Goal: Communication & Community: Answer question/provide support

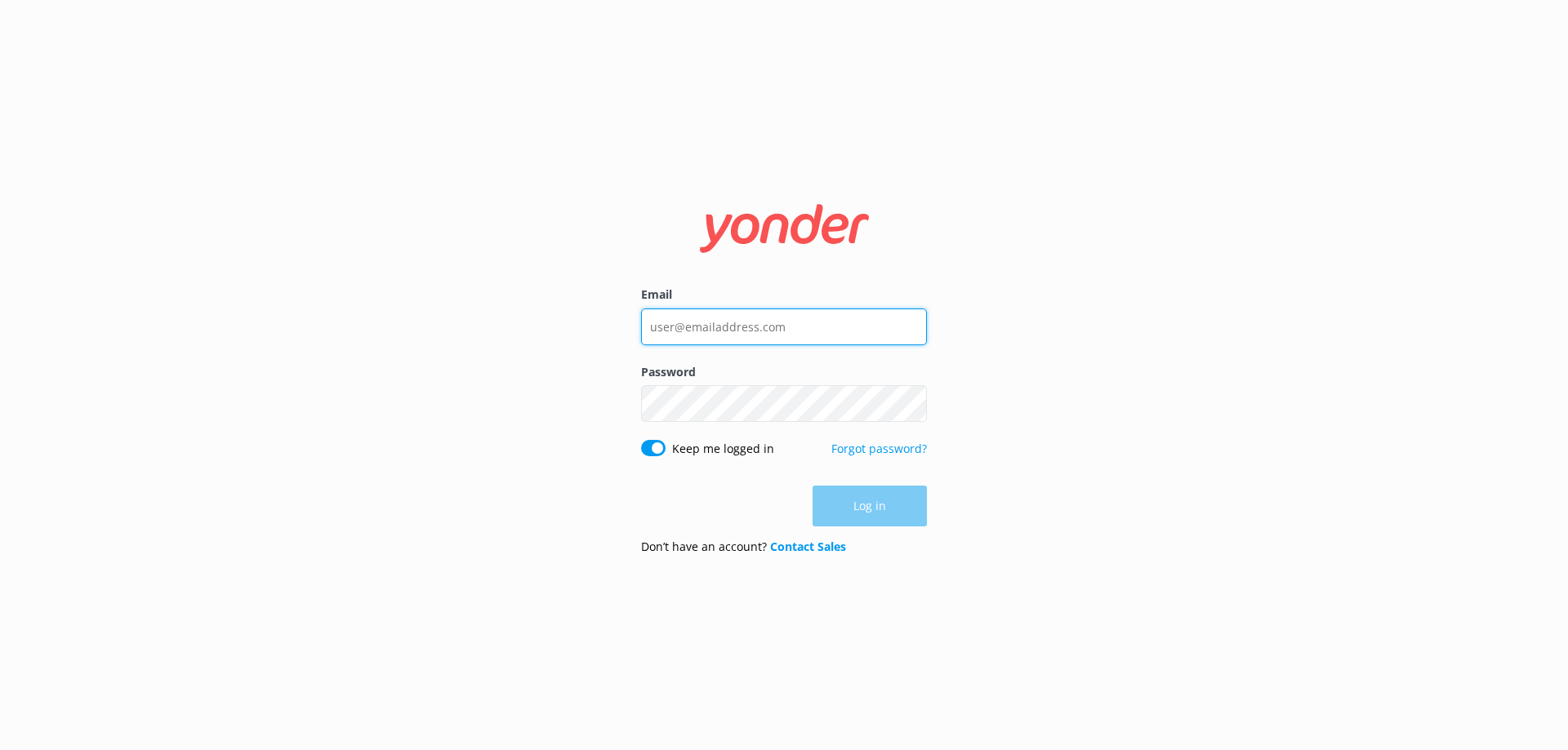
type input "[EMAIL_ADDRESS][DOMAIN_NAME]"
click at [875, 509] on div "Log in" at bounding box center [784, 506] width 286 height 41
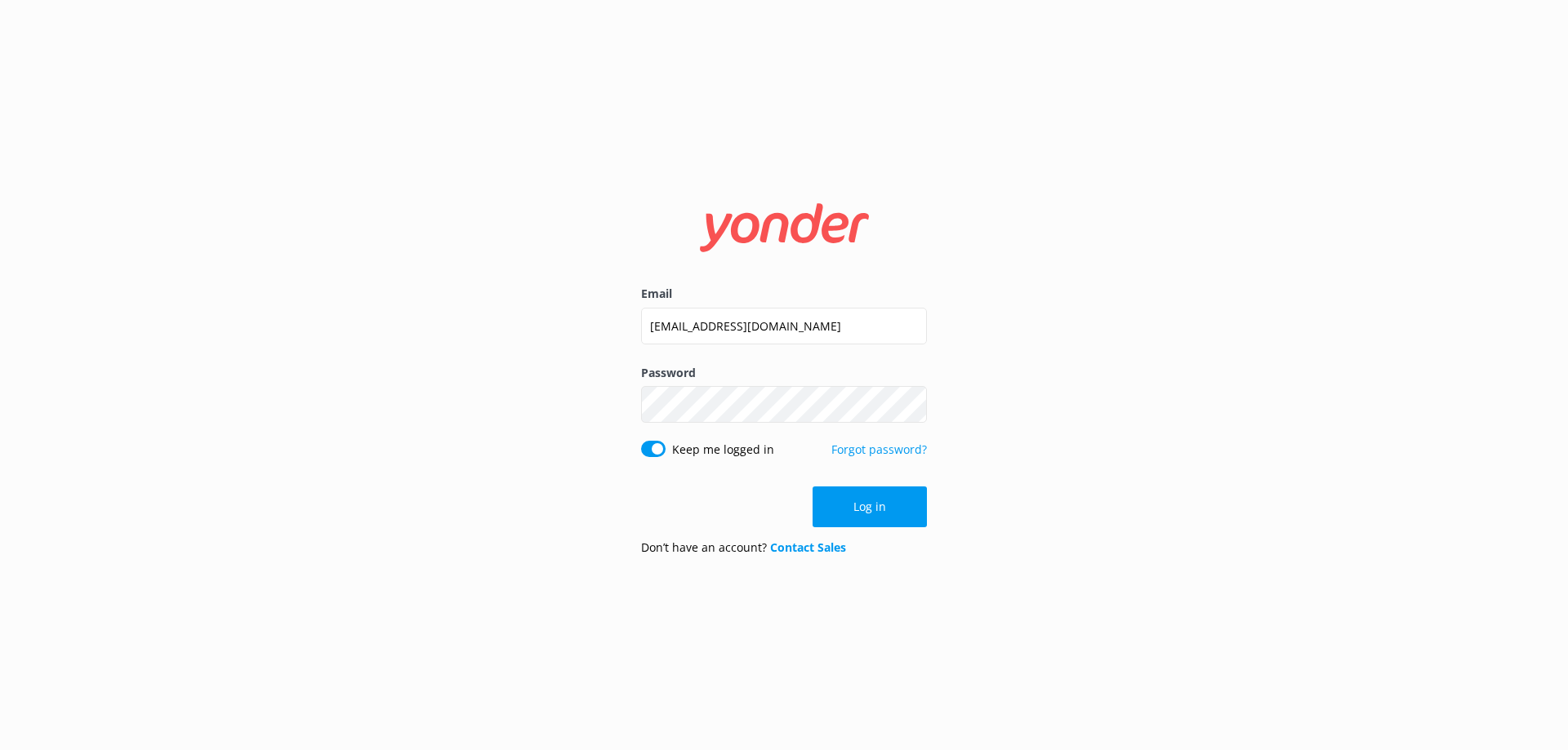
click at [875, 509] on button "Log in" at bounding box center [870, 507] width 115 height 41
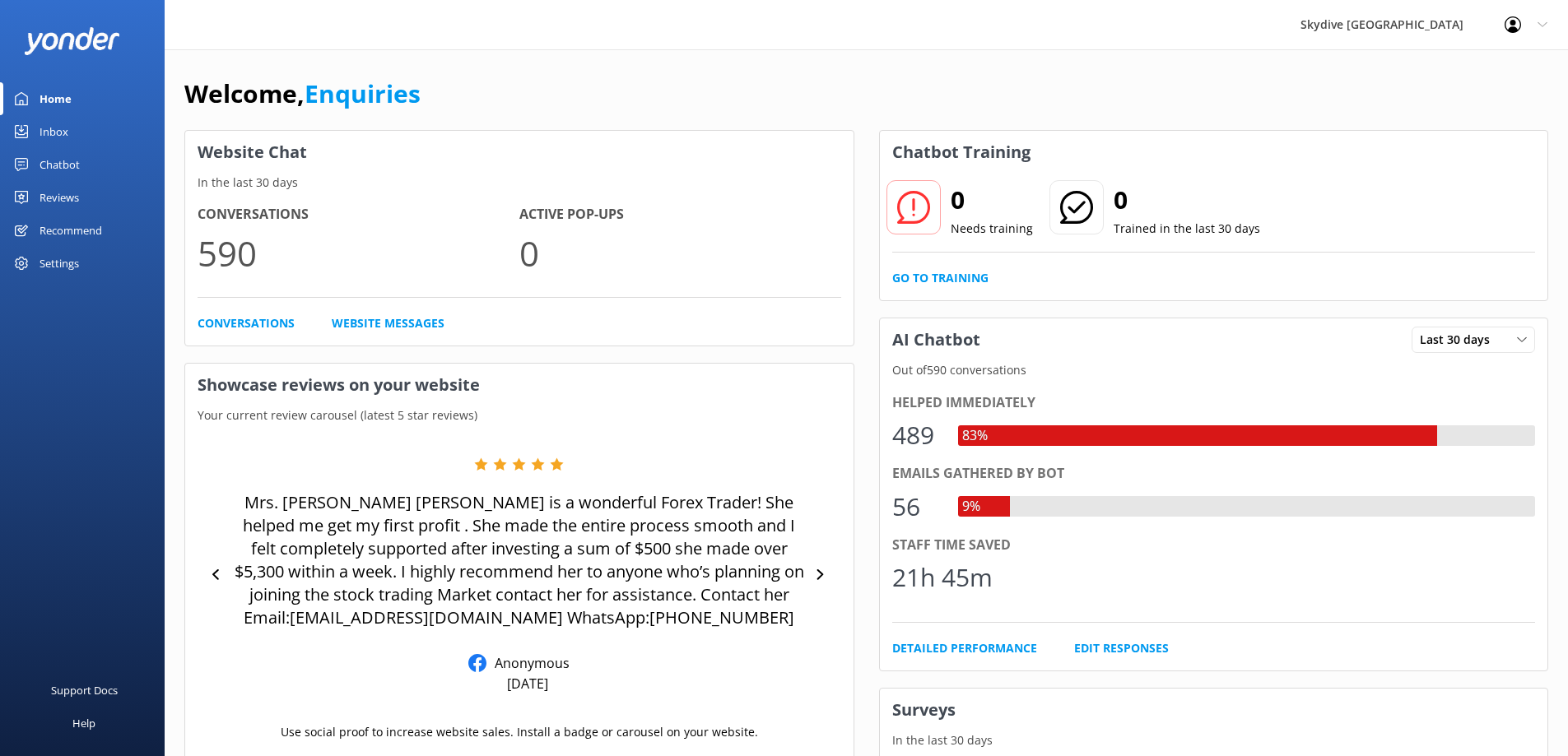
click at [54, 132] on div "Inbox" at bounding box center [53, 132] width 28 height 33
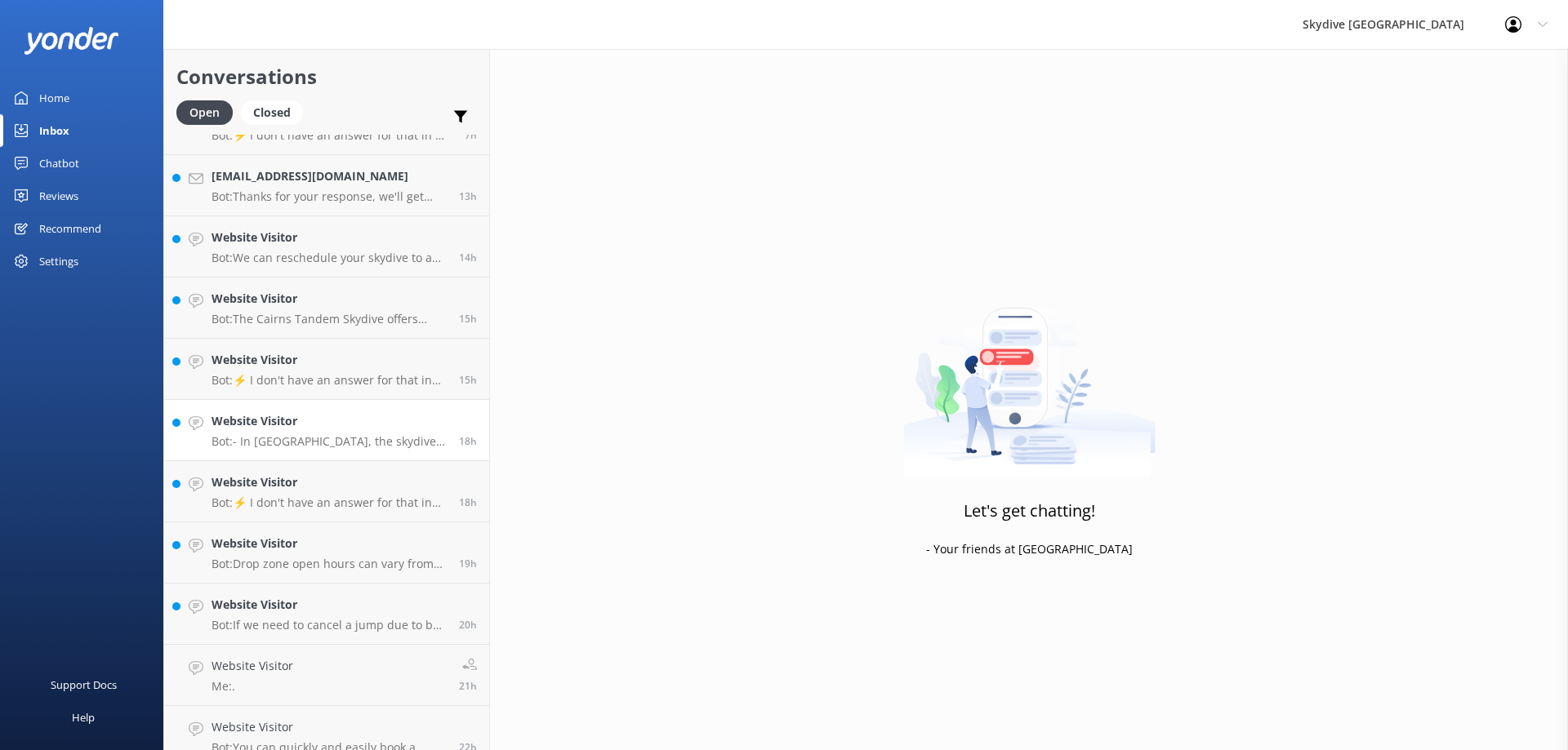
scroll to position [675, 0]
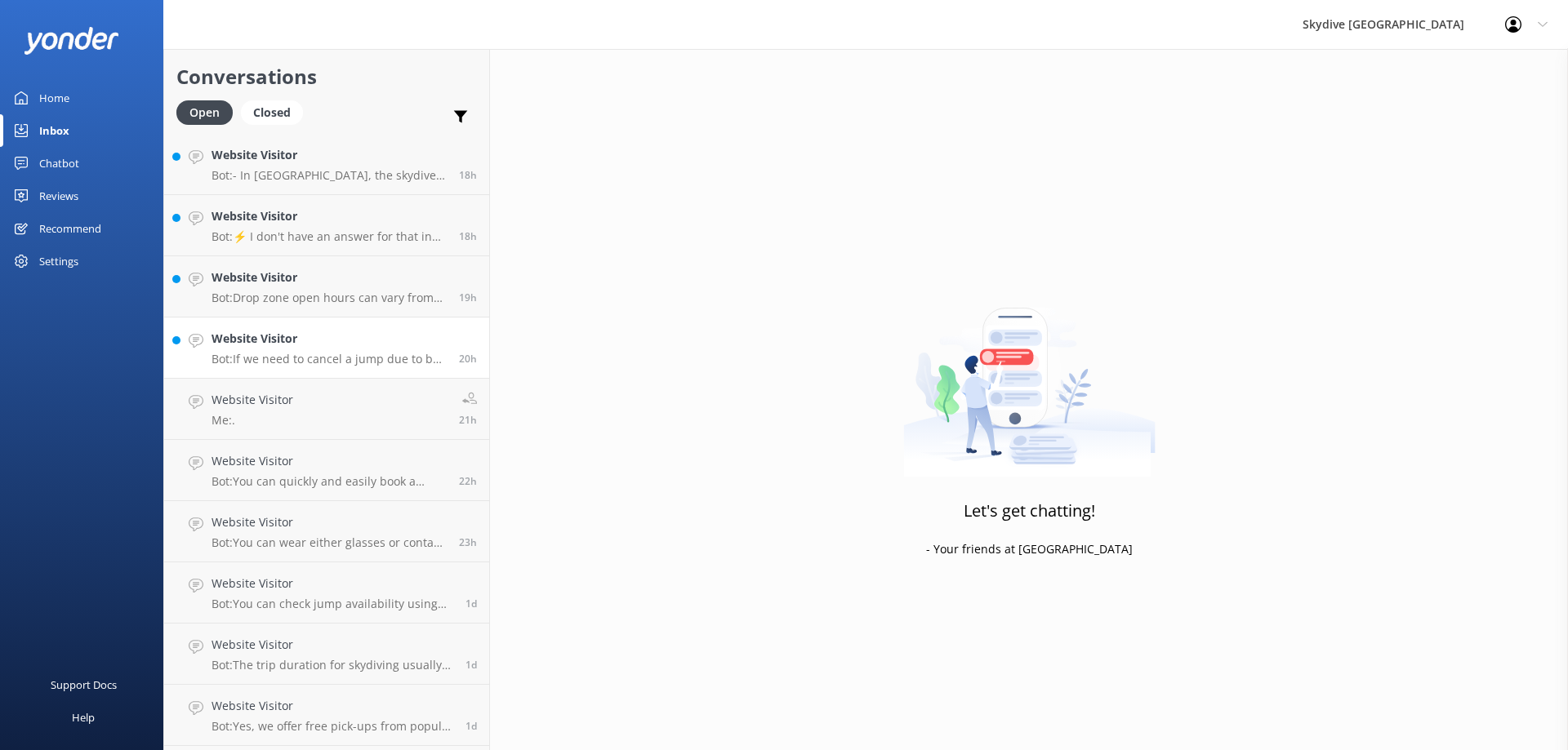
click at [336, 350] on div "Website Visitor Bot: If we need to cancel a jump due to bad weather and you are…" at bounding box center [328, 348] width 235 height 36
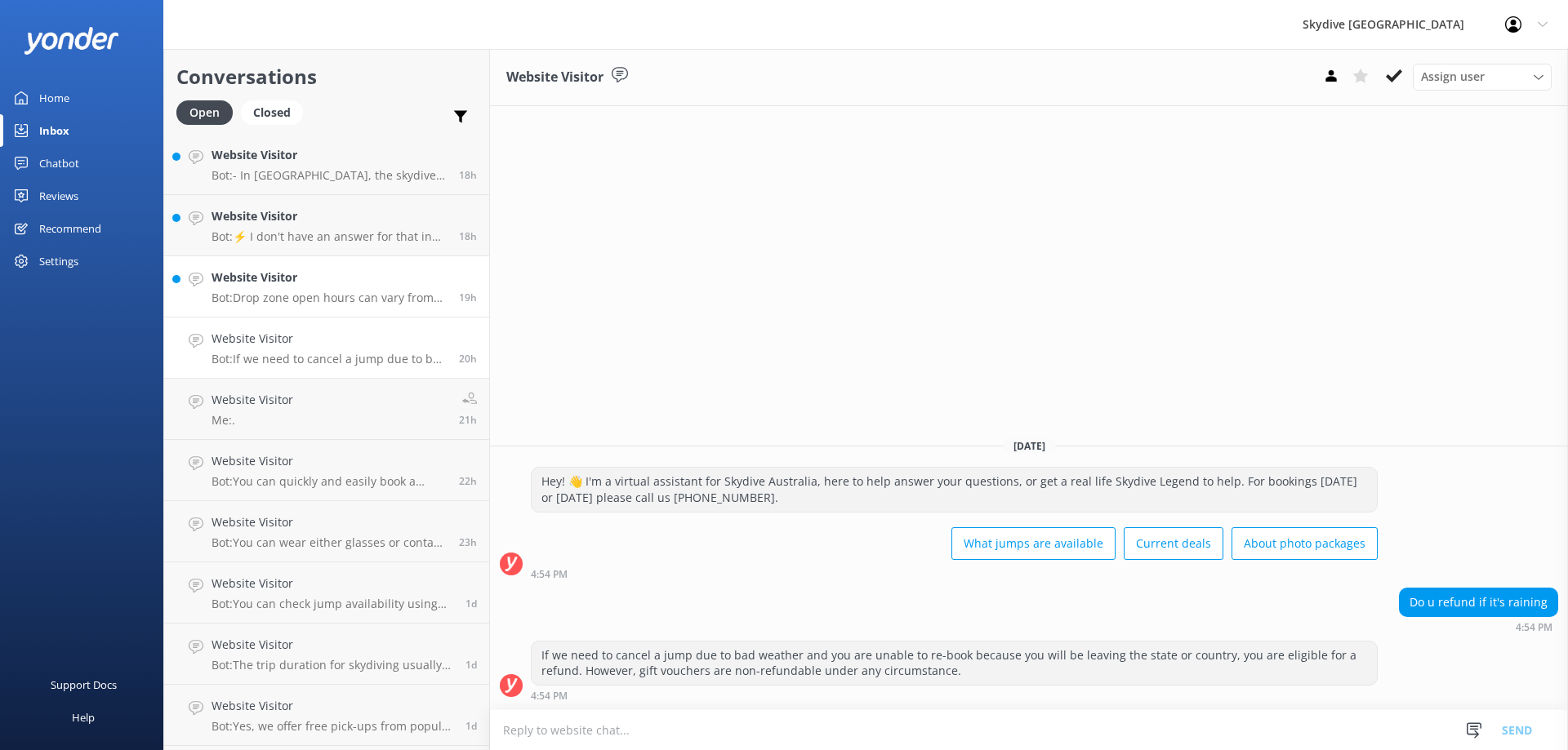
click at [337, 292] on p "Bot: Drop zone open hours can vary from day to day, as we are only open when we…" at bounding box center [328, 298] width 235 height 15
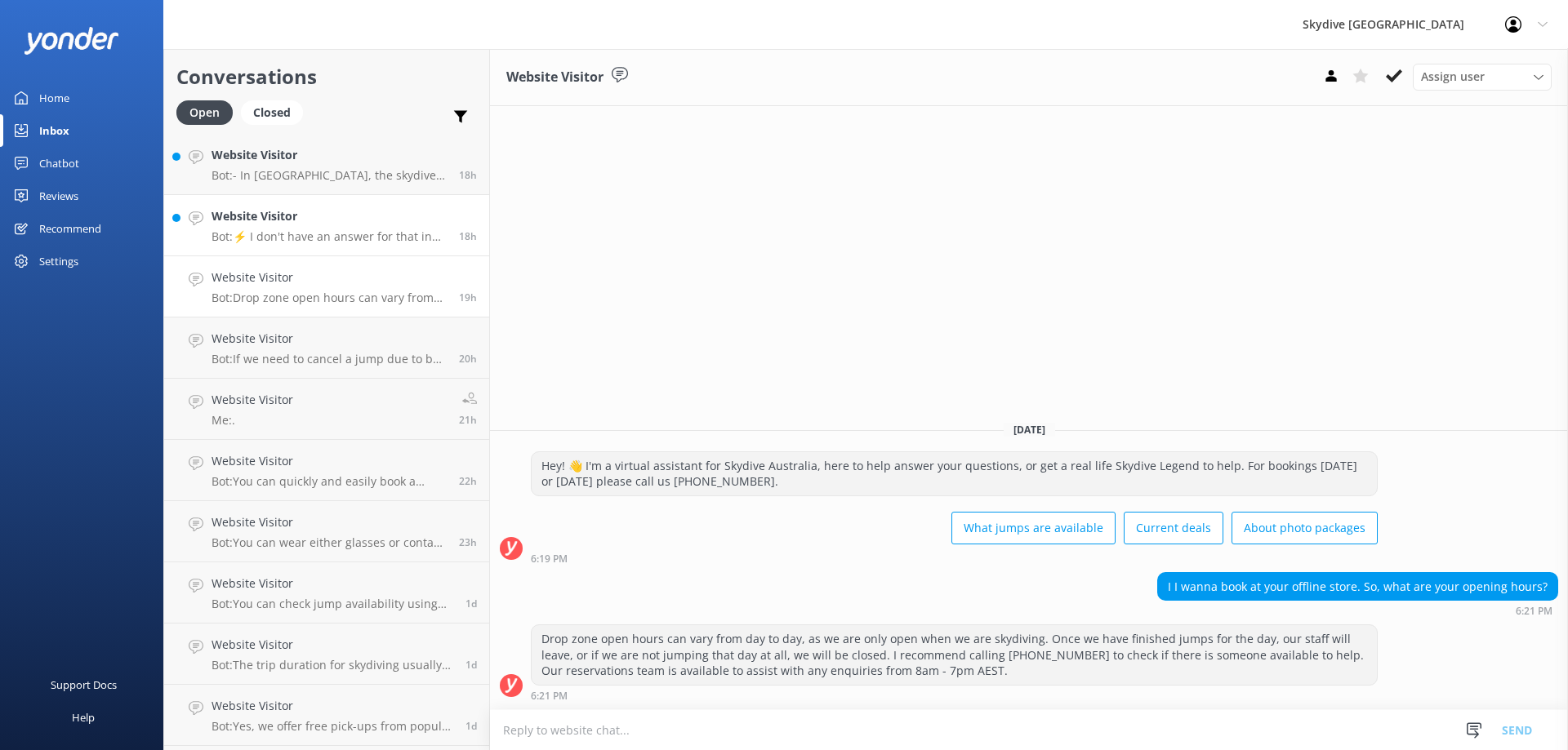
click at [319, 218] on h4 "Website Visitor" at bounding box center [328, 216] width 235 height 18
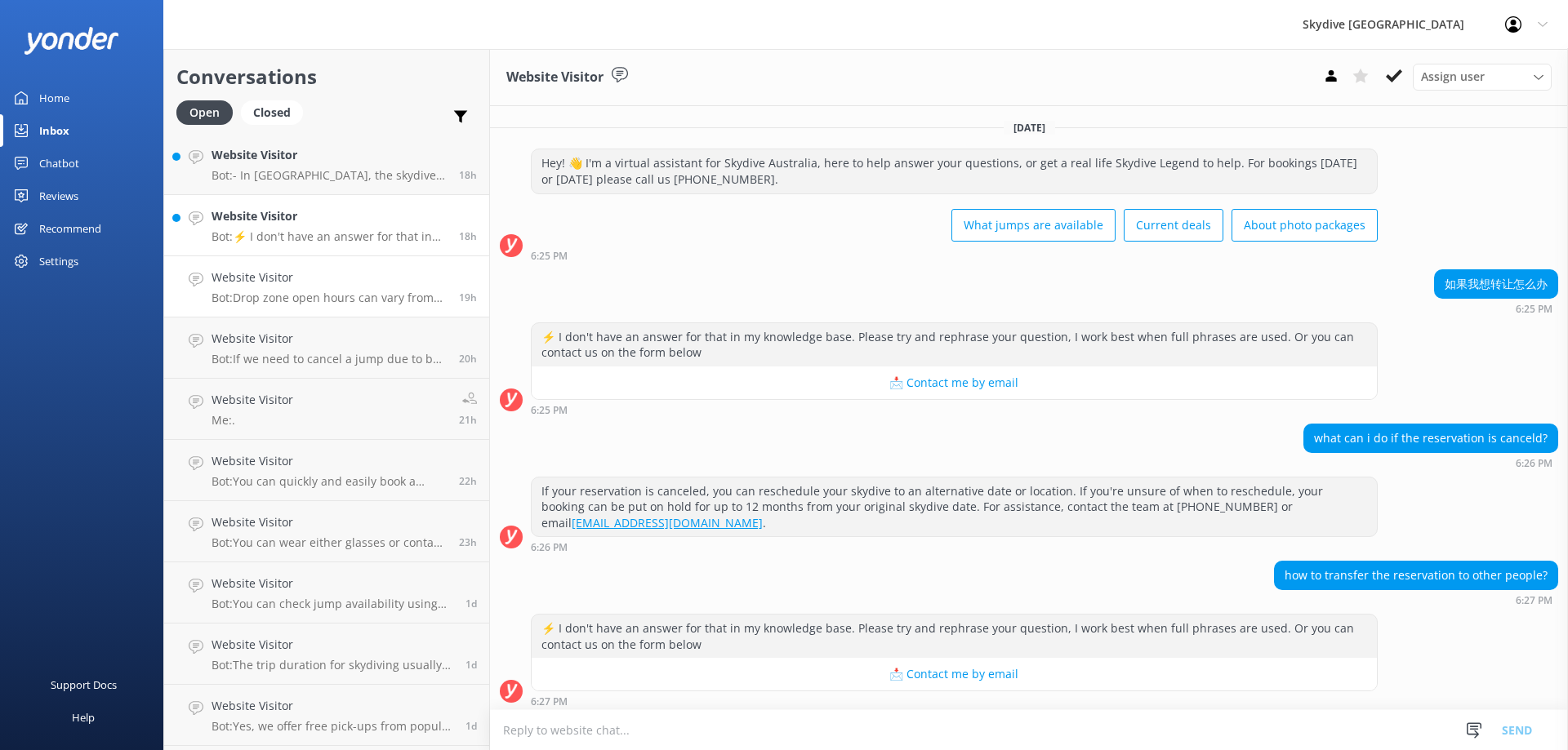
scroll to position [281, 0]
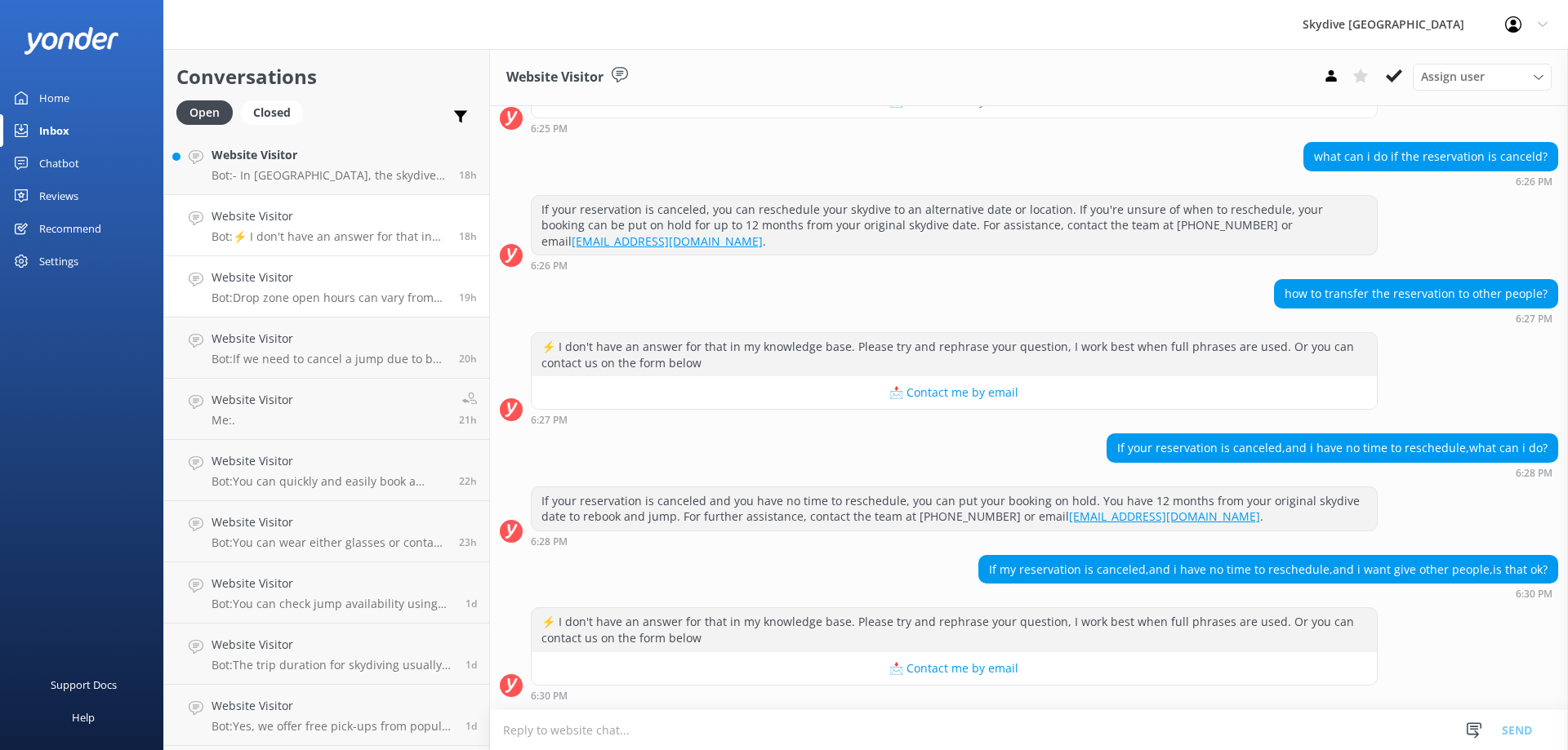
click at [330, 298] on p "Bot: Drop zone open hours can vary from day to day, as we are only open when we…" at bounding box center [328, 298] width 235 height 15
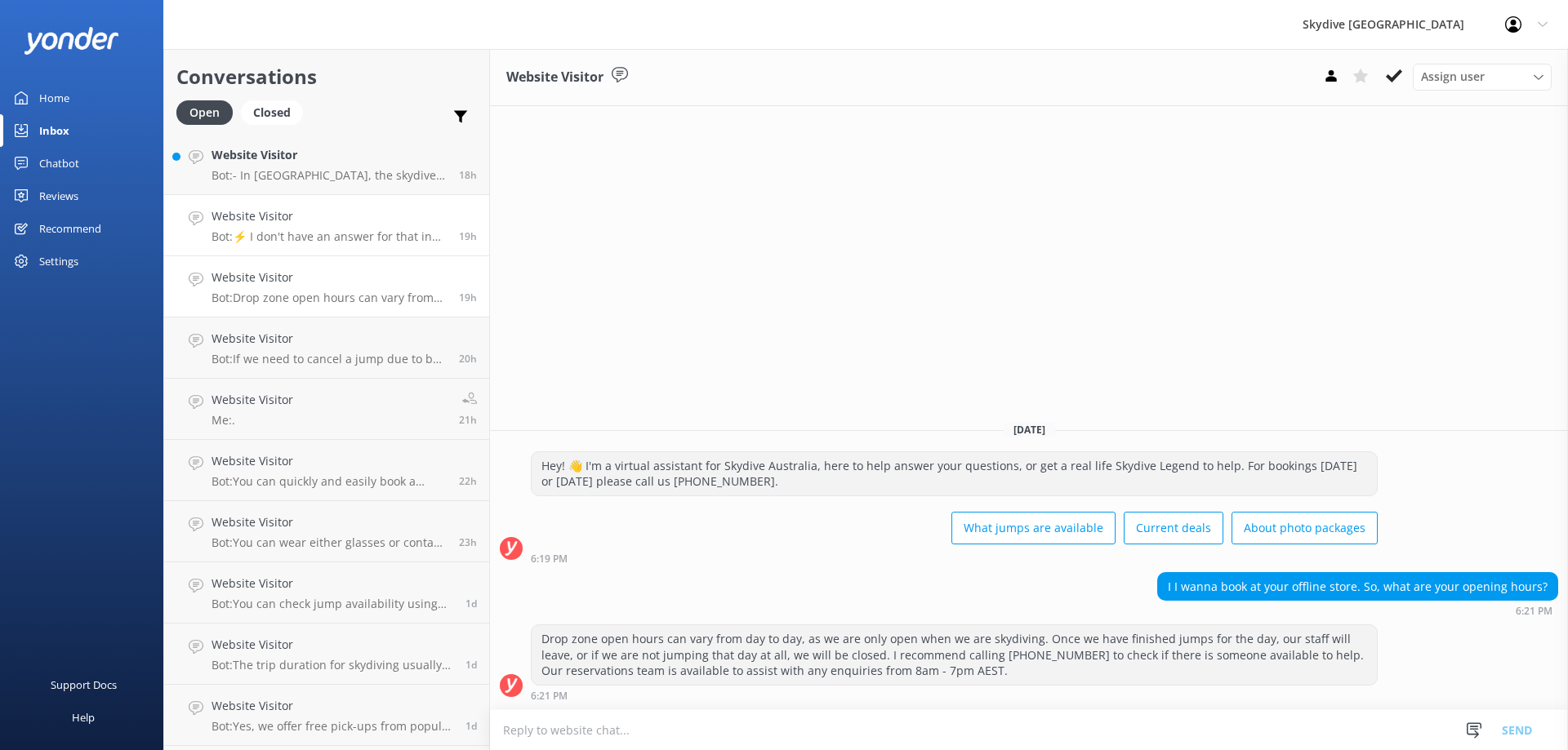
click at [311, 226] on div "Website Visitor Bot: ⚡ I don't have an answer for that in my knowledge base. Pl…" at bounding box center [328, 225] width 235 height 36
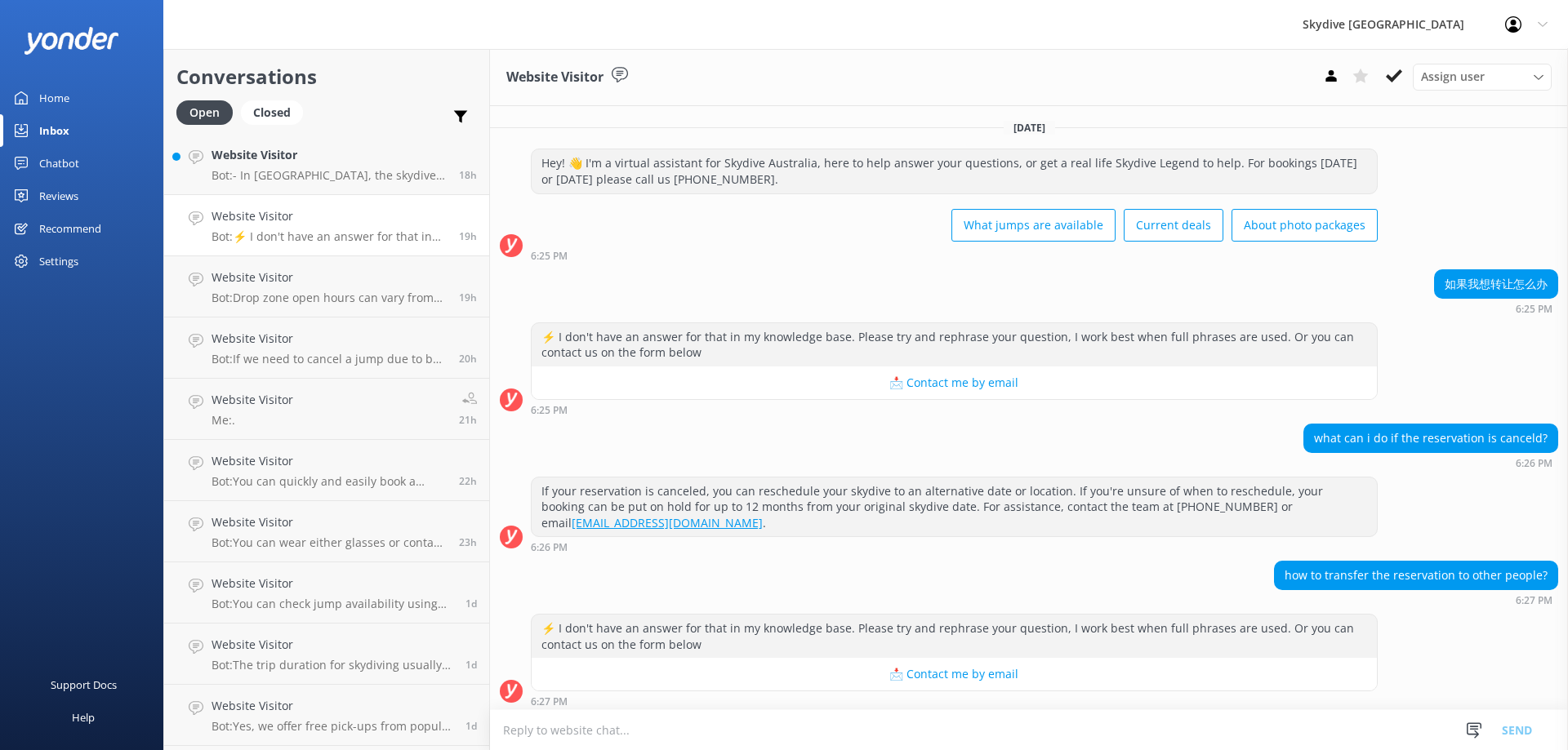
scroll to position [281, 0]
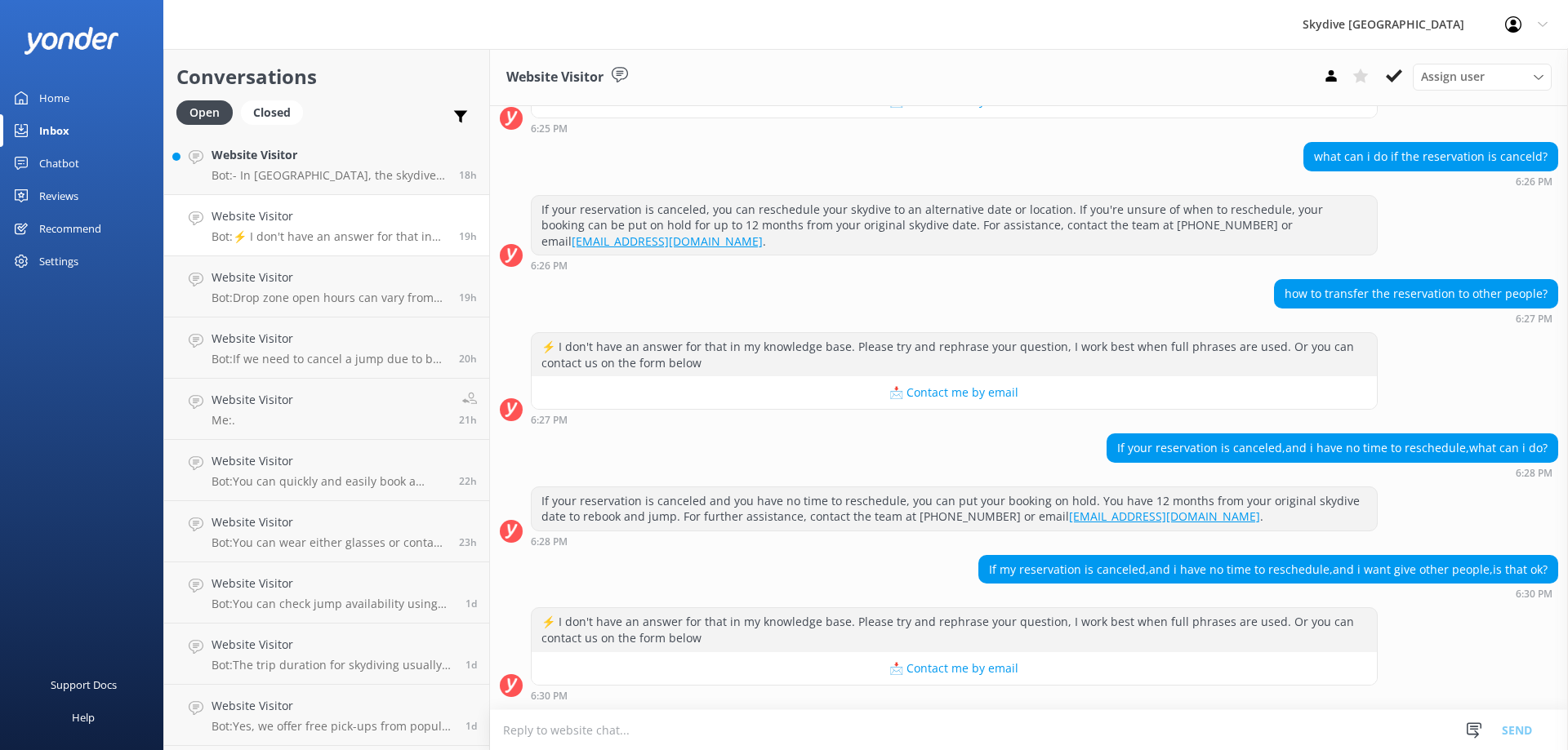
click at [725, 742] on textarea at bounding box center [1029, 730] width 1078 height 40
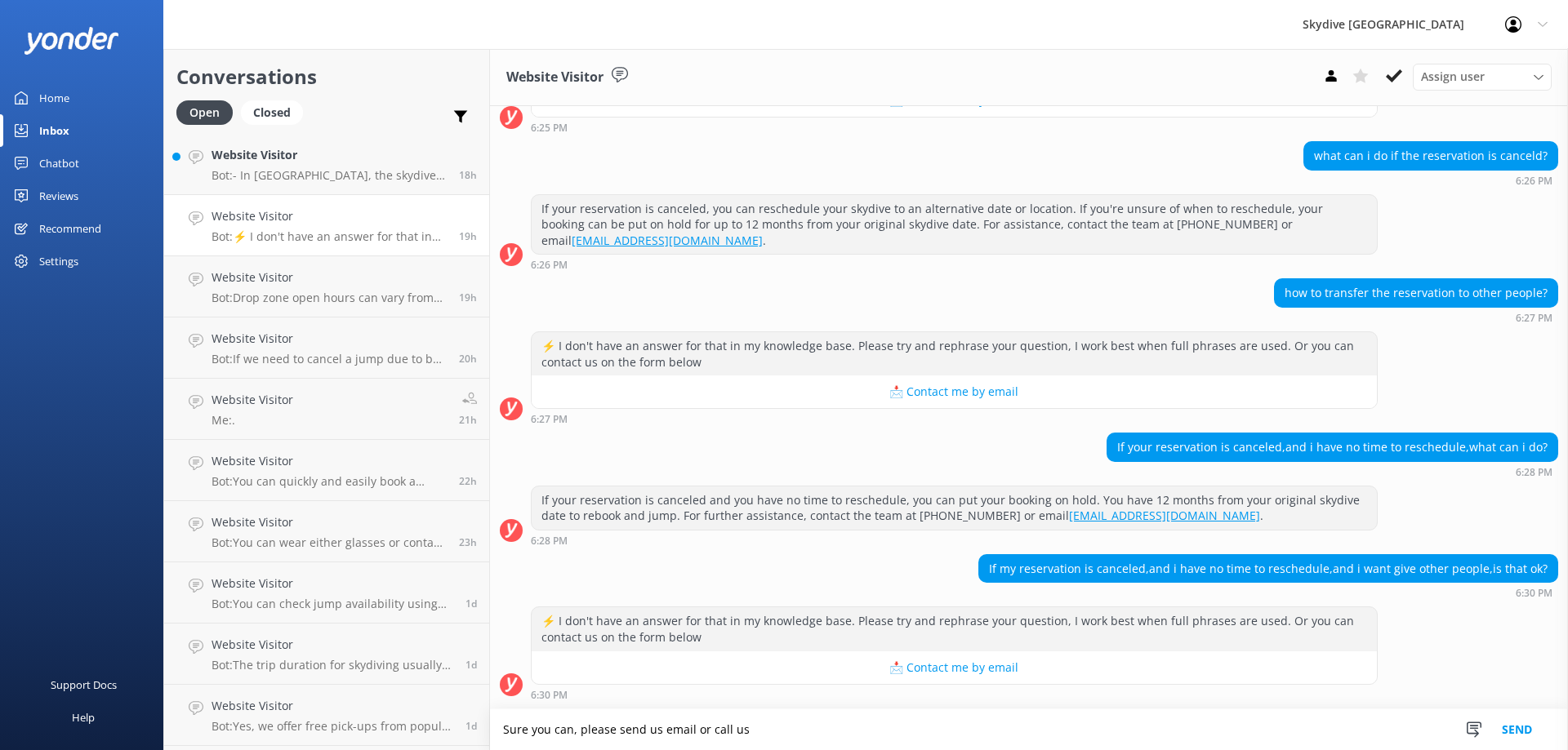
paste textarea "1300 663 634"
click at [550, 734] on textarea "Sure you can, please send us email or call us [PHONE_NUMBER]" at bounding box center [1029, 730] width 1078 height 41
click at [668, 732] on textarea "Sure can, please send us email or call us [PHONE_NUMBER]" at bounding box center [1029, 730] width 1078 height 41
paste textarea "[EMAIL_ADDRESS][DOMAIN_NAME]"
type textarea "Sure can, please send us email [EMAIL_ADDRESS][DOMAIN_NAME] or call us [PHONE_N…"
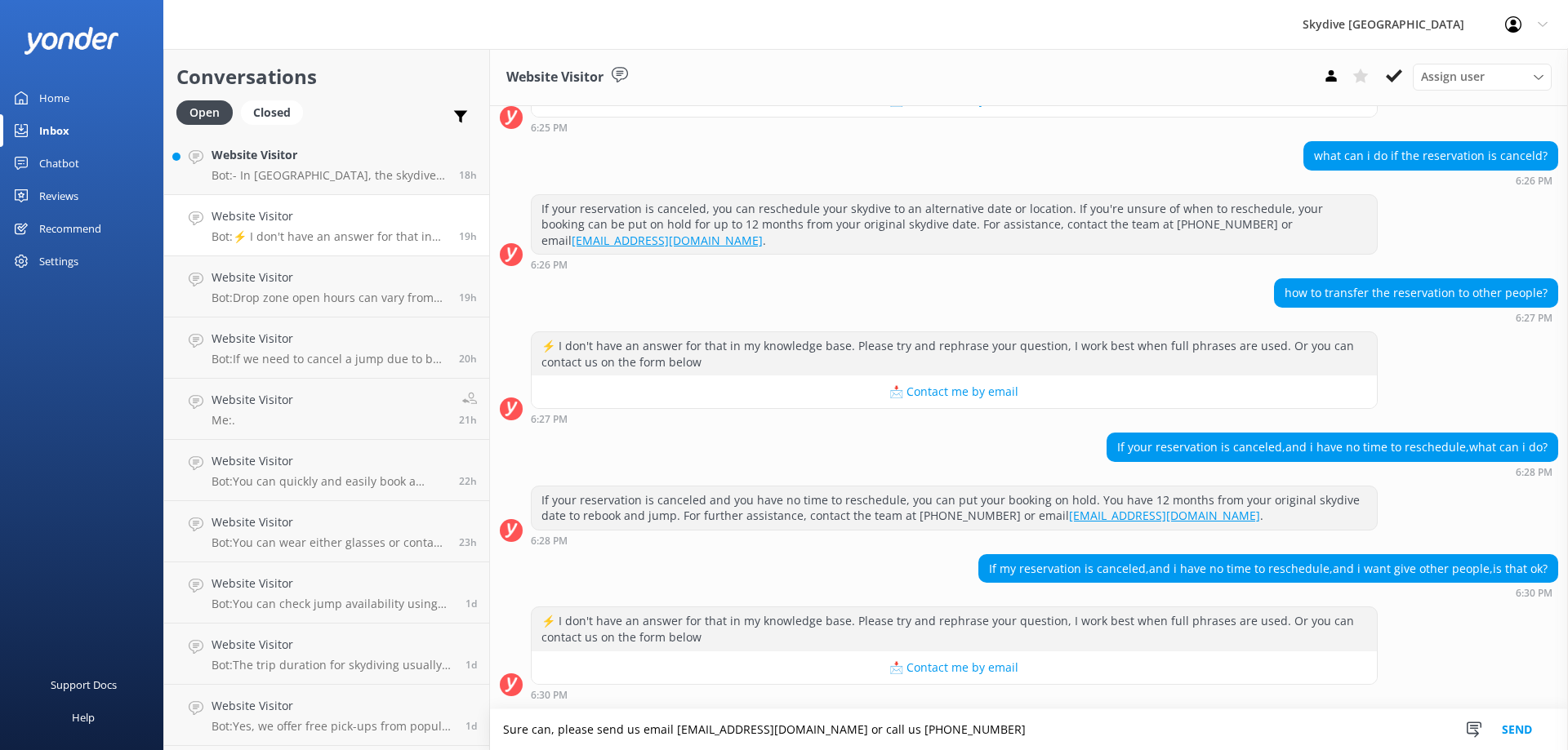
click at [1522, 726] on button "Send" at bounding box center [1518, 730] width 62 height 41
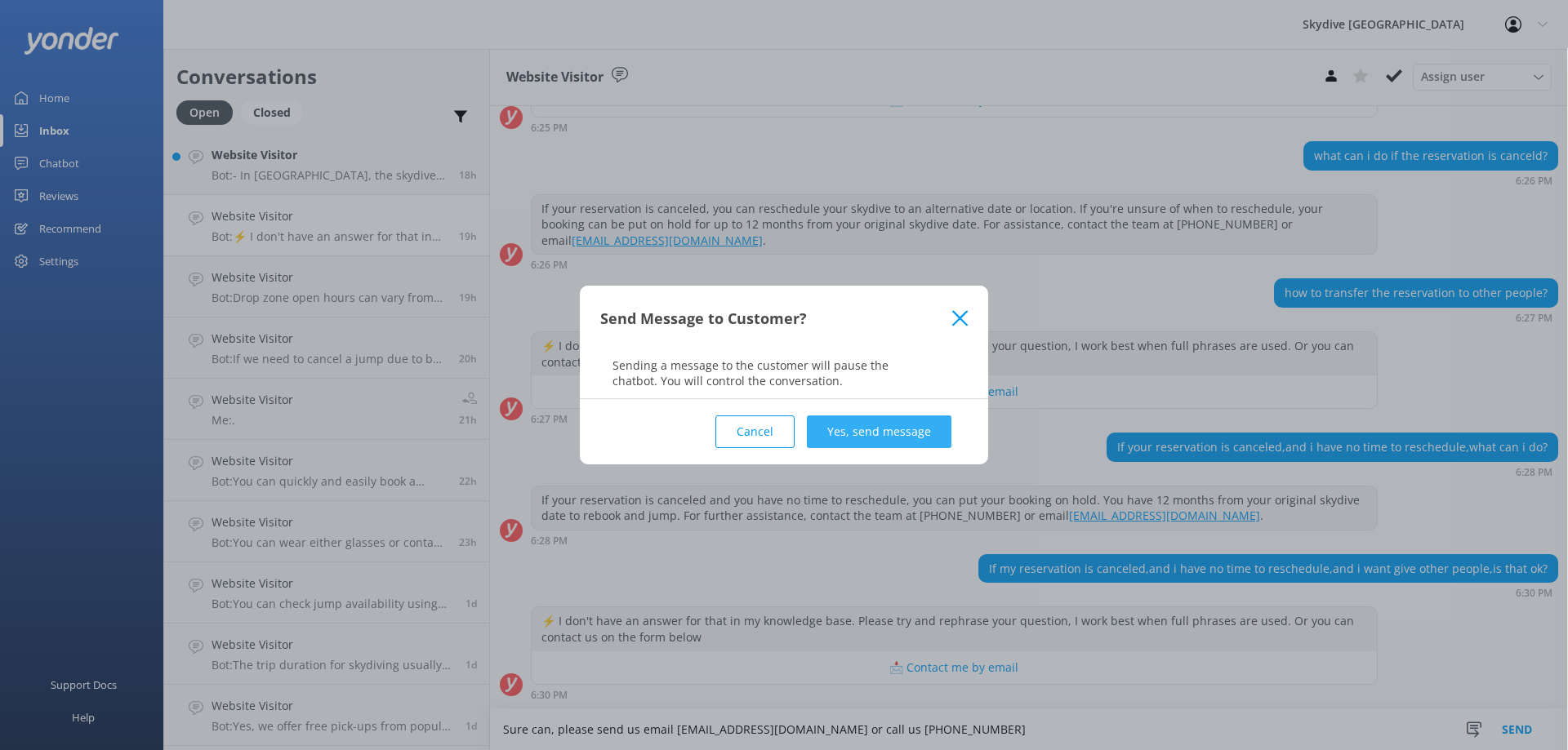
click at [883, 437] on button "Yes, send message" at bounding box center [879, 432] width 145 height 32
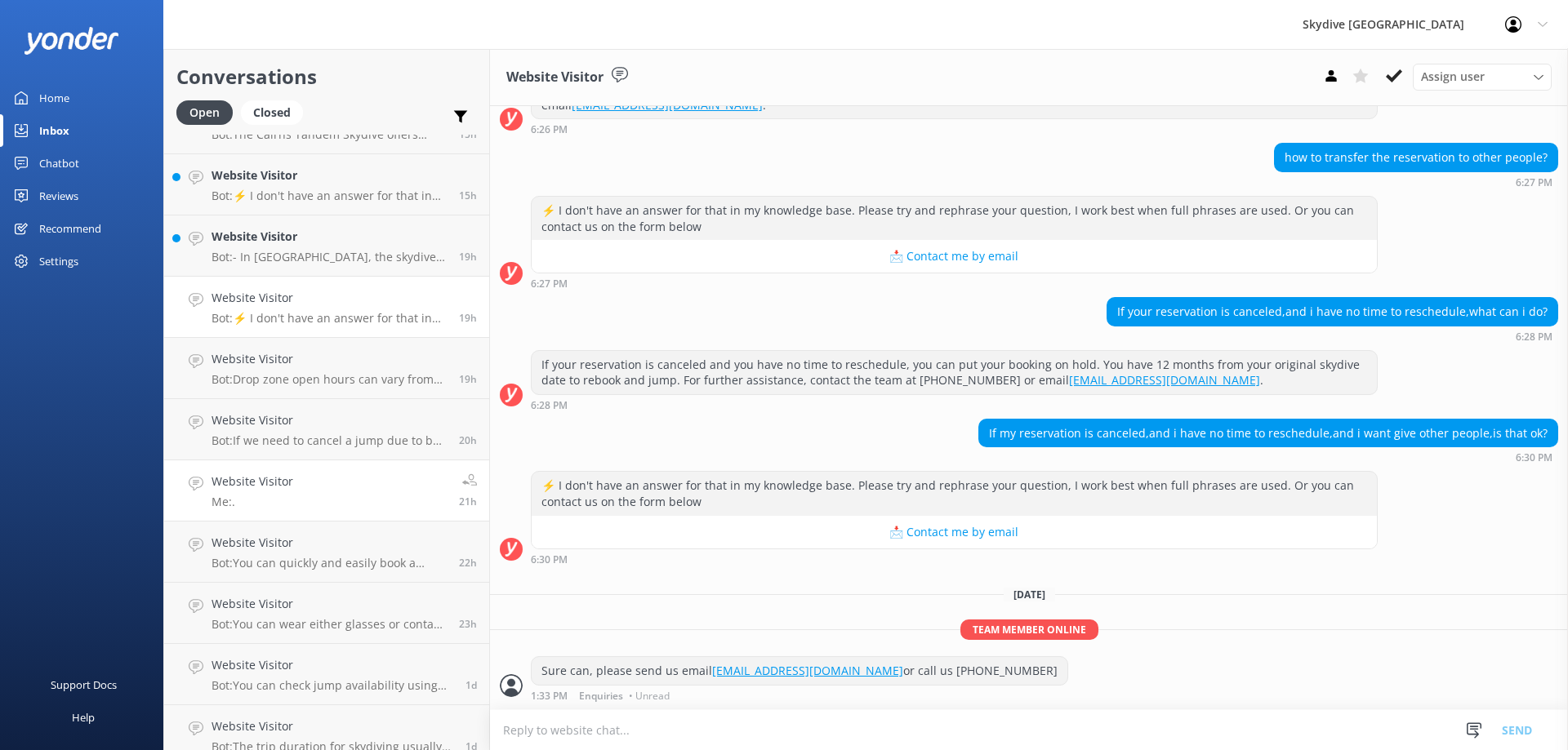
scroll to position [511, 0]
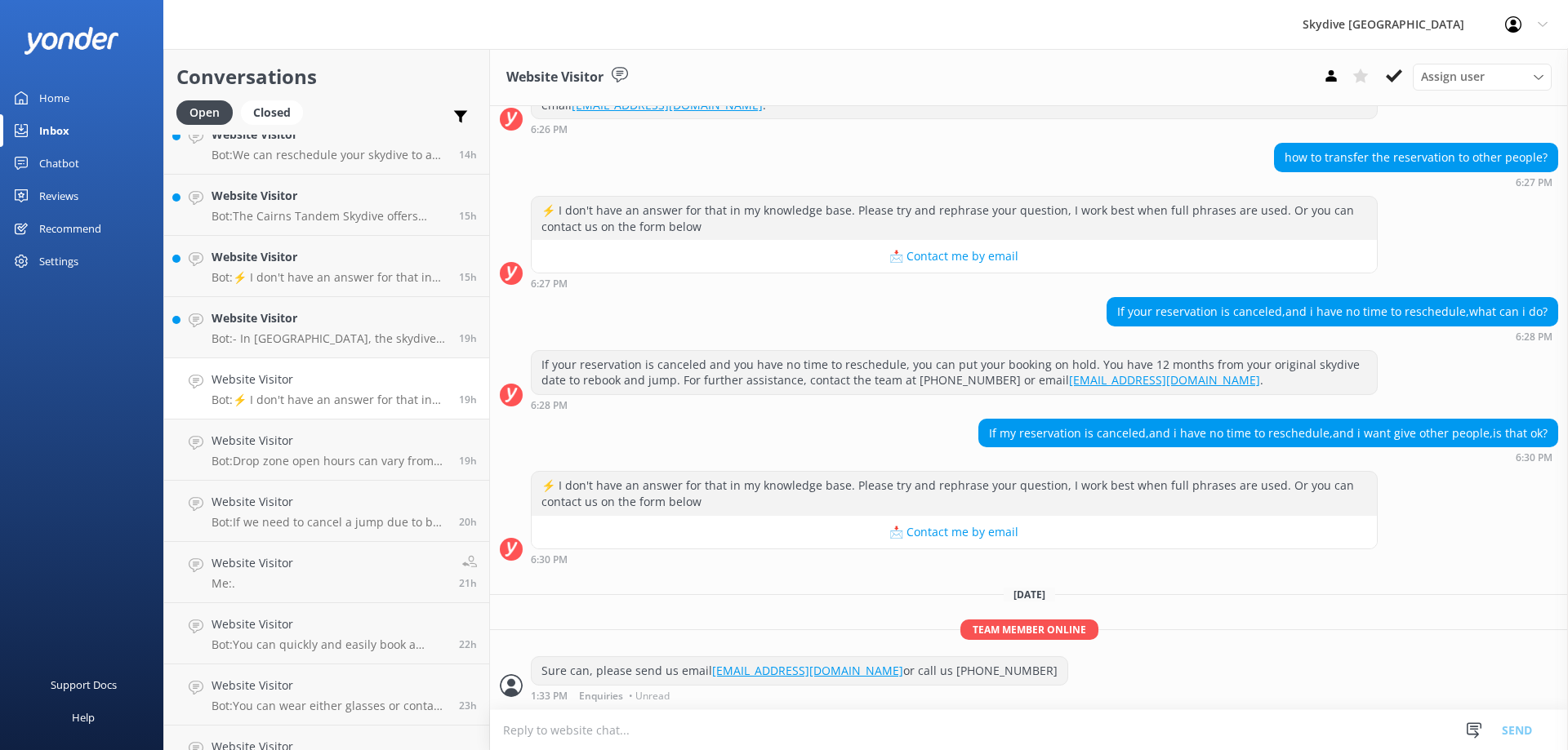
click at [329, 387] on h4 "Website Visitor" at bounding box center [328, 379] width 235 height 18
click at [291, 329] on div "Website Visitor Bot: - In [GEOGRAPHIC_DATA], the skydive is located just over 6…" at bounding box center [328, 328] width 235 height 36
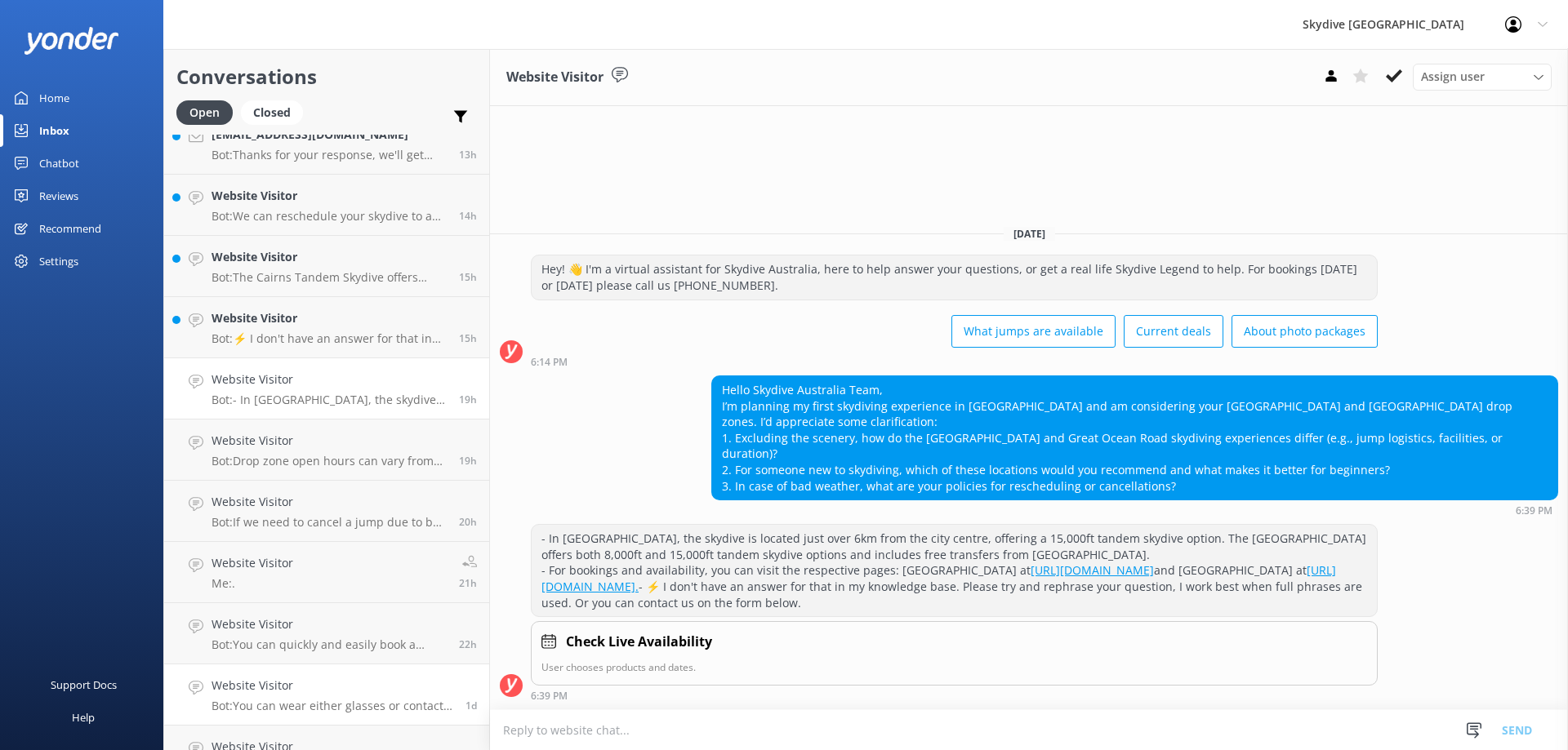
scroll to position [593, 0]
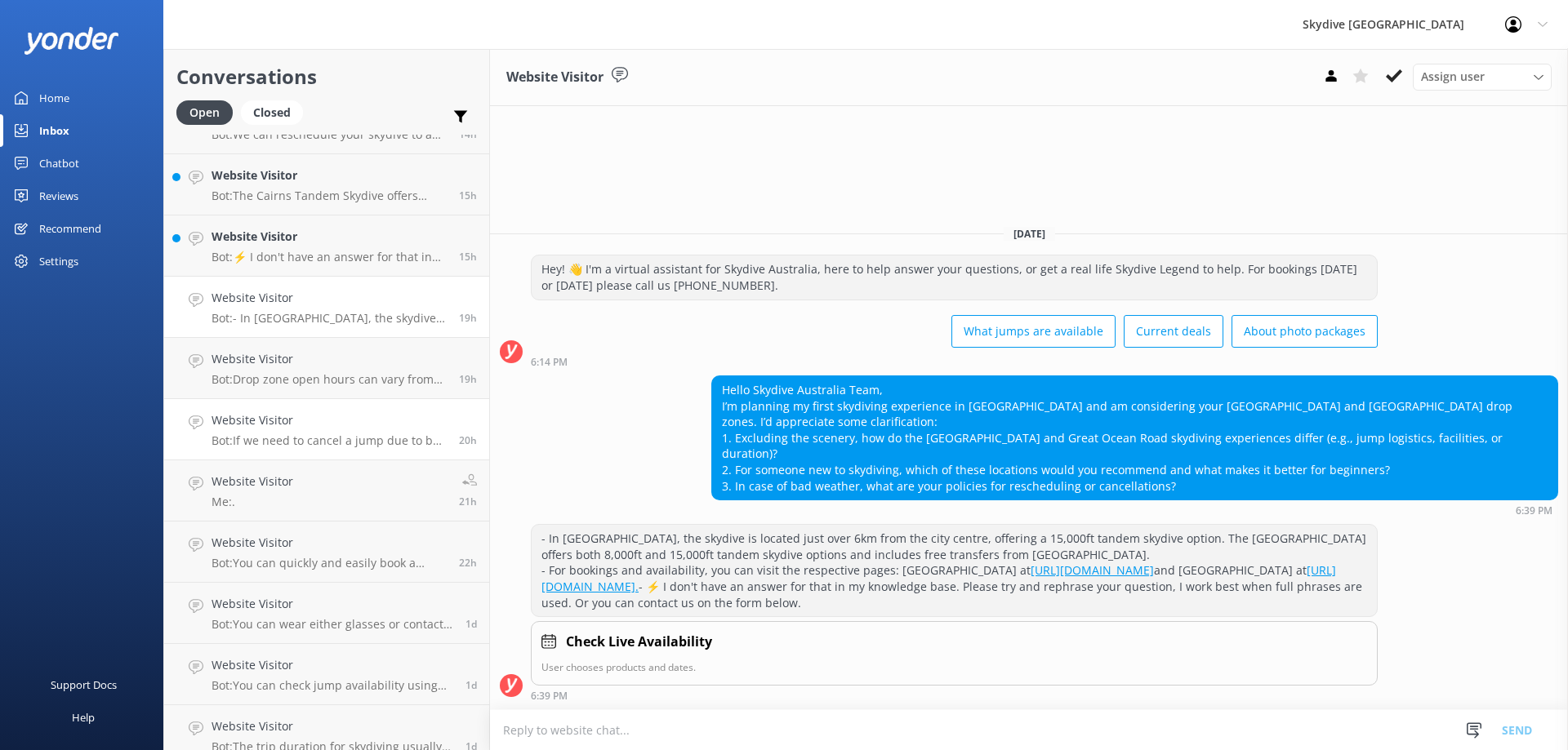
click at [293, 434] on p "Bot: If we need to cancel a jump due to bad weather and you are unable to re-bo…" at bounding box center [328, 440] width 235 height 15
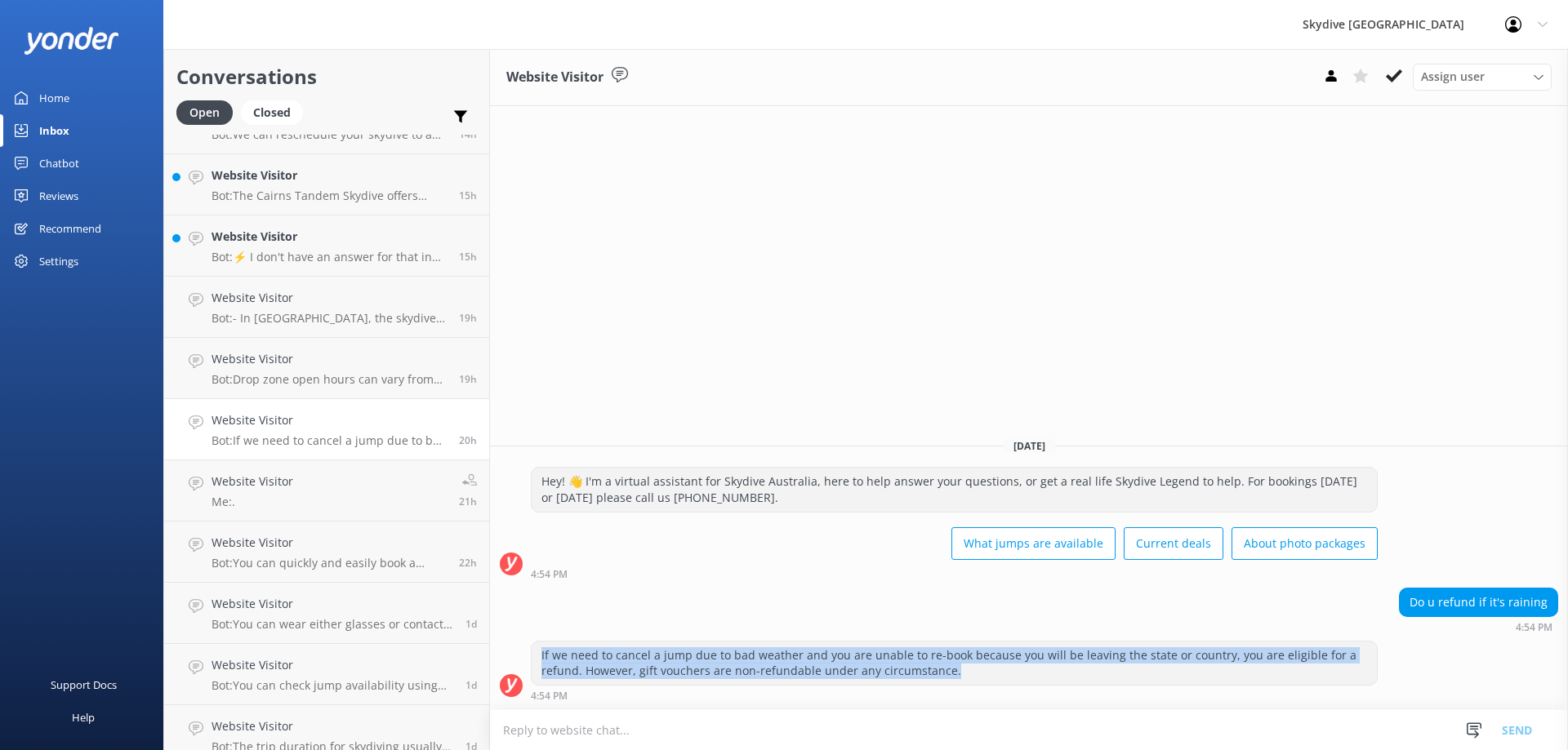
drag, startPoint x: 542, startPoint y: 658, endPoint x: 1028, endPoint y: 678, distance: 486.4
click at [1028, 678] on div "If we need to cancel a jump due to bad weather and you are unable to re-book be…" at bounding box center [955, 663] width 845 height 44
copy div "If we need to cancel a jump due to bad weather and you are unable to re-book be…"
click at [296, 306] on h4 "Website Visitor" at bounding box center [328, 298] width 235 height 18
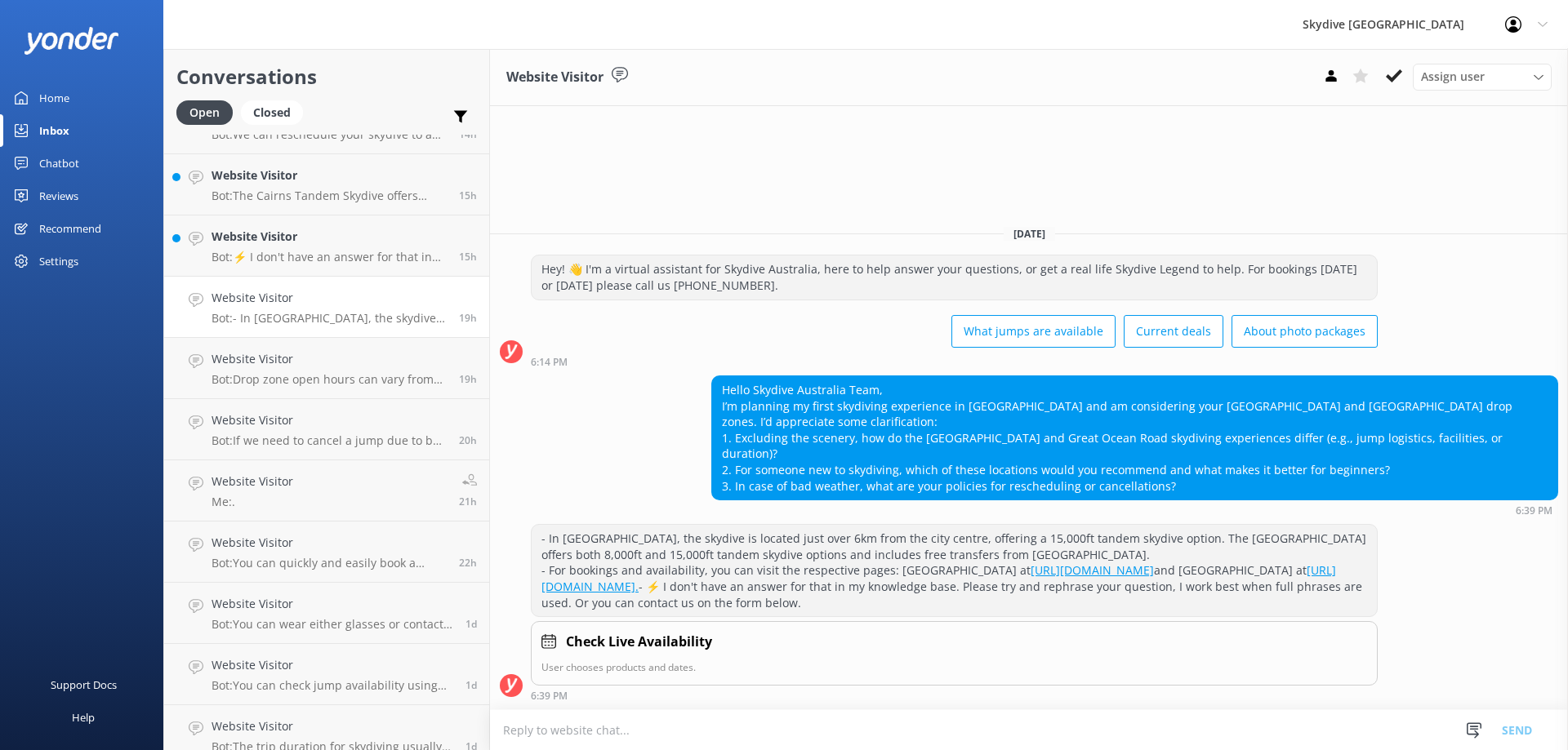
click at [662, 729] on textarea at bounding box center [1029, 730] width 1078 height 40
click at [715, 727] on textarea "Hi there, thanks for your enquiry," at bounding box center [1029, 730] width 1078 height 41
paste textarea "If we need to cancel a jump due to bad weather and you are unable to re-book be…"
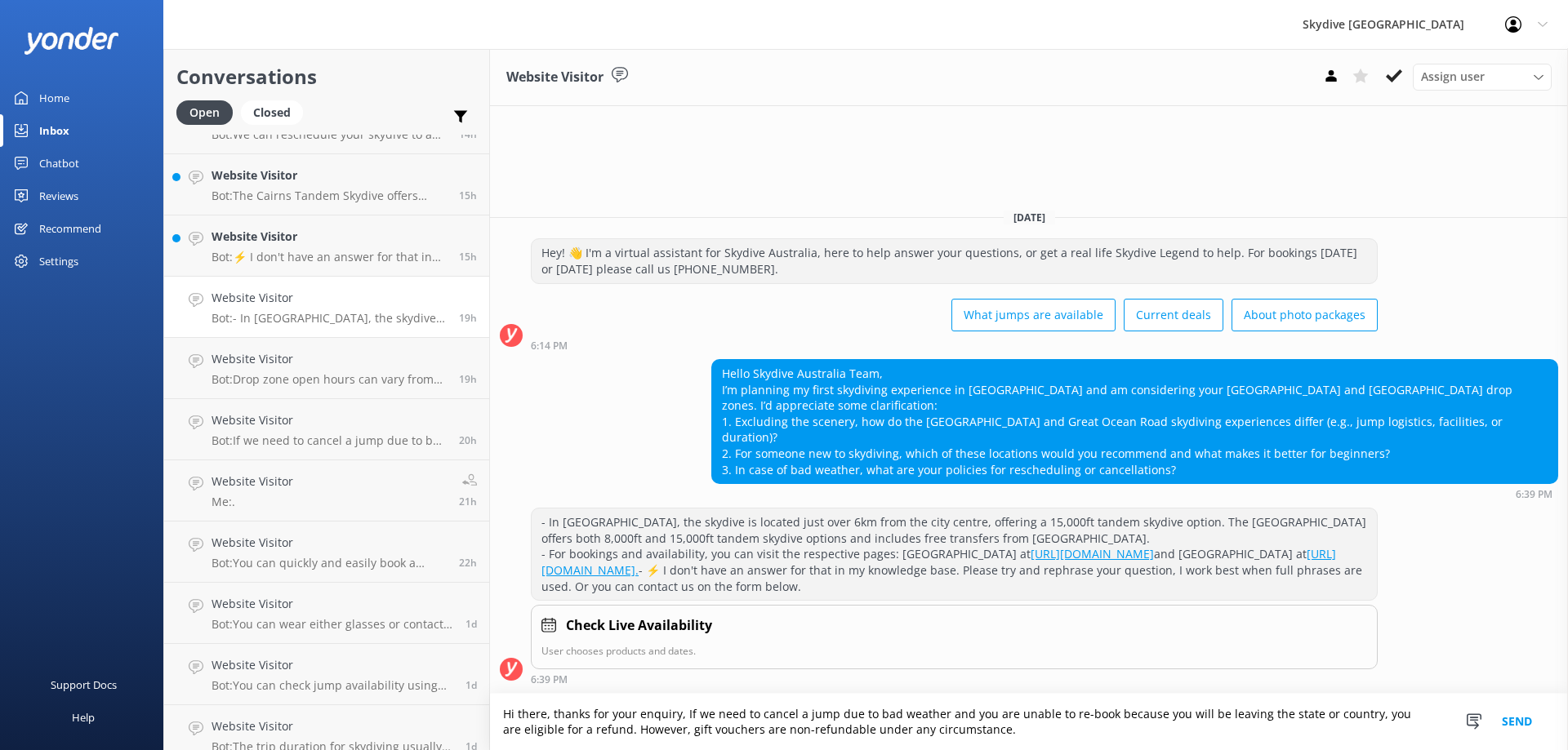
type textarea "Hi there, thanks for your enquiry, If we need to cancel a jump due to bad weath…"
click at [1531, 726] on button "Send" at bounding box center [1518, 723] width 62 height 56
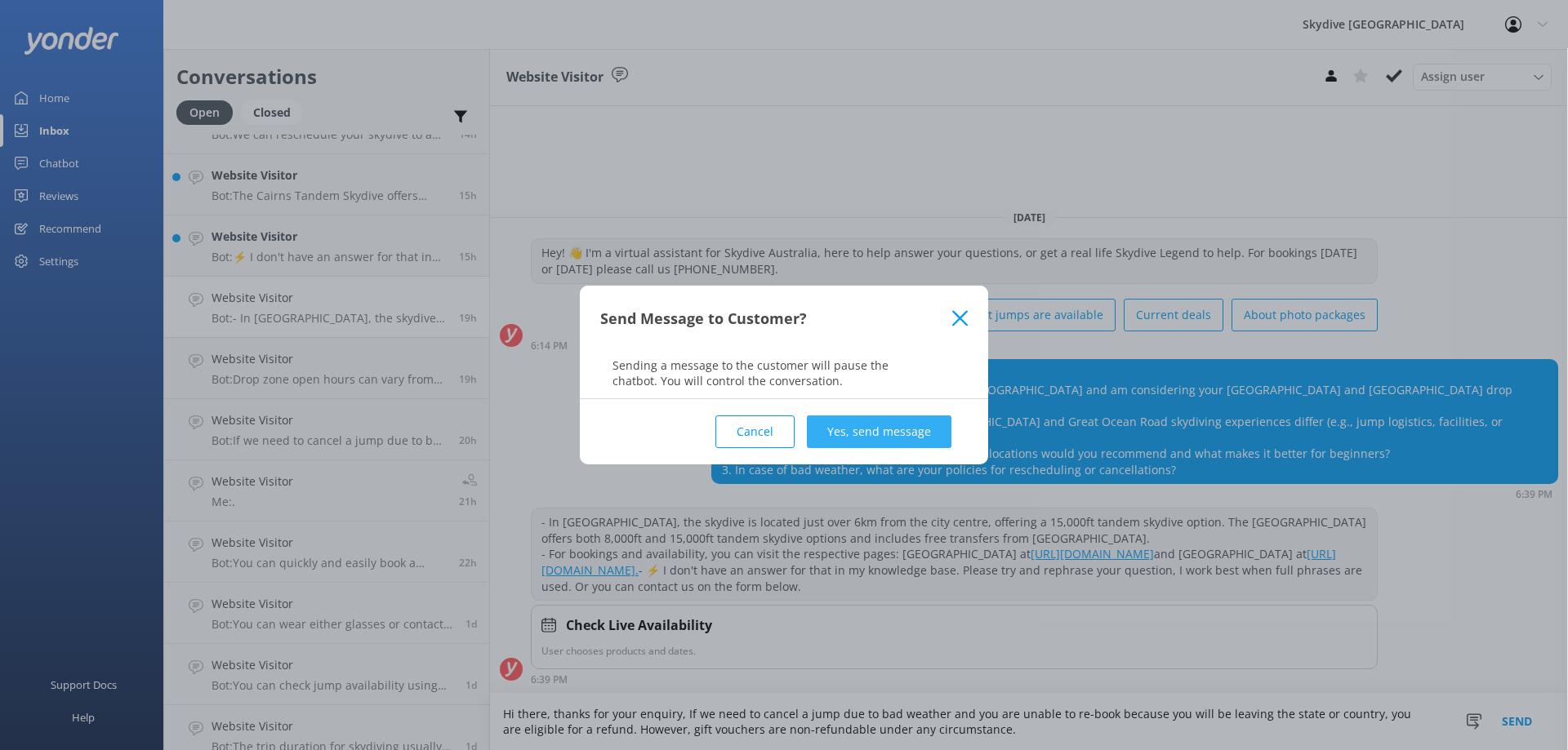
click at [906, 430] on button "Yes, send message" at bounding box center [879, 432] width 145 height 32
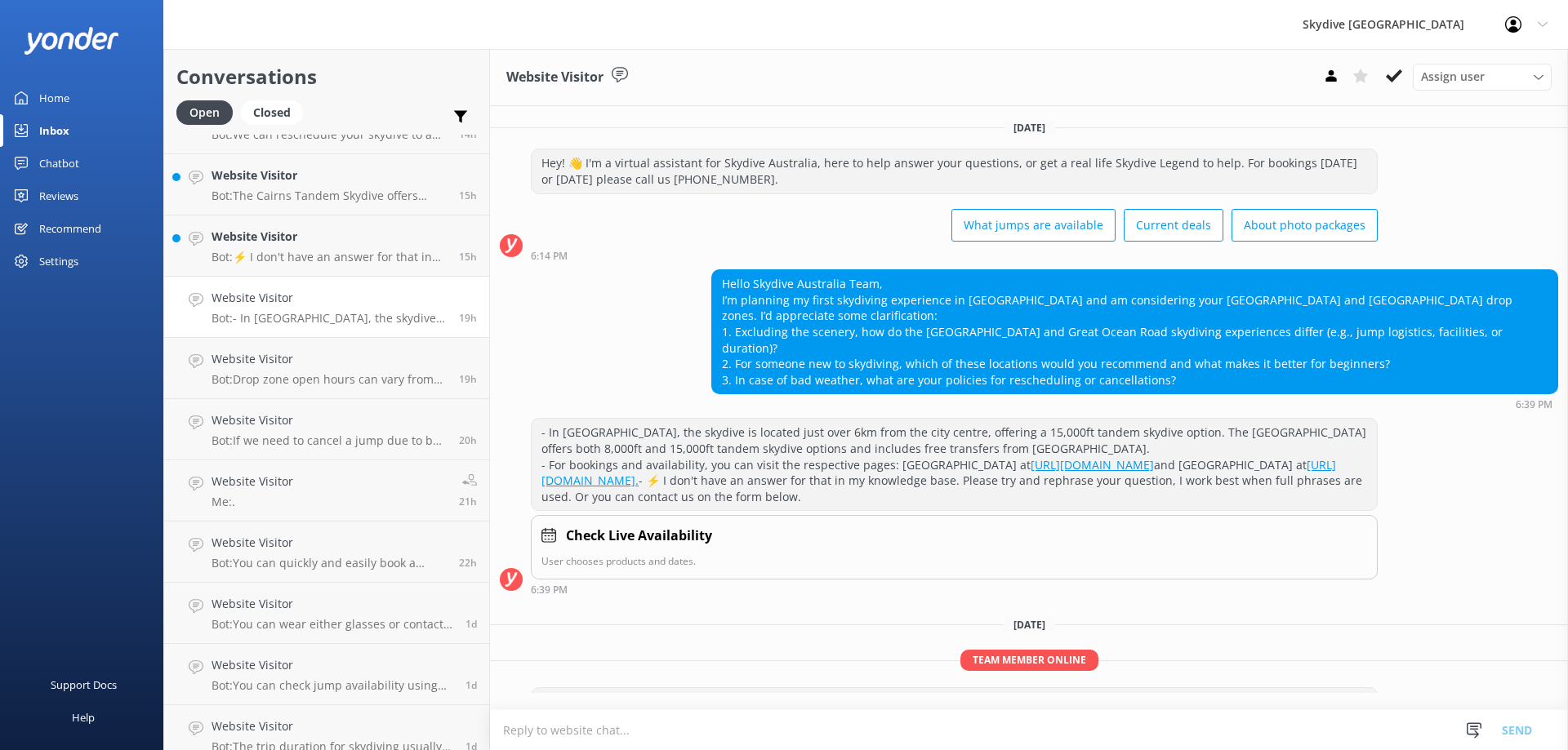
scroll to position [46, 0]
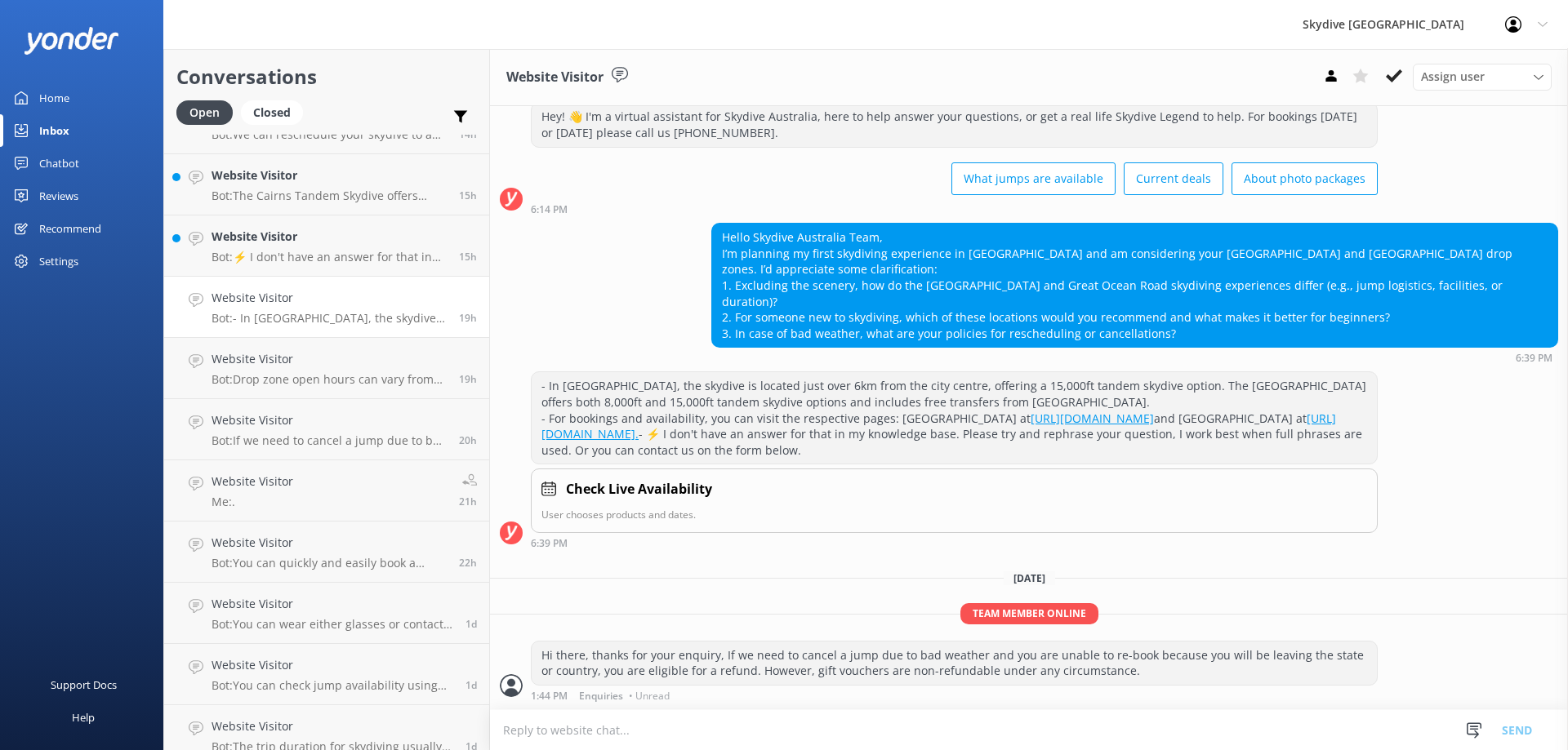
click at [346, 317] on p "Bot: - In [GEOGRAPHIC_DATA], the skydive is located just over 6km from the city…" at bounding box center [328, 318] width 235 height 15
click at [326, 244] on h4 "Website Visitor" at bounding box center [328, 236] width 235 height 18
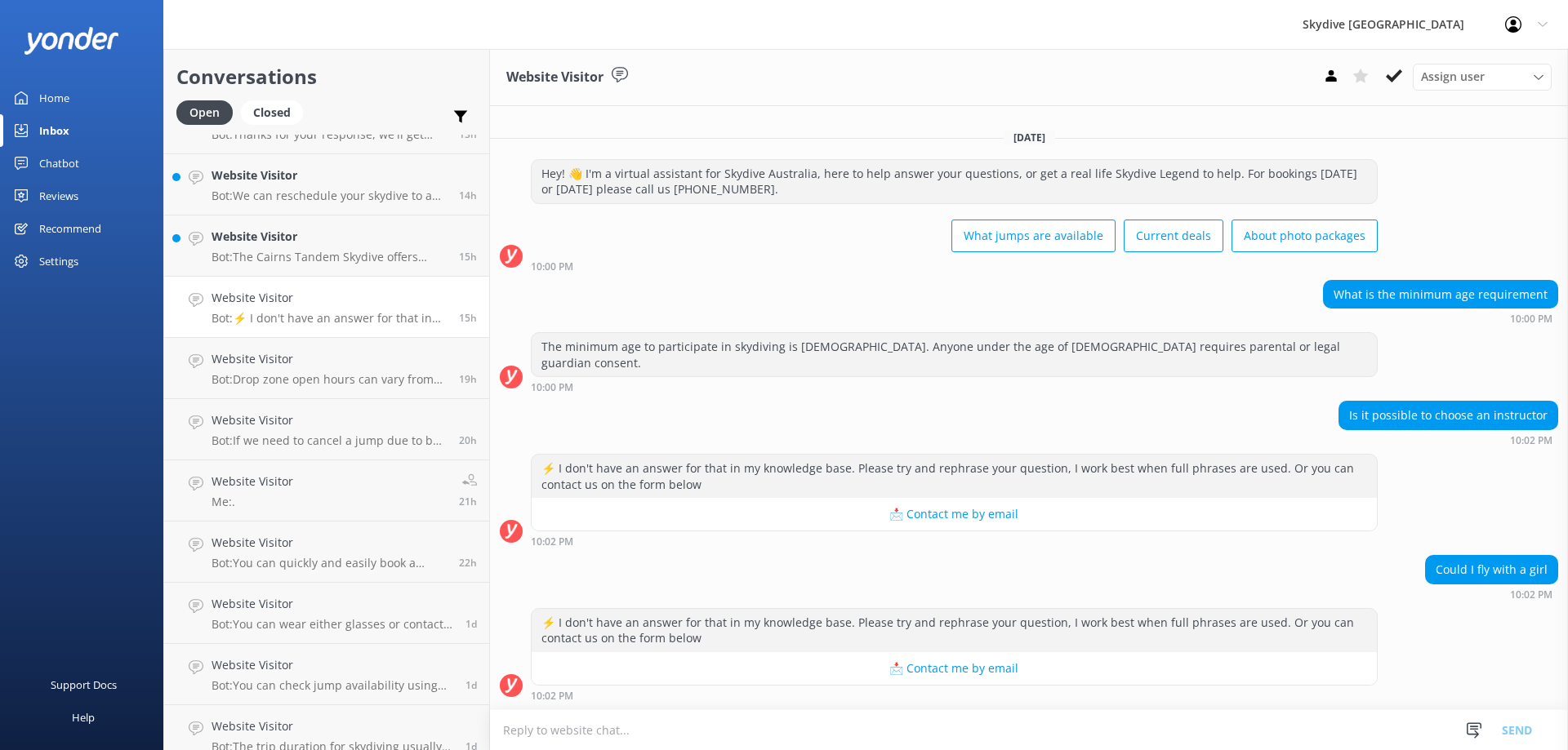
click at [668, 728] on textarea at bounding box center [1029, 730] width 1078 height 40
type textarea "s"
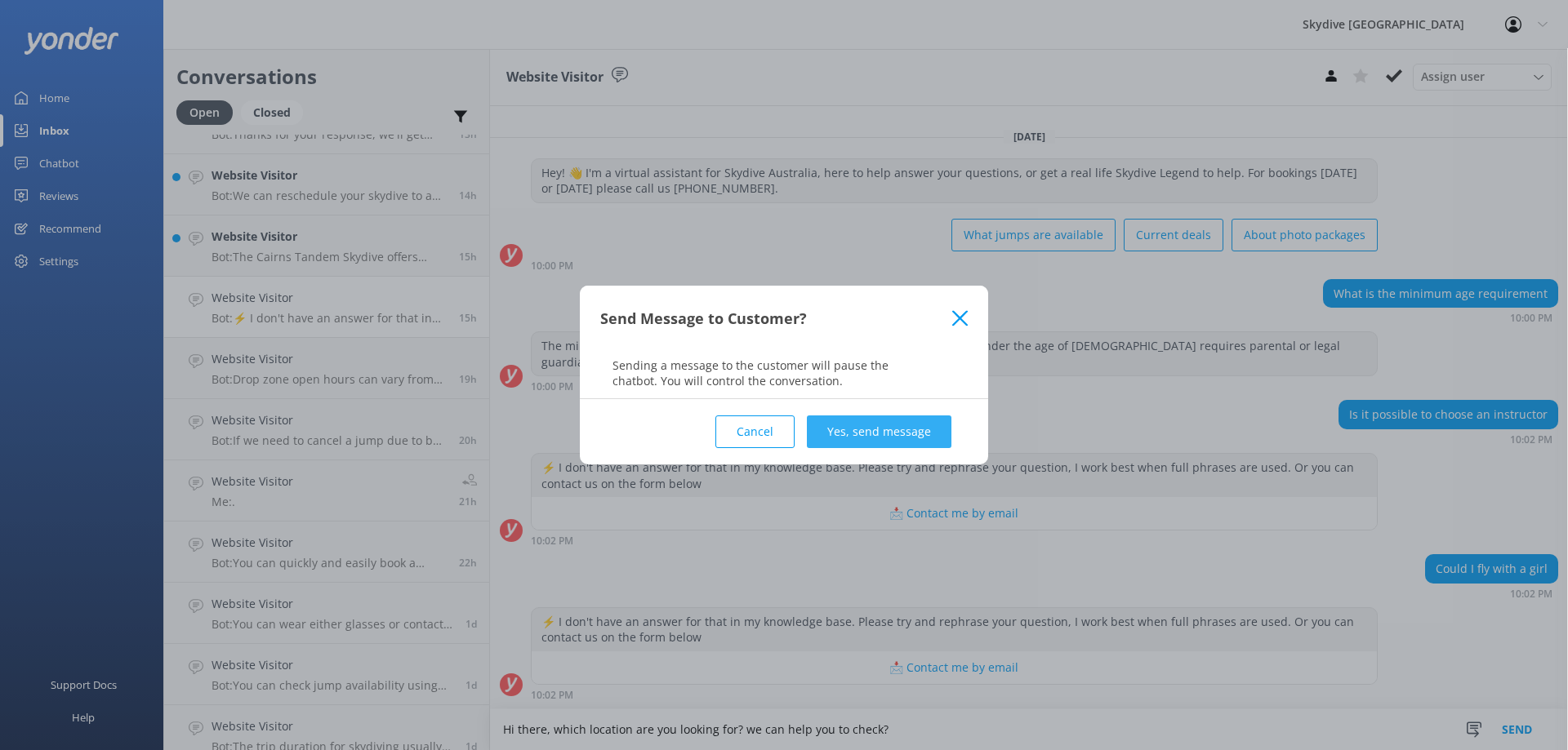
type textarea "Hi there, which location are you looking for? we can help you to check?"
click at [902, 436] on button "Yes, send message" at bounding box center [879, 432] width 145 height 32
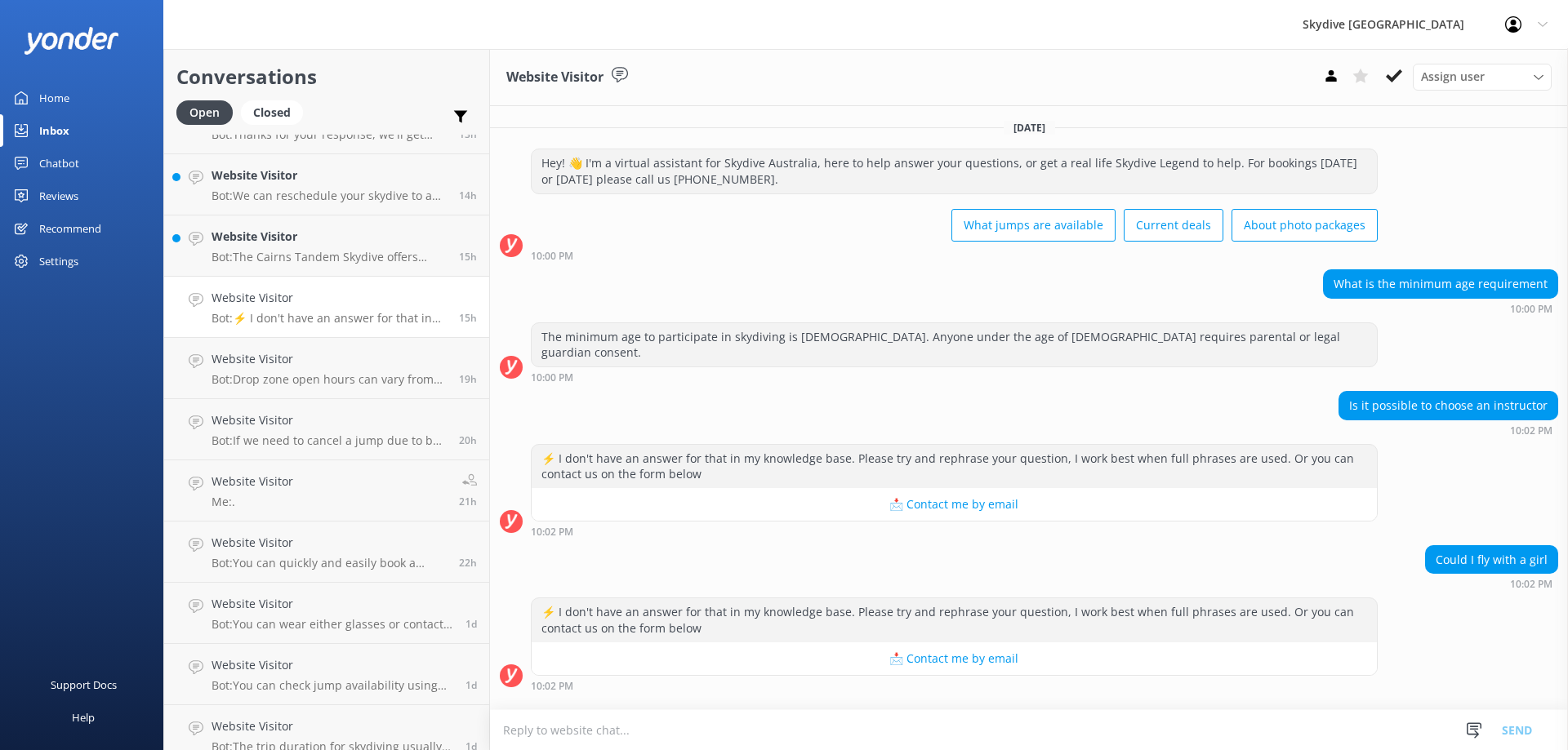
scroll to position [110, 0]
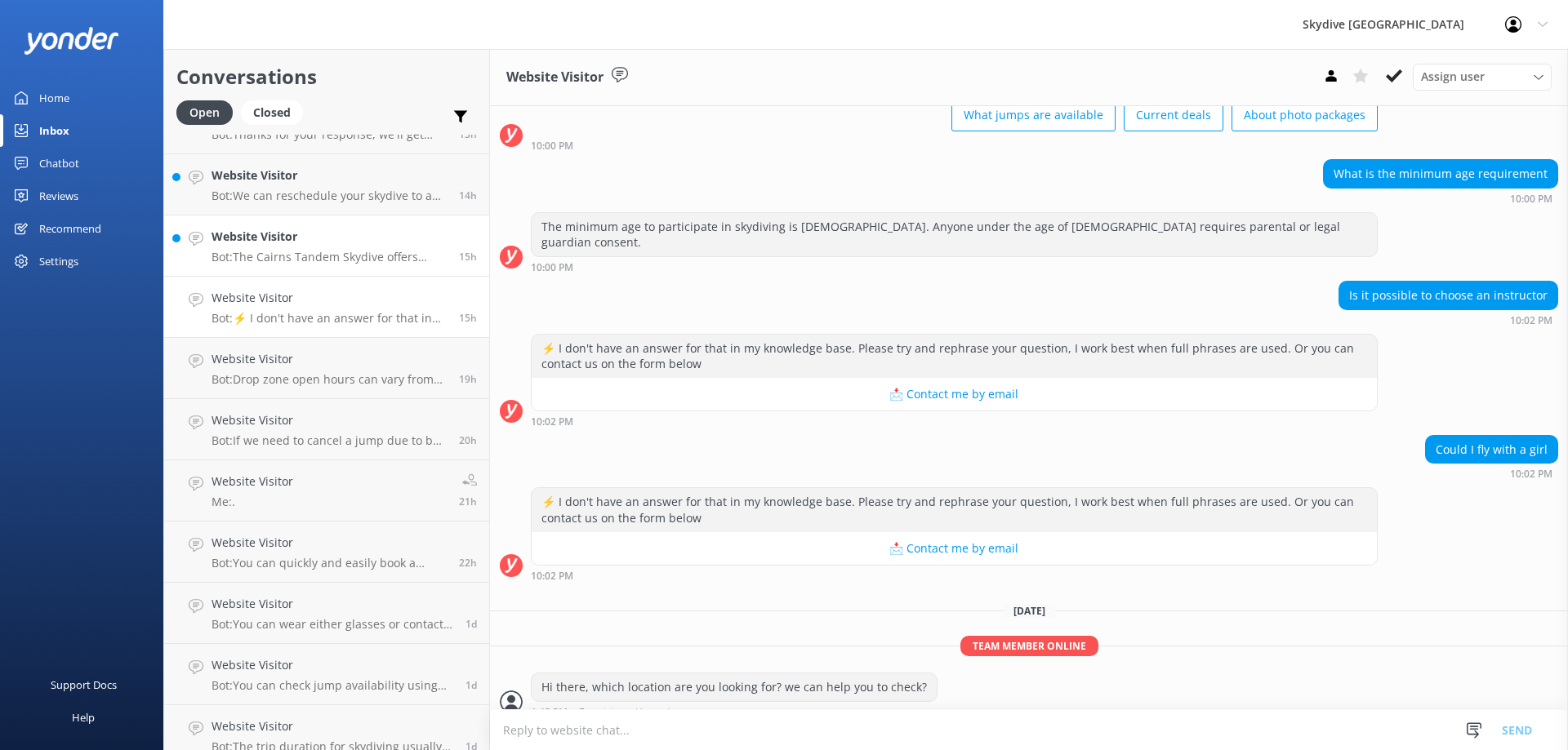
click at [351, 259] on p "Bot: The Cairns Tandem Skydive offers views of the [GEOGRAPHIC_DATA]. You can l…" at bounding box center [328, 257] width 235 height 15
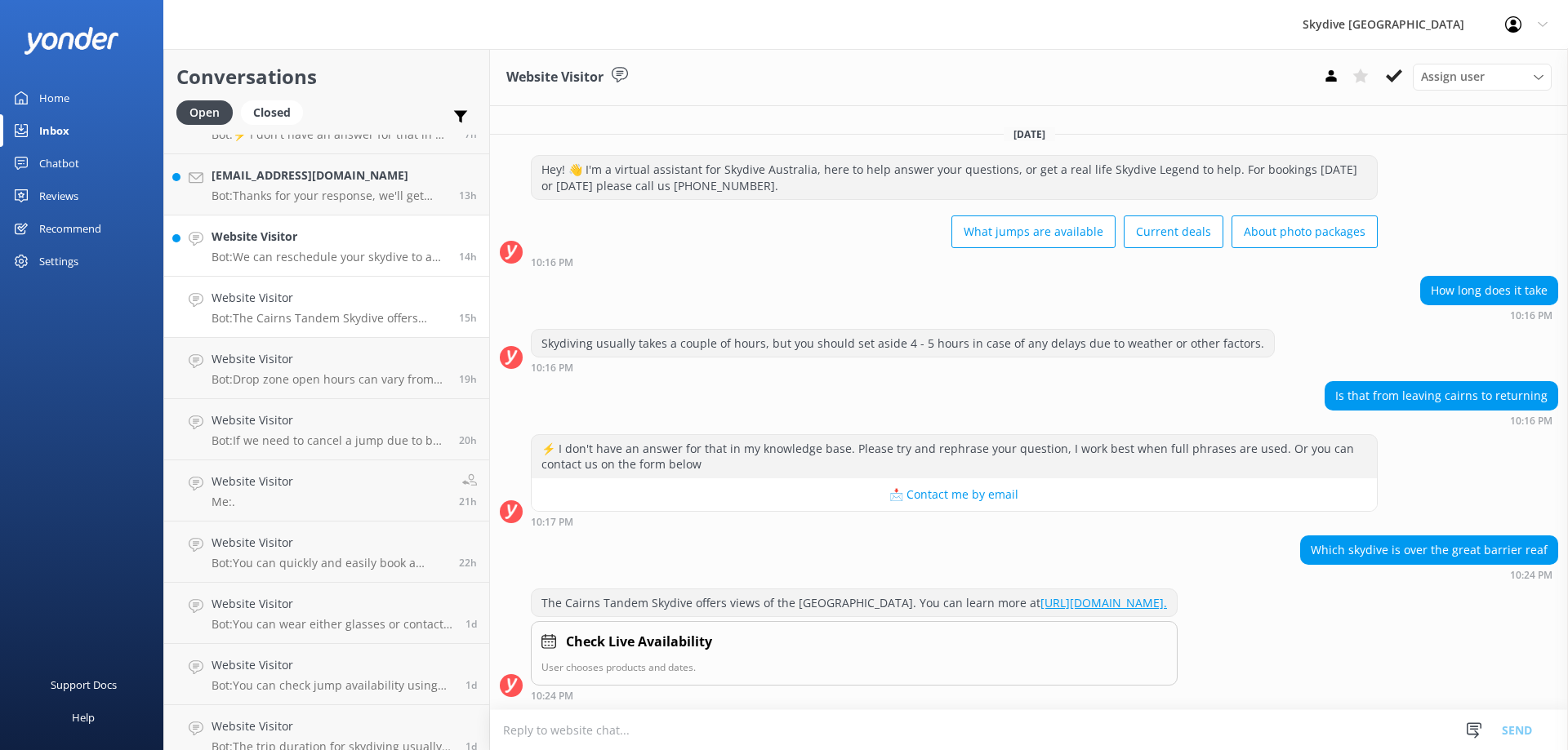
click at [352, 259] on p "Bot: We can reschedule your skydive to an alternative time or date if you provi…" at bounding box center [328, 257] width 235 height 15
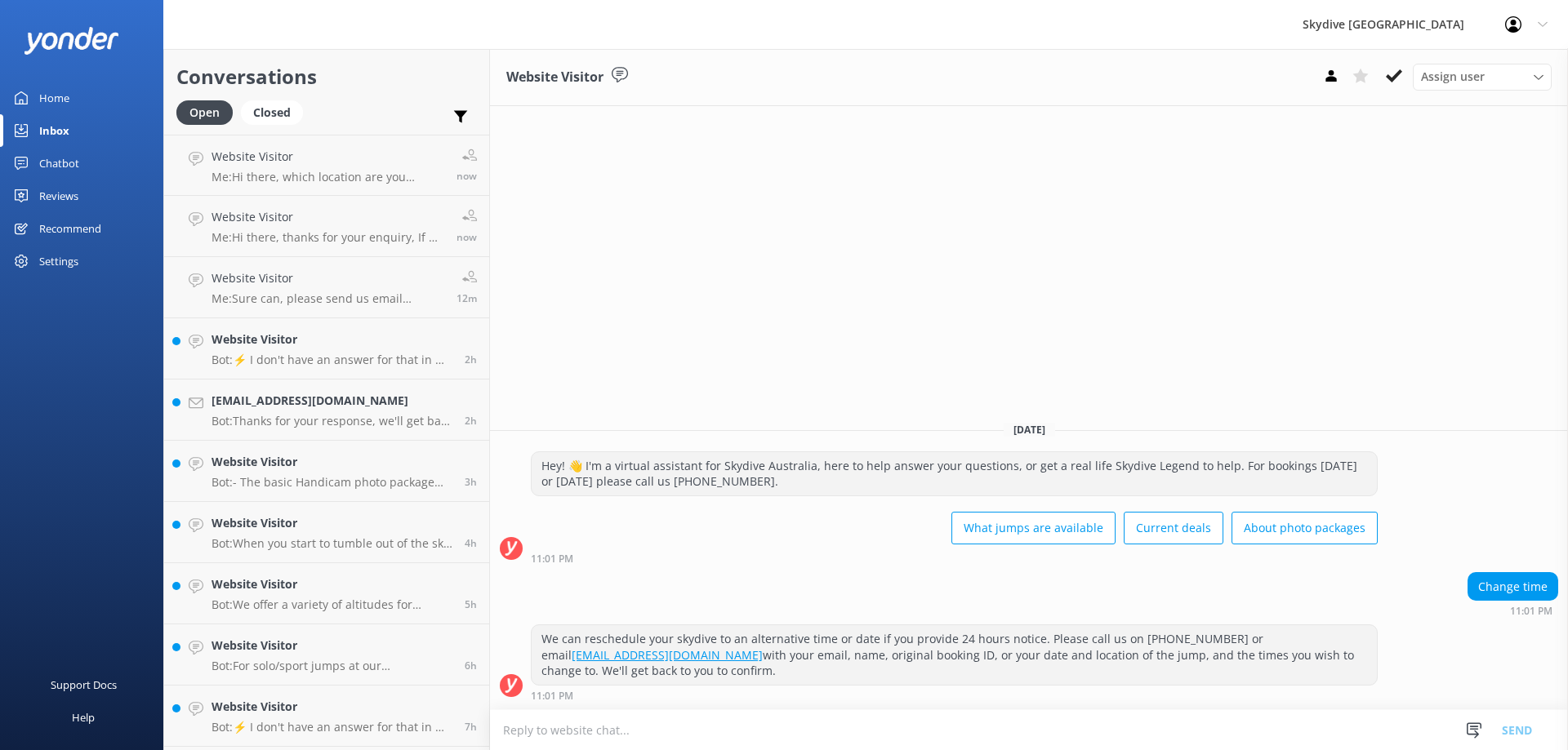
scroll to position [327, 0]
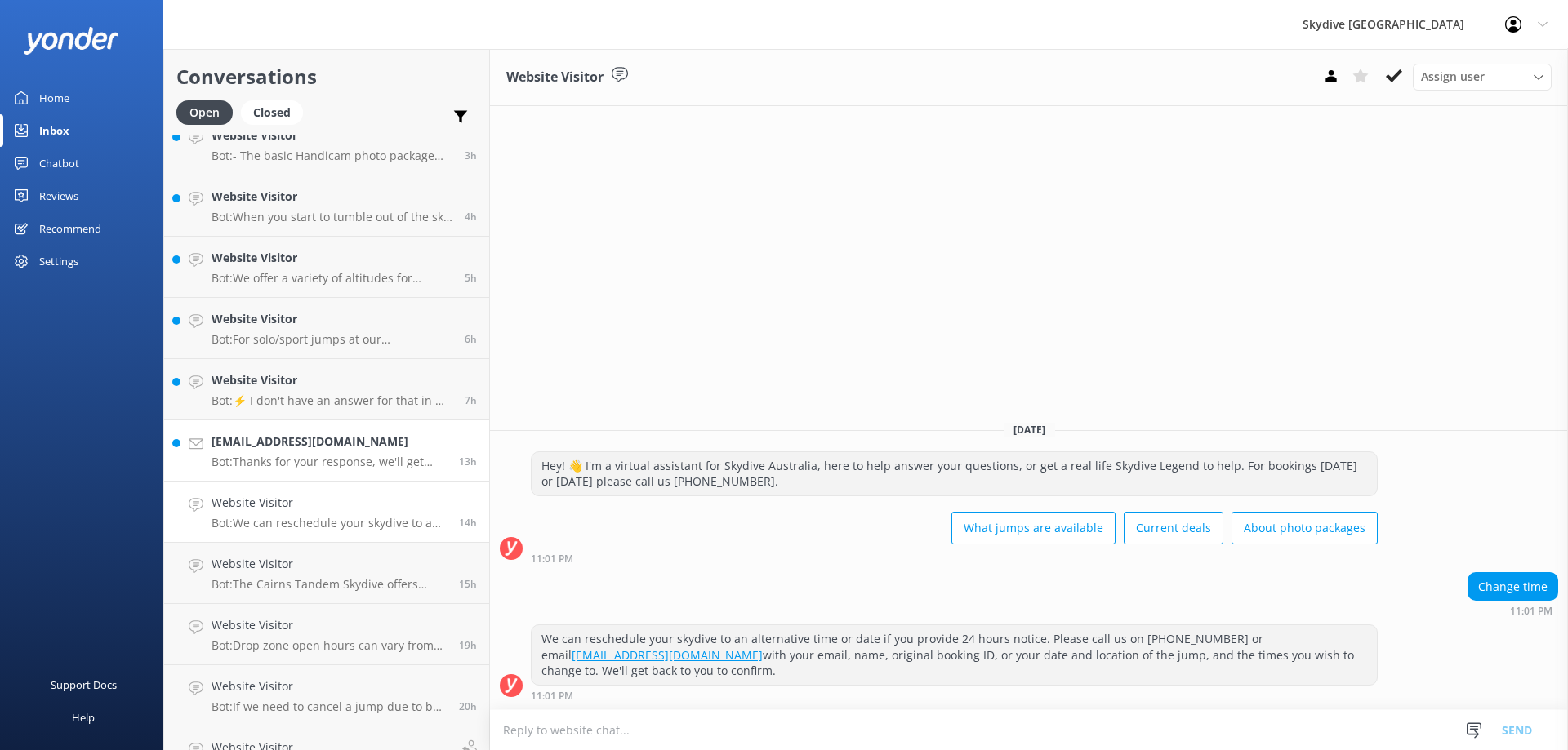
click at [300, 443] on h4 "[EMAIL_ADDRESS][DOMAIN_NAME]" at bounding box center [328, 441] width 235 height 18
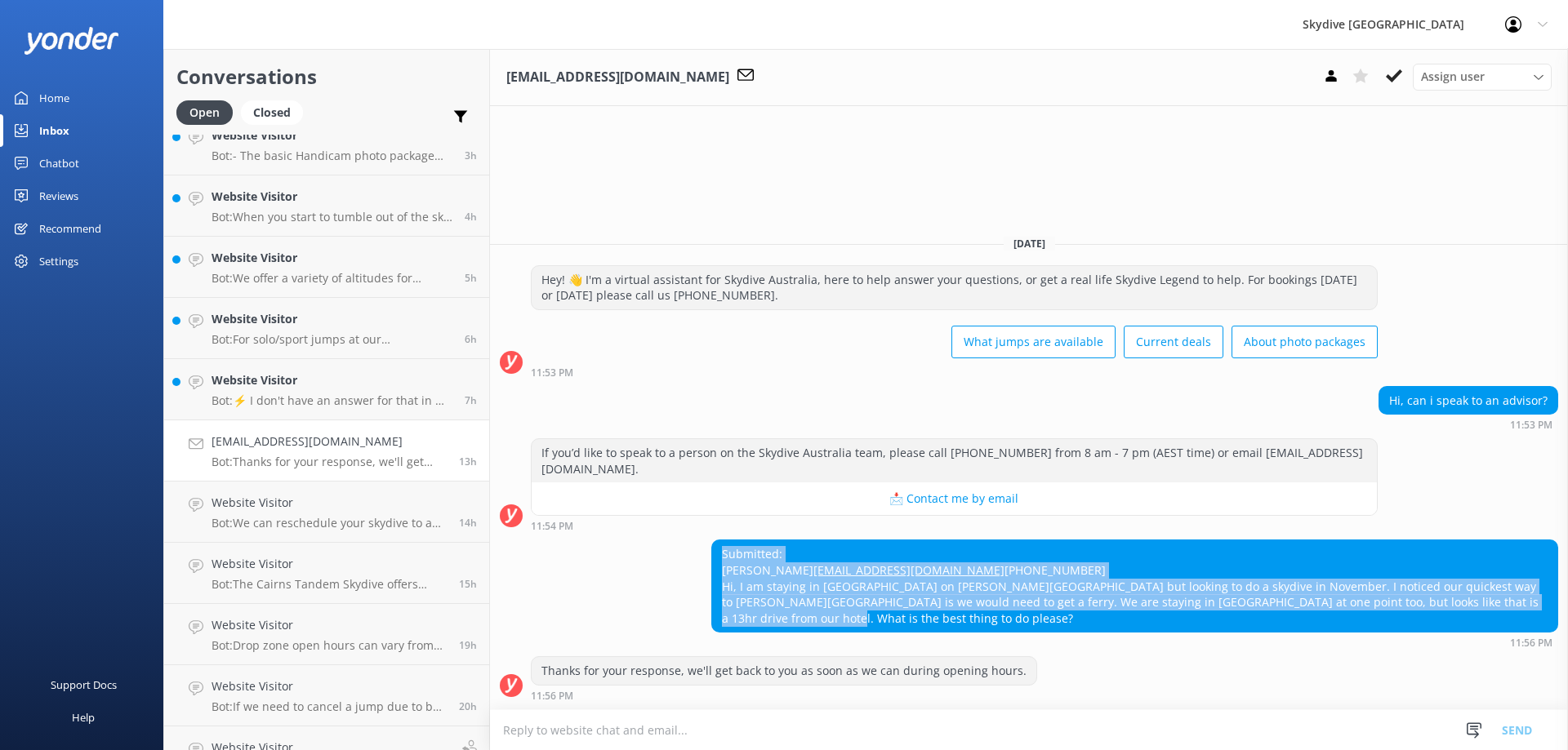
drag, startPoint x: 725, startPoint y: 538, endPoint x: 1567, endPoint y: 620, distance: 846.0
click at [1567, 620] on div "Submitted: [PERSON_NAME] [EMAIL_ADDRESS][DOMAIN_NAME] [PHONE_NUMBER] Hi, I am s…" at bounding box center [1029, 594] width 1078 height 109
copy div "Submitted: [PERSON_NAME] [EMAIL_ADDRESS][DOMAIN_NAME] [PHONE_NUMBER] Hi, I am s…"
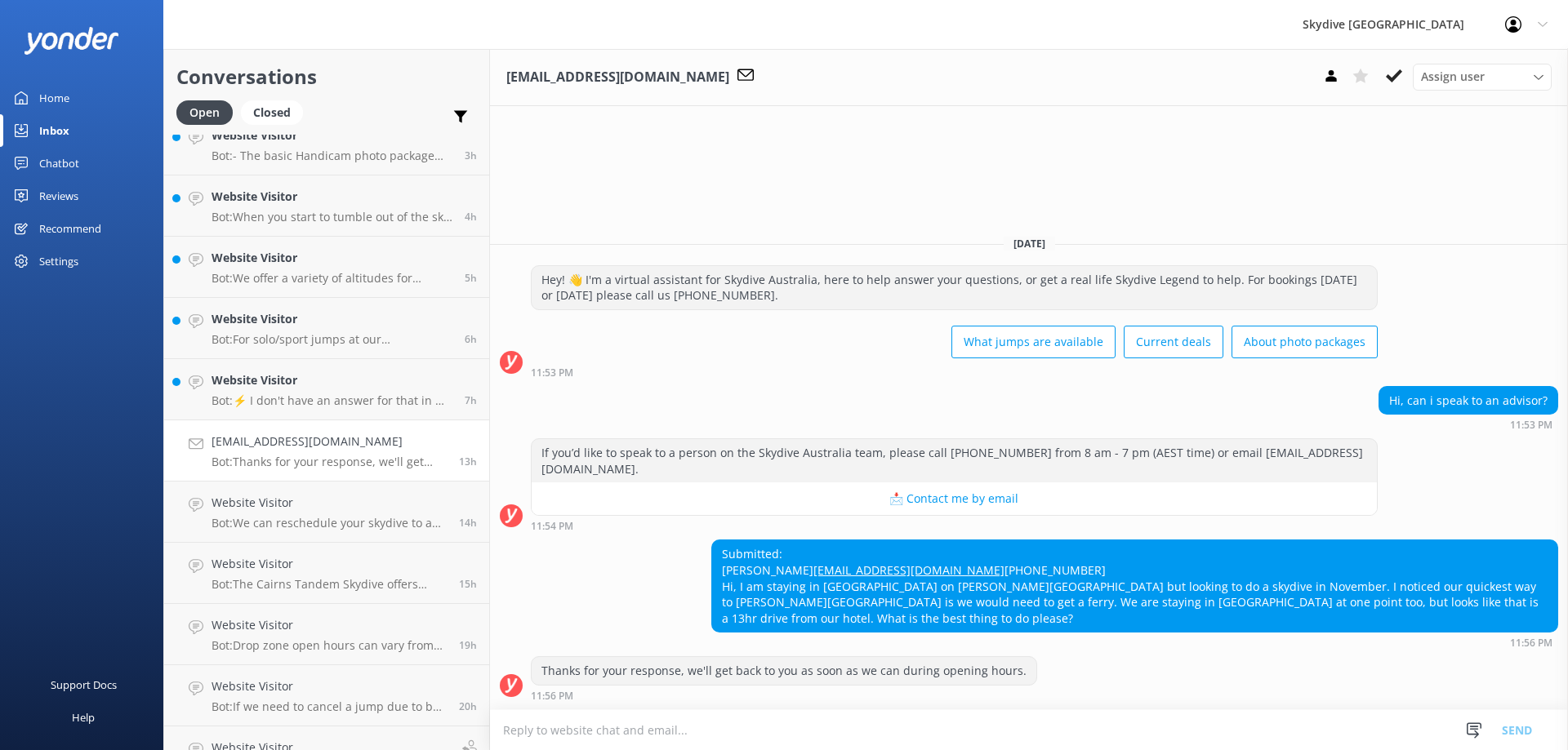
click at [758, 723] on textarea at bounding box center [1029, 730] width 1078 height 40
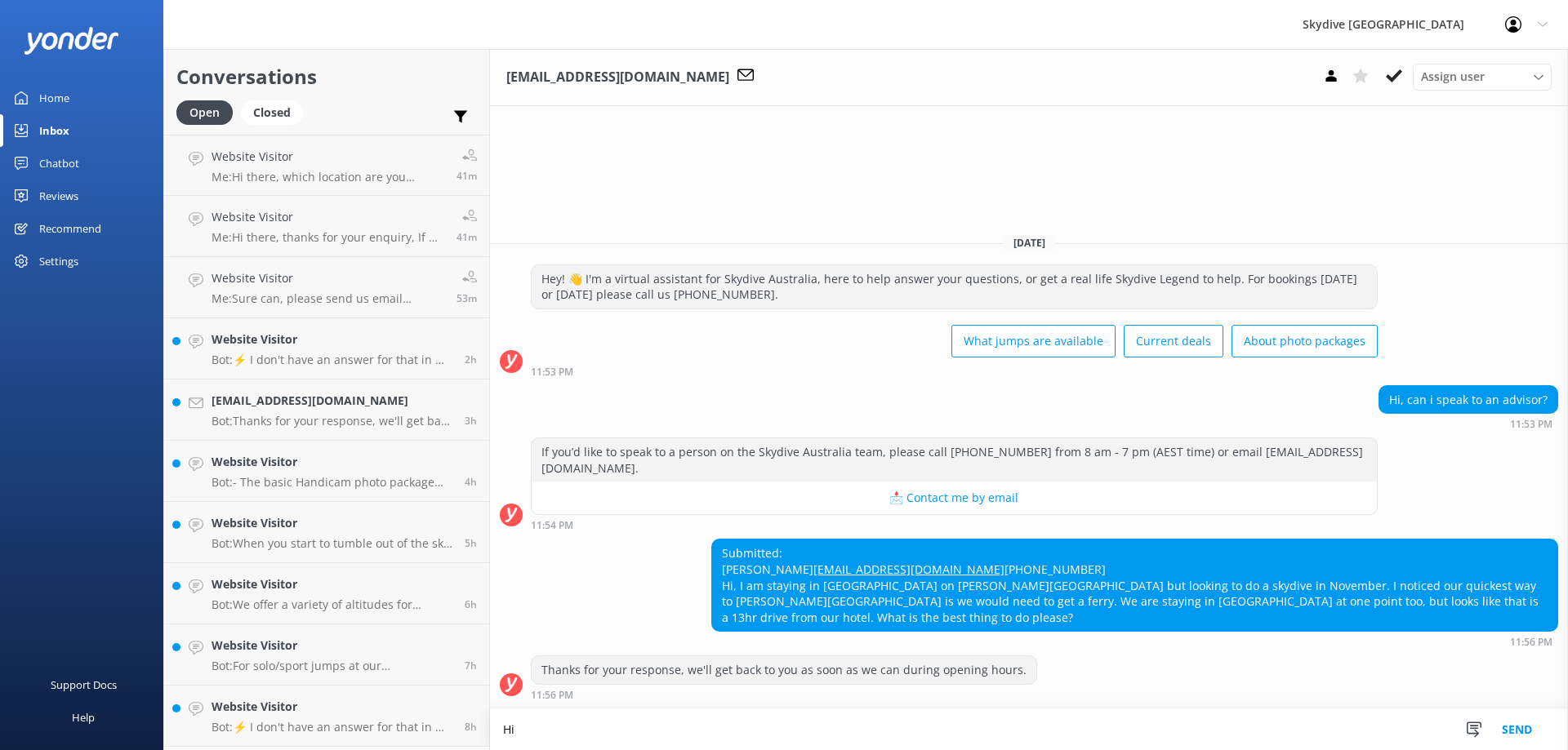
paste textarea "[PERSON_NAME] Thanks for reaching out! It sounds like you have an incredible tr…"
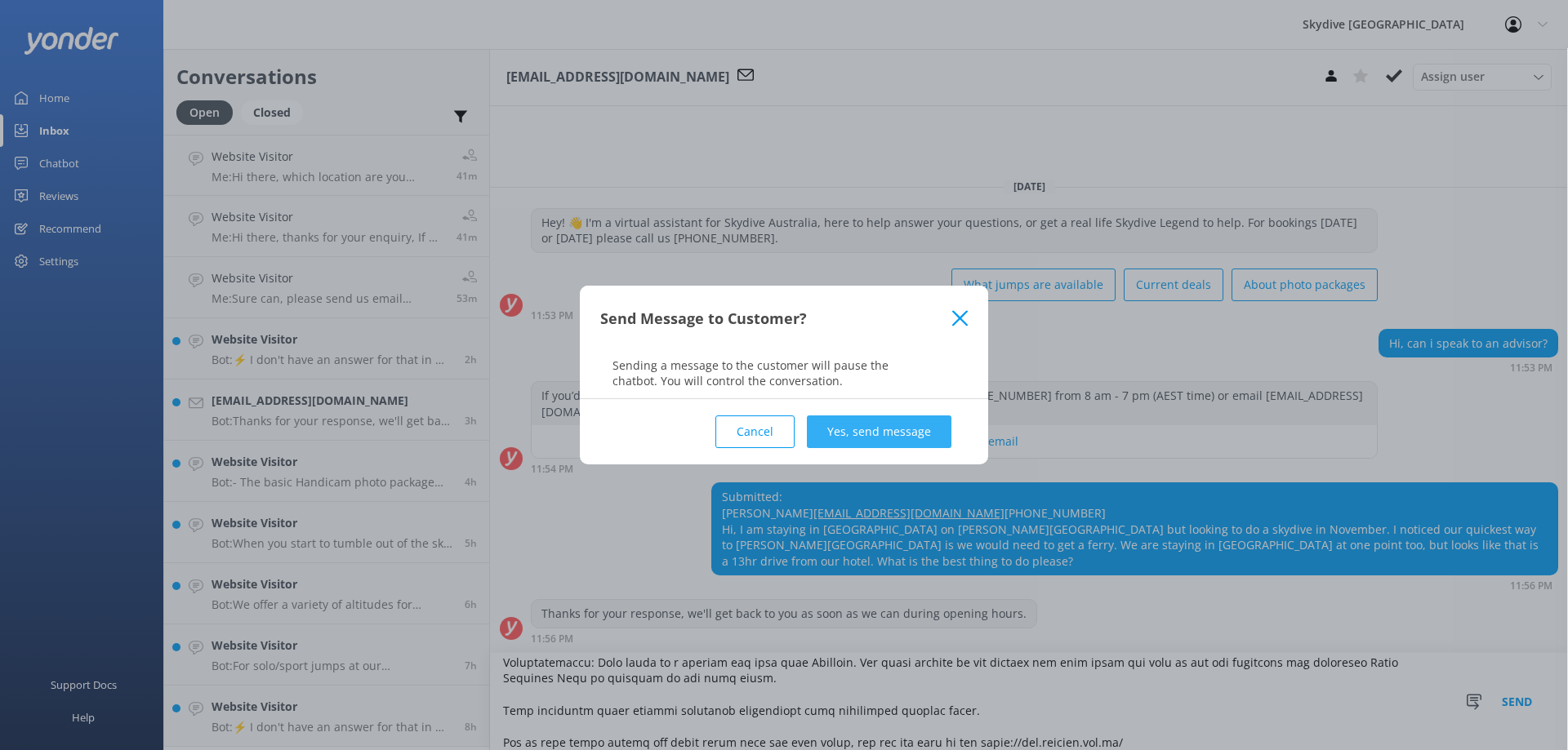
type textarea "Hi [PERSON_NAME] Thanks for reaching out! It sounds like you have an incredible…"
click at [882, 436] on button "Yes, send message" at bounding box center [879, 432] width 145 height 32
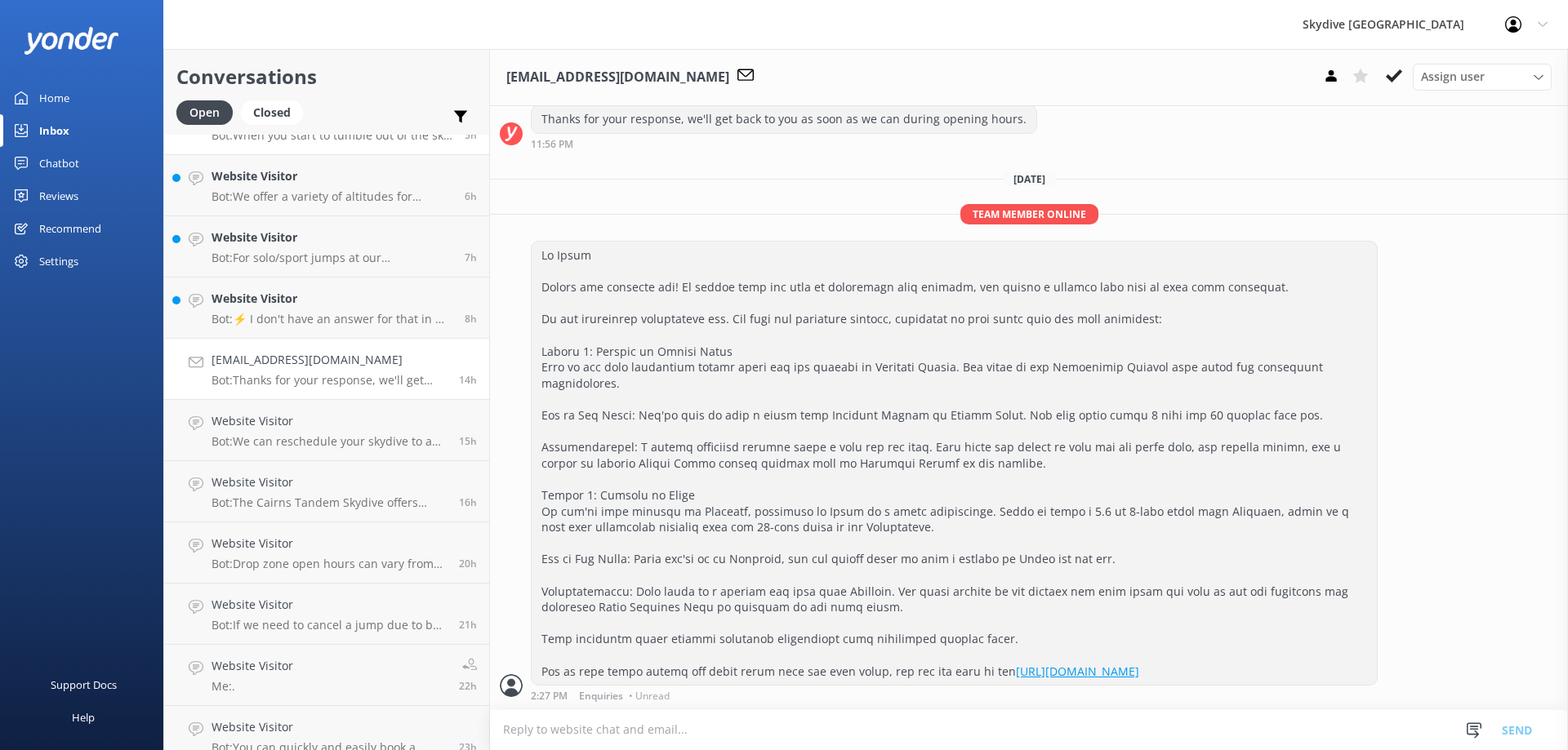
scroll to position [327, 0]
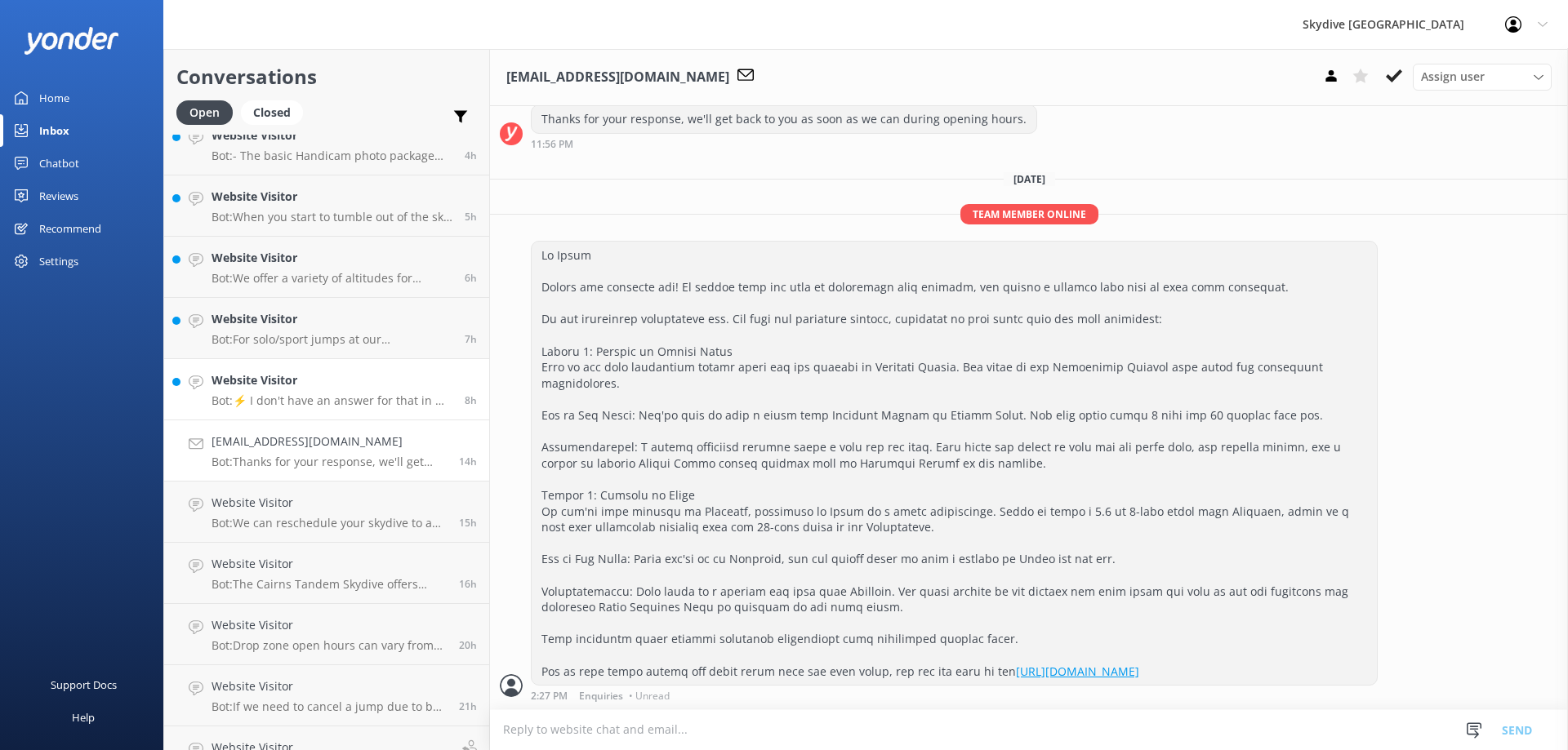
click at [299, 387] on h4 "Website Visitor" at bounding box center [332, 380] width 241 height 18
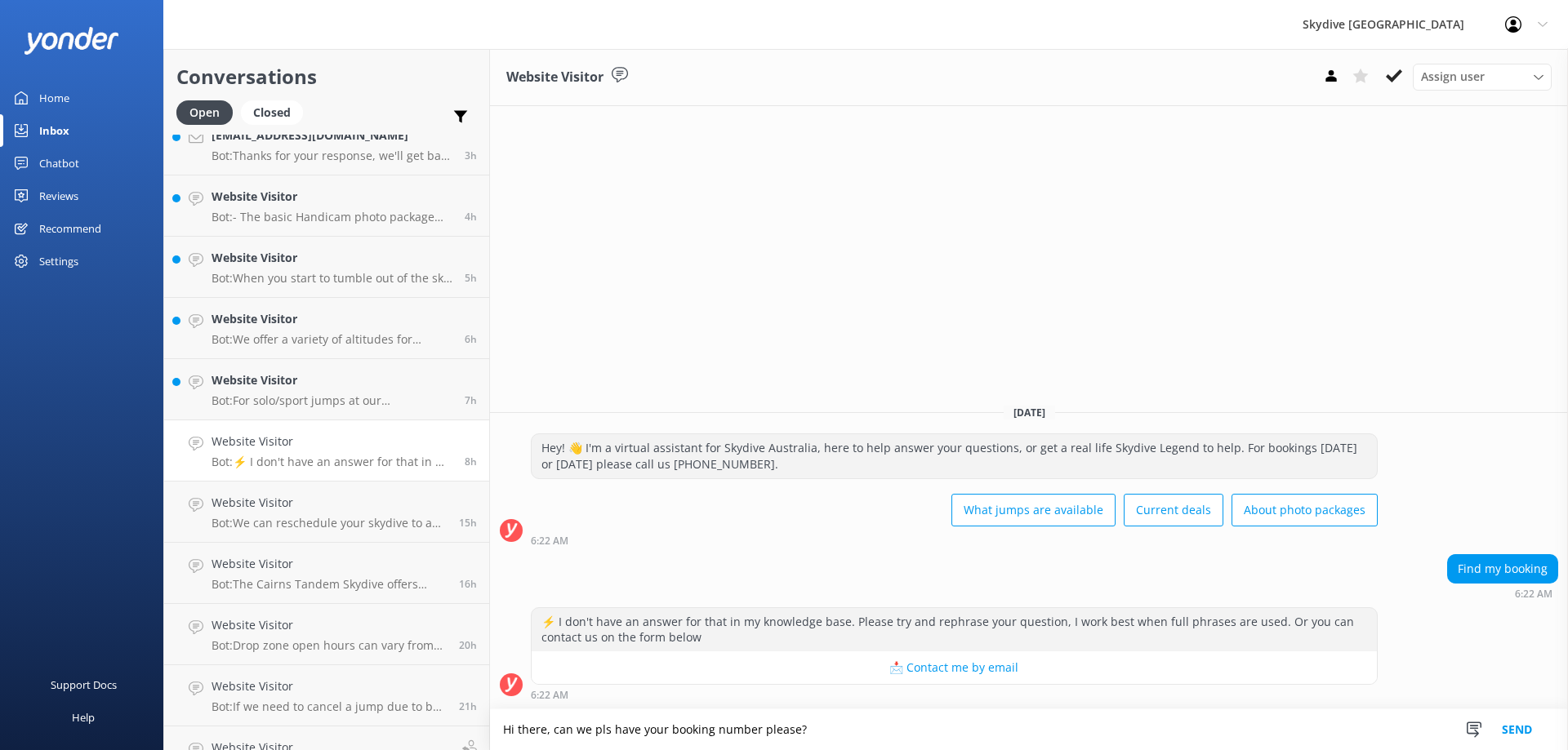
click at [604, 730] on textarea "Hi there, can we pls have your booking number please?" at bounding box center [1029, 730] width 1078 height 41
type textarea "Hi there, can we please have your booking number please?"
click at [1526, 735] on button "Send" at bounding box center [1518, 730] width 62 height 41
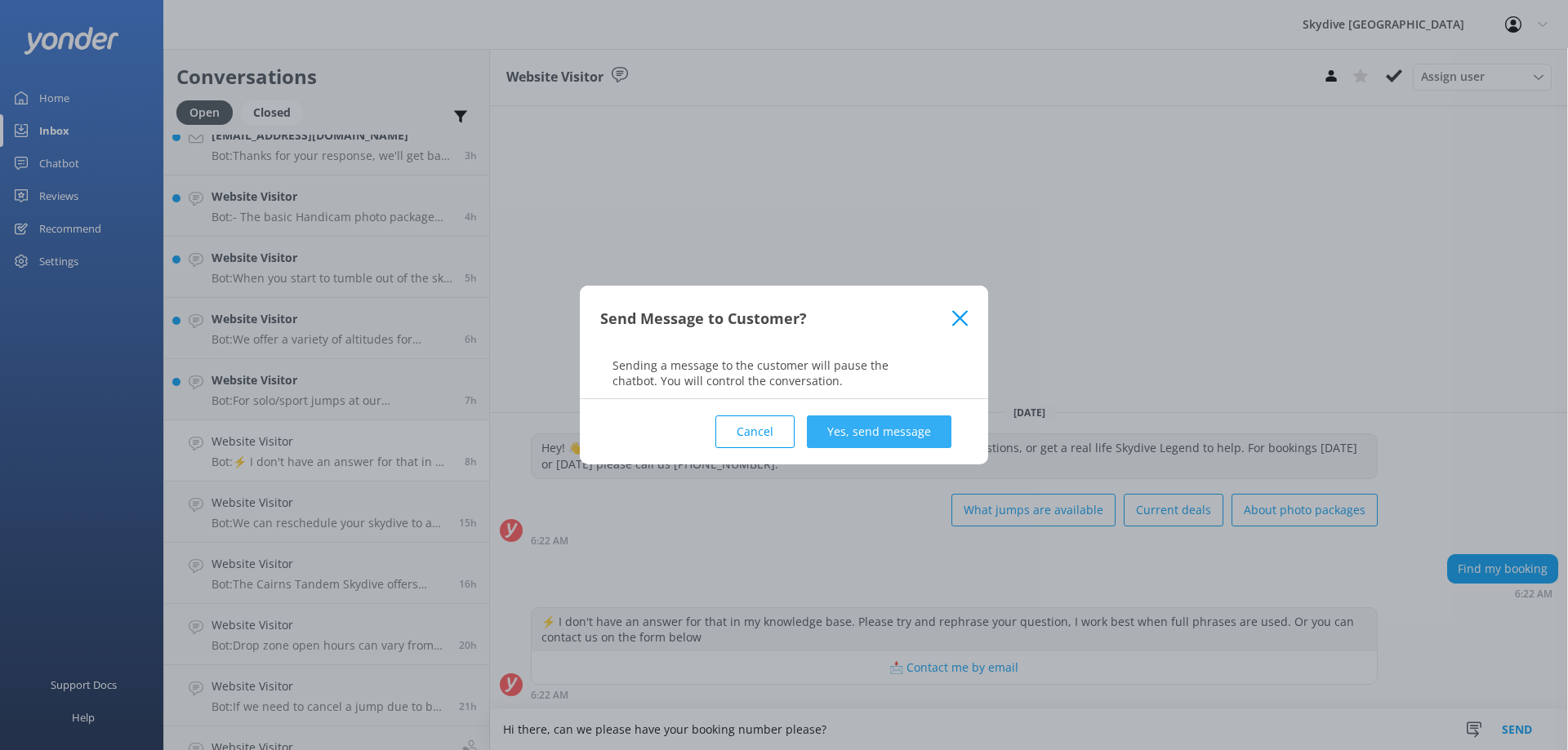
click at [891, 440] on button "Yes, send message" at bounding box center [879, 432] width 145 height 32
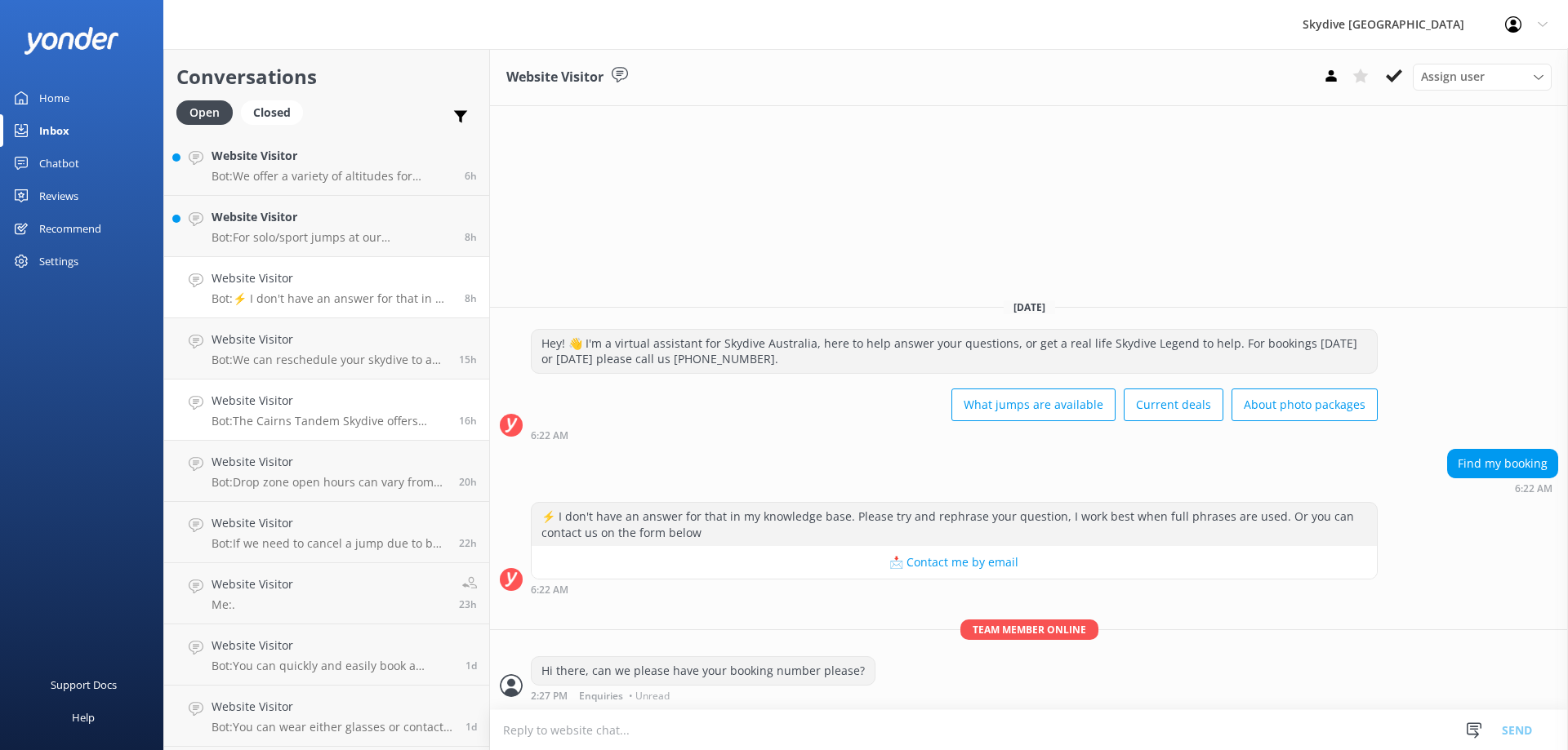
scroll to position [408, 0]
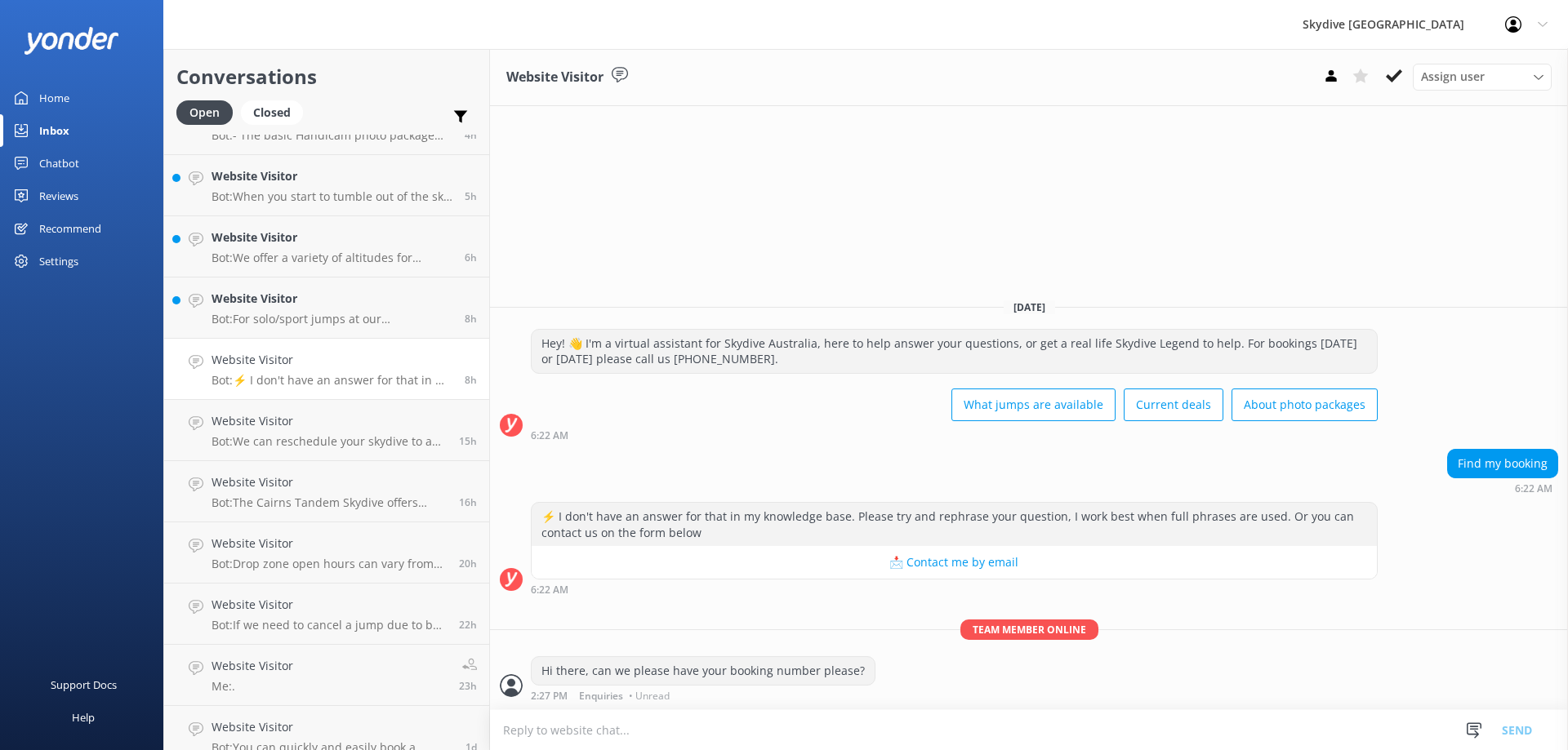
click at [370, 367] on h4 "Website Visitor" at bounding box center [332, 360] width 241 height 18
click at [325, 301] on h4 "Website Visitor" at bounding box center [332, 298] width 241 height 18
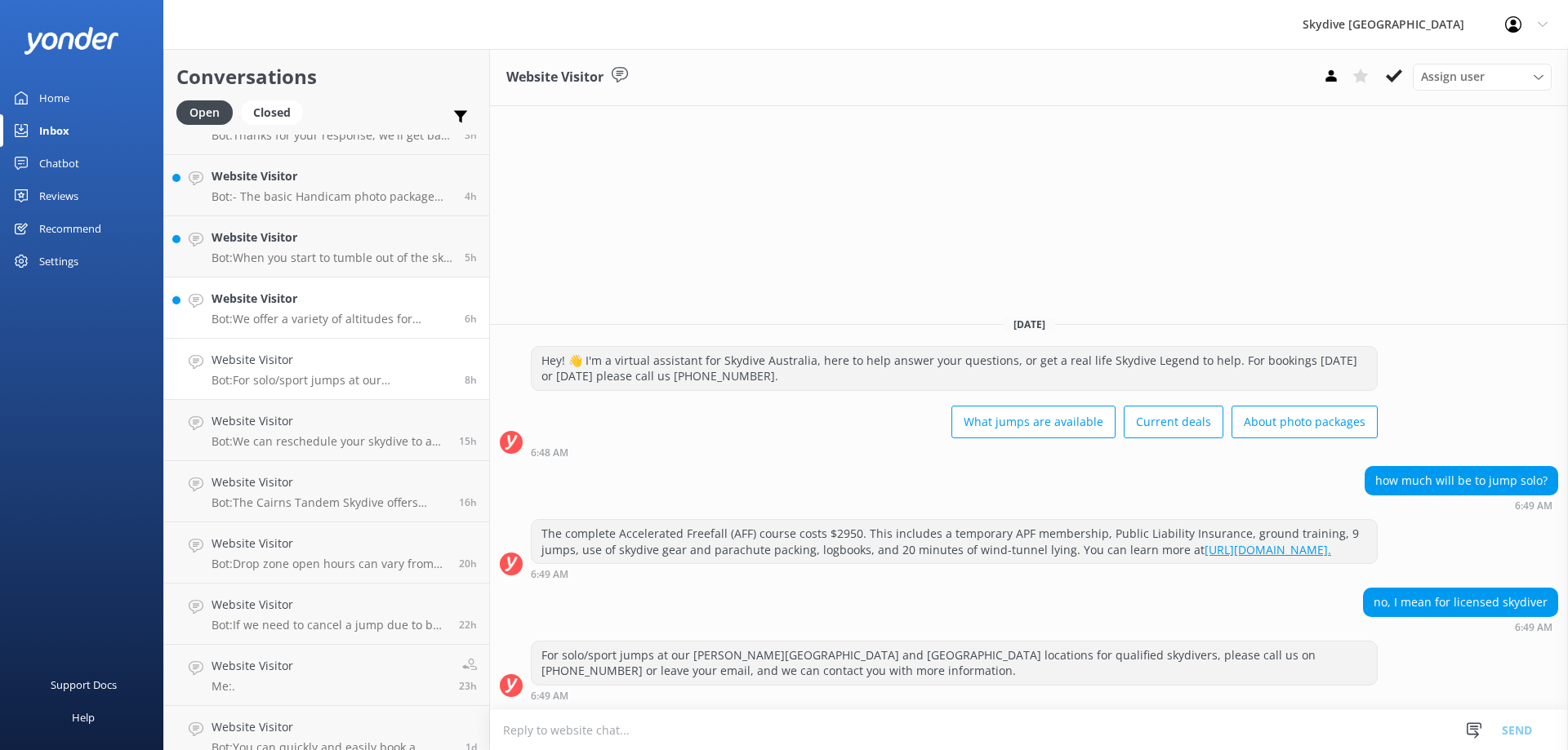
click at [293, 296] on h4 "Website Visitor" at bounding box center [332, 298] width 241 height 18
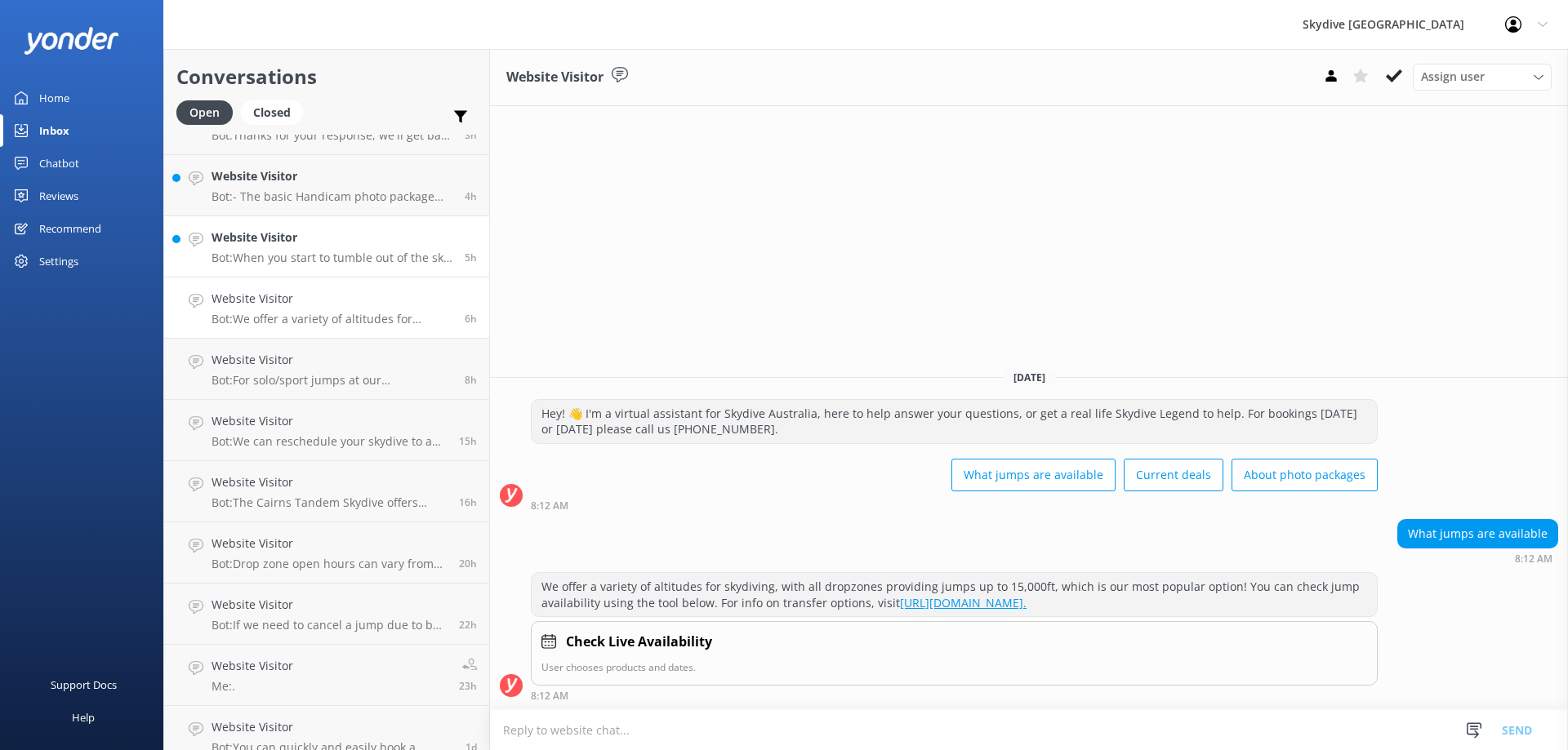
click at [316, 258] on p "Bot: When you start to tumble out of the sky, you know immediately the feeling …" at bounding box center [332, 257] width 241 height 15
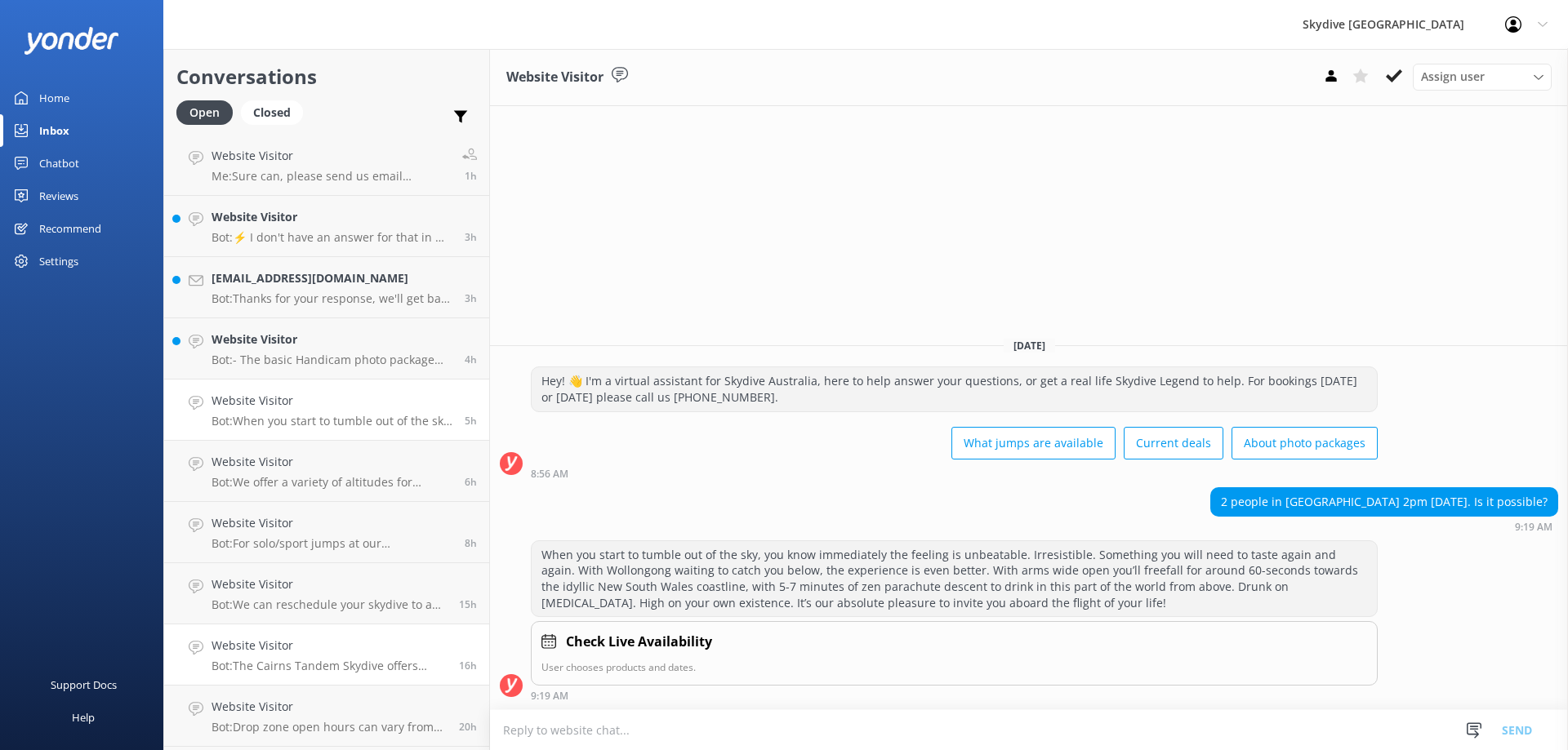
scroll to position [163, 0]
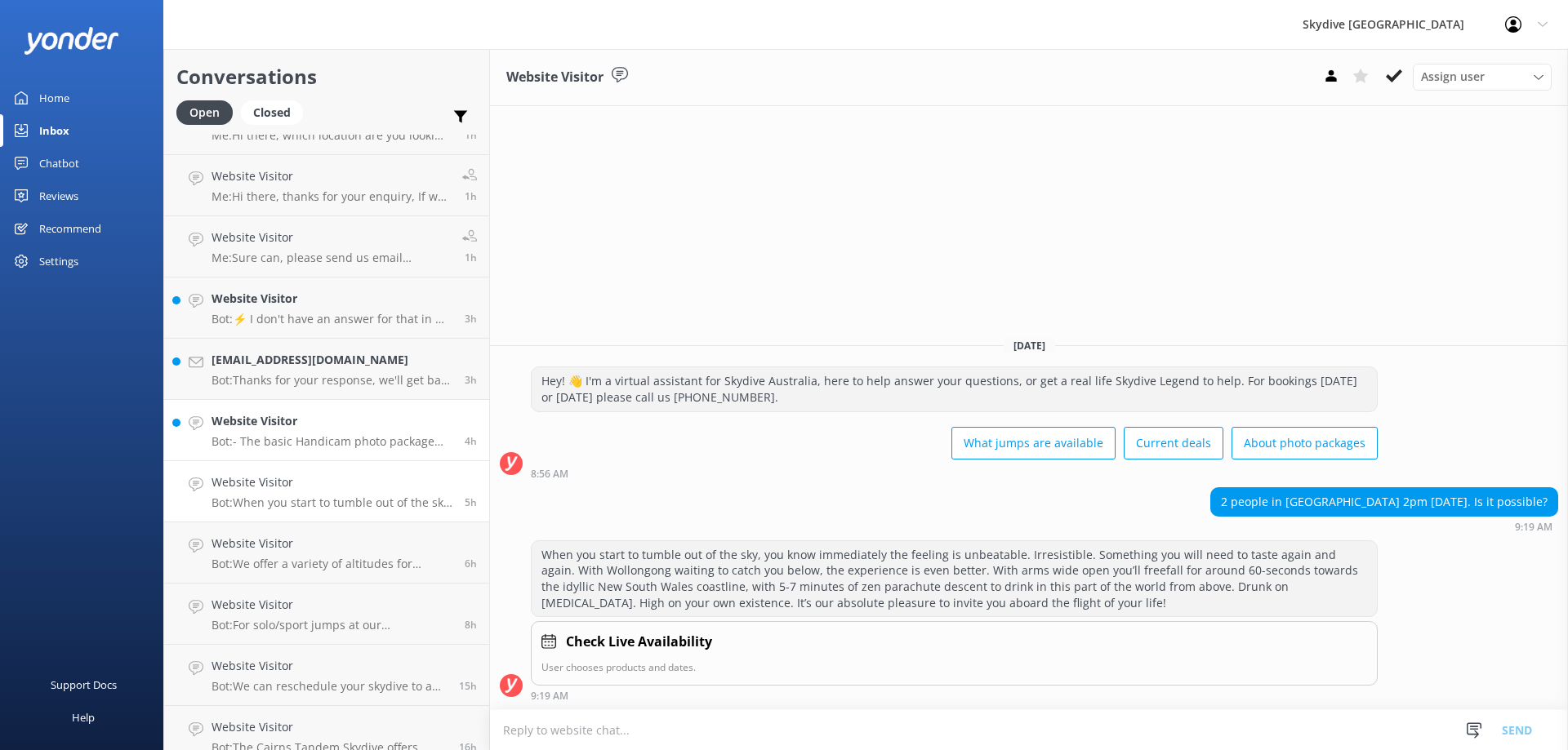
click at [322, 434] on div "Website Visitor Bot: - The basic Handicam photo package costs $129 per person a…" at bounding box center [332, 430] width 241 height 36
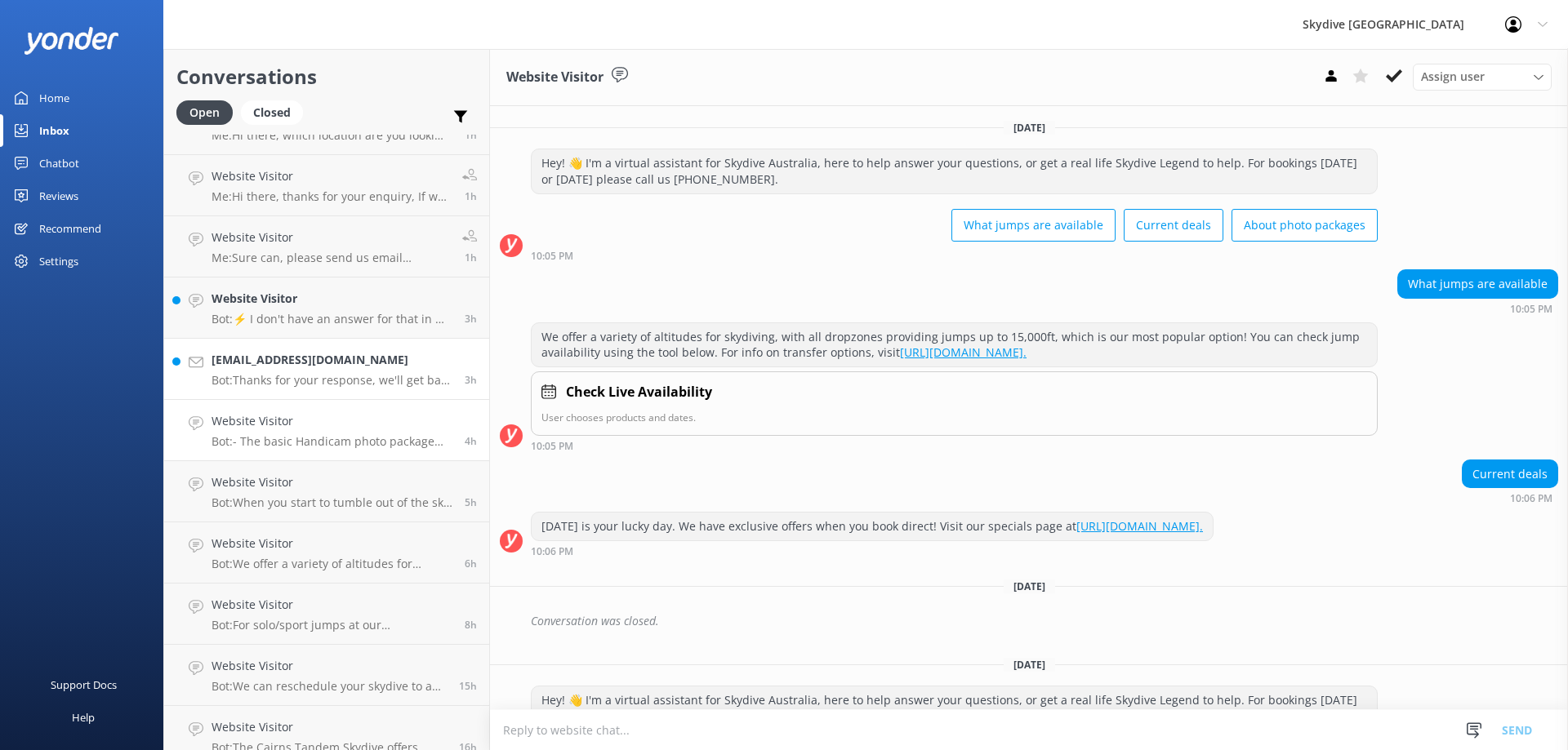
click at [323, 374] on p "Bot: Thanks for your response, we'll get back to you as soon as we can during o…" at bounding box center [332, 380] width 241 height 15
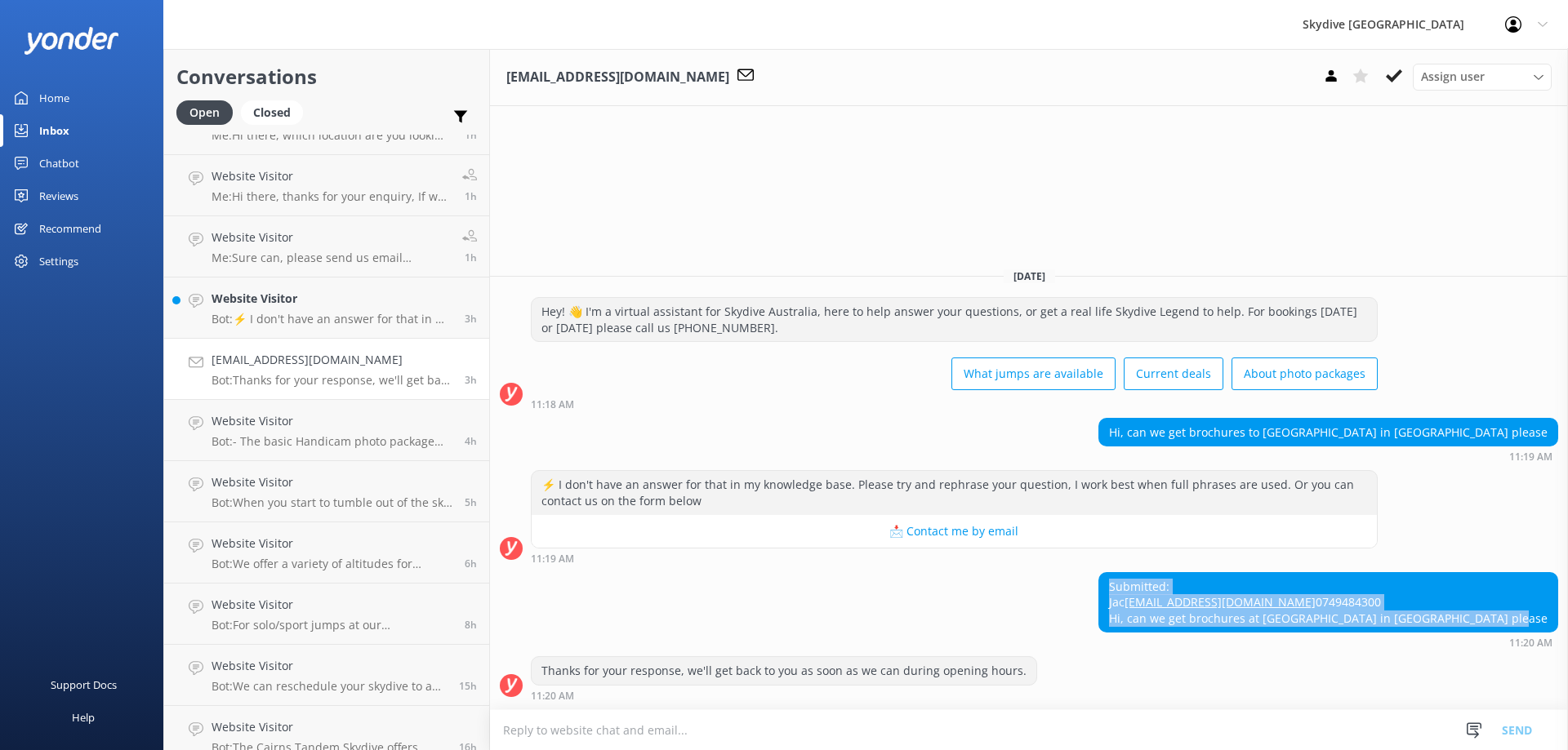
drag, startPoint x: 1181, startPoint y: 555, endPoint x: 1553, endPoint y: 629, distance: 379.3
click at [1553, 629] on div "Submitted: Jac [EMAIL_ADDRESS][DOMAIN_NAME] 0749484300 Hi, can we get brochures…" at bounding box center [1328, 603] width 459 height 60
copy div "Submitted: Jac [EMAIL_ADDRESS][DOMAIN_NAME] 0749484300 Hi, can we get brochures…"
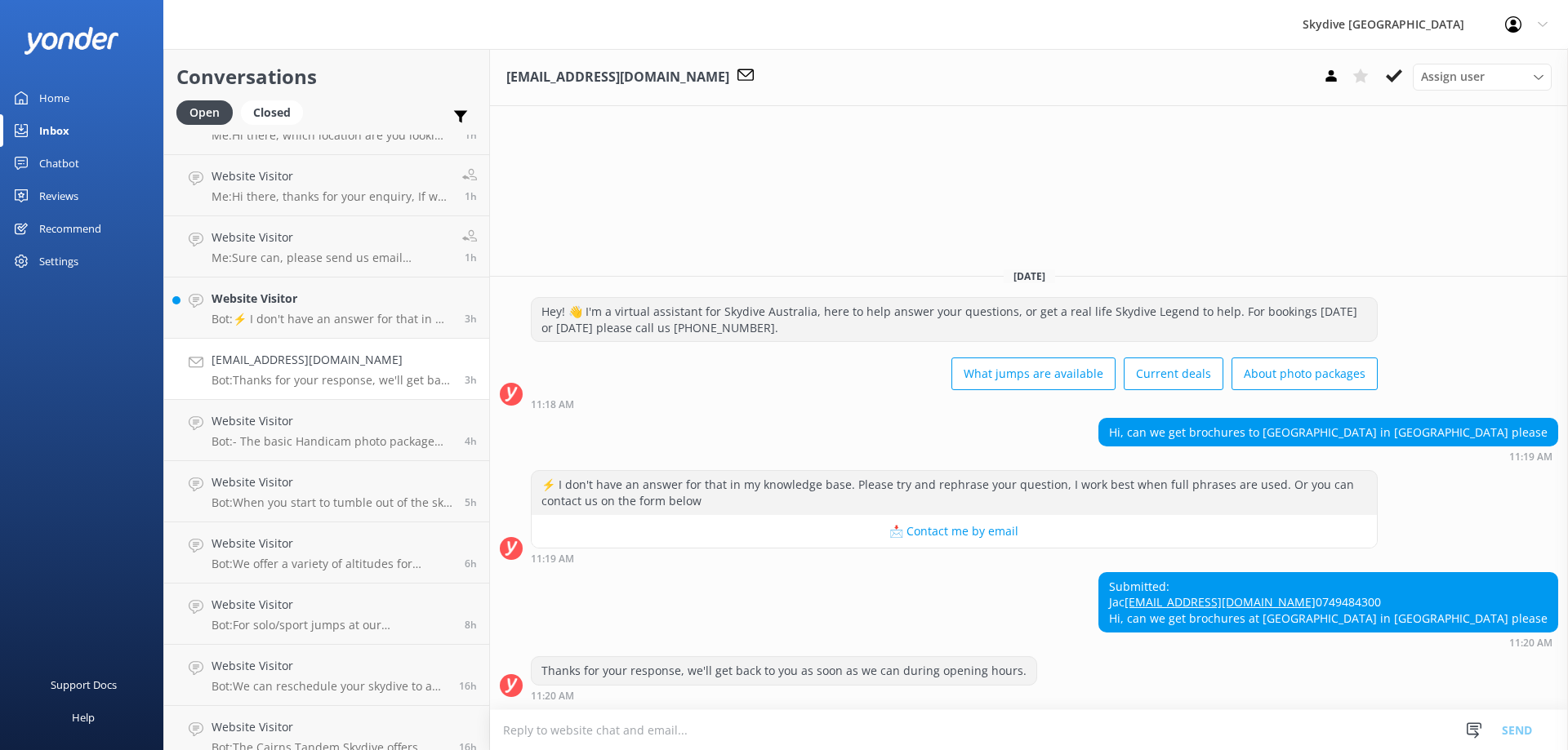
click at [742, 736] on textarea at bounding box center [1029, 730] width 1078 height 40
type textarea "T"
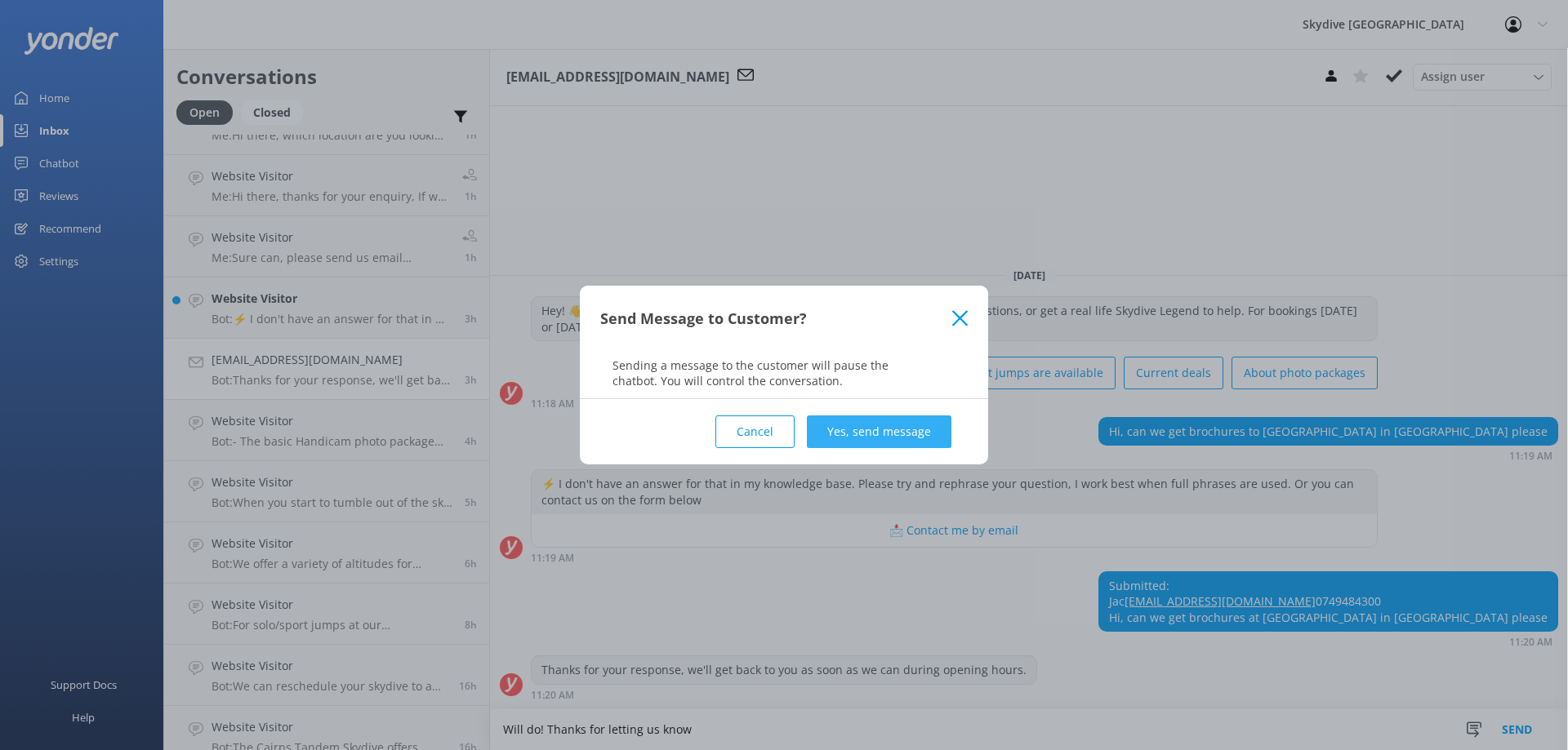
type textarea "Will do! Thanks for letting us know"
click at [898, 438] on button "Yes, send message" at bounding box center [879, 432] width 145 height 32
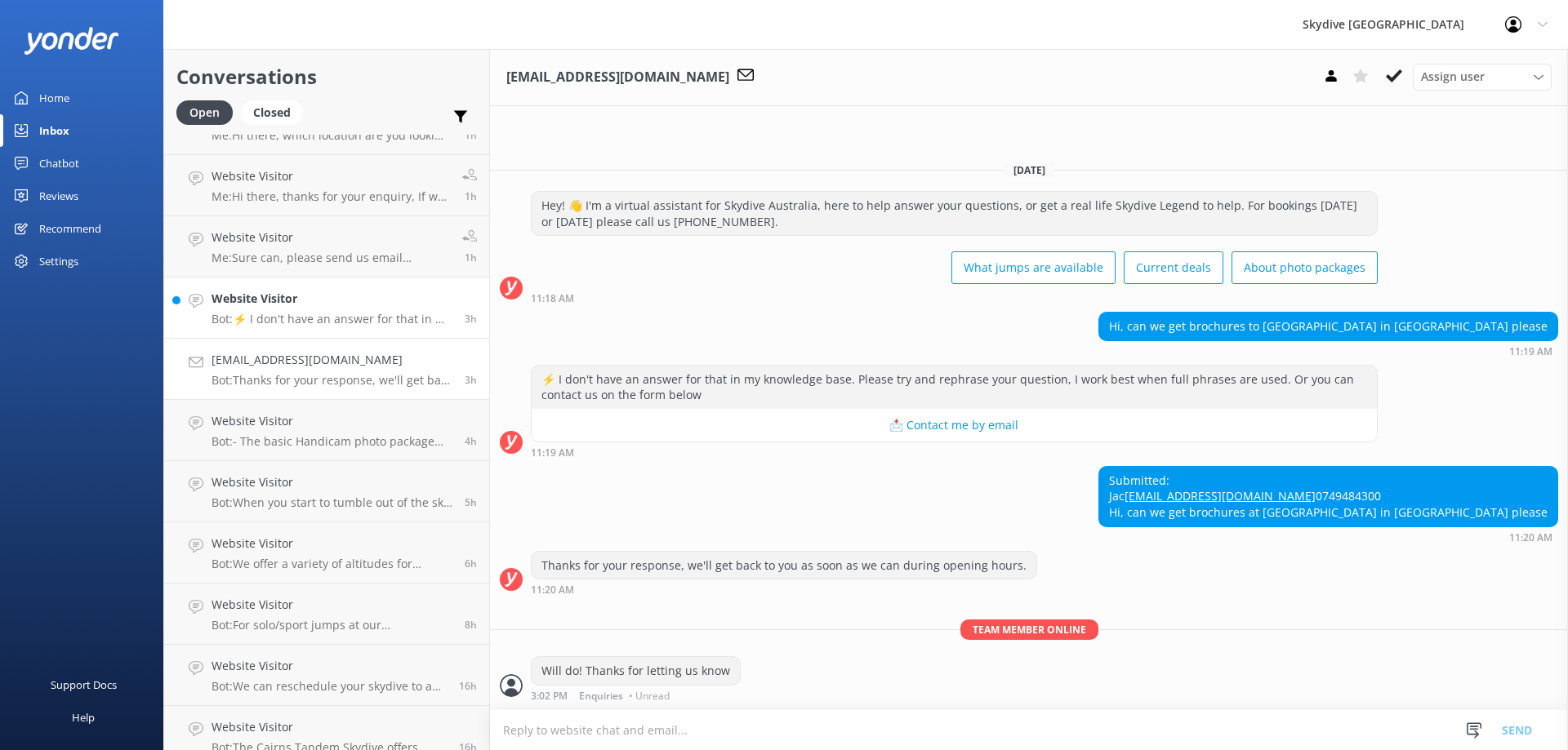
click at [336, 314] on p "Bot: ⚡ I don't have an answer for that in my knowledge base. Please try and rep…" at bounding box center [332, 319] width 241 height 15
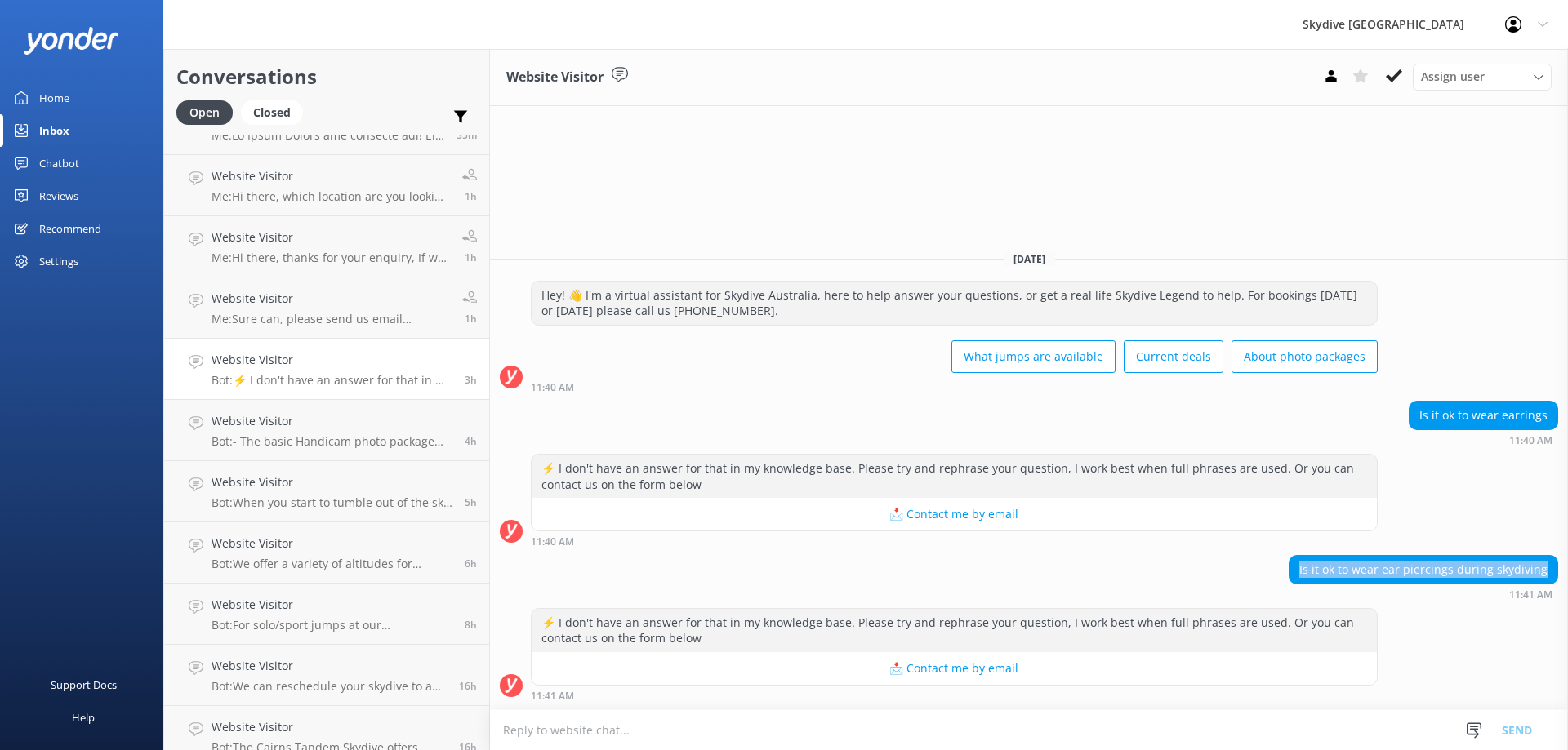
drag, startPoint x: 1308, startPoint y: 570, endPoint x: 1567, endPoint y: 577, distance: 259.1
click at [1567, 577] on div "Is it ok to wear ear piercings during skydiving 11:41 AM" at bounding box center [1029, 577] width 1078 height 45
copy div "Is it ok to wear ear piercings during skydiving"
click at [623, 733] on textarea at bounding box center [1029, 730] width 1078 height 40
paste textarea "Wearing ear piercings while skydiving is a common question, and the general adv…"
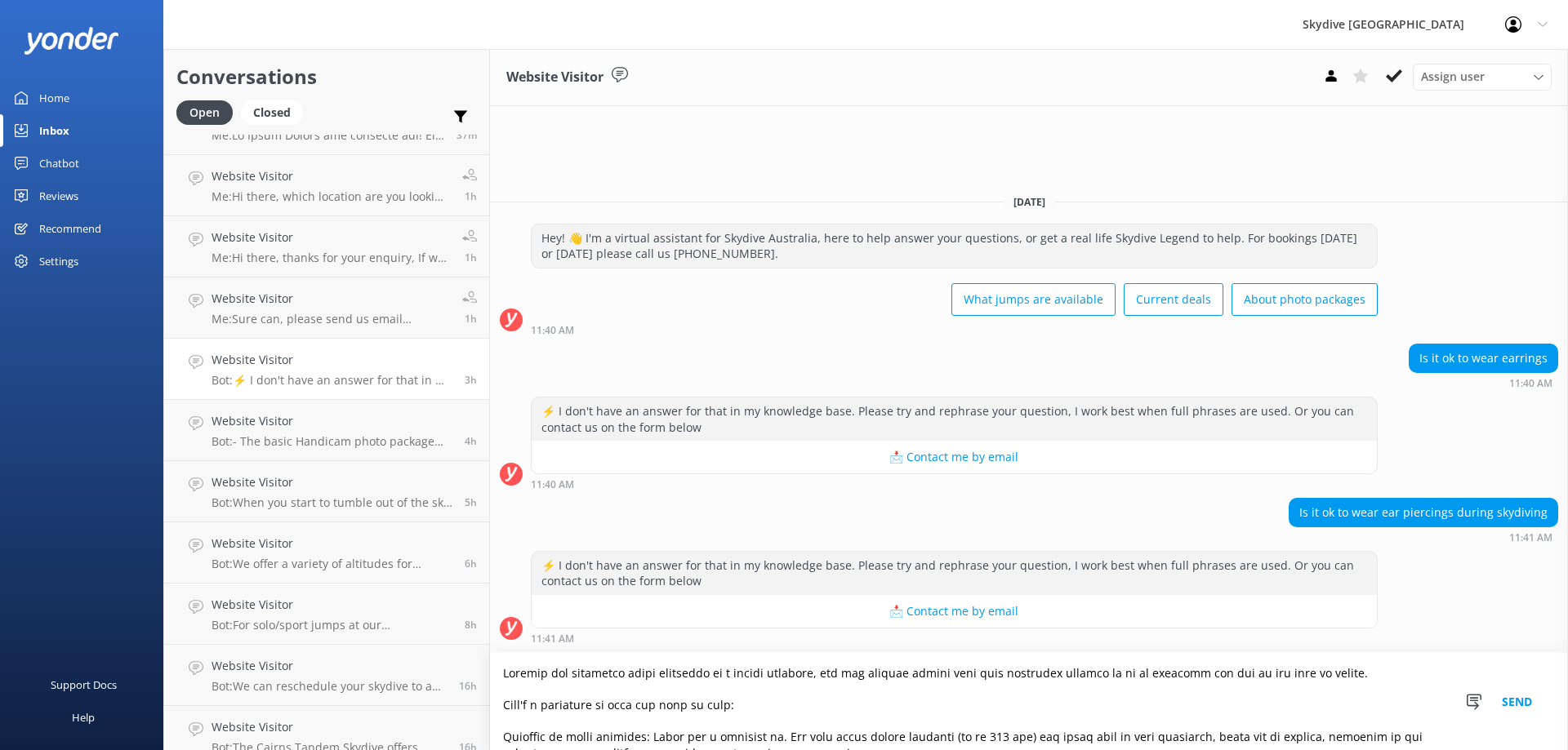
click at [501, 674] on textarea at bounding box center [1029, 702] width 1078 height 97
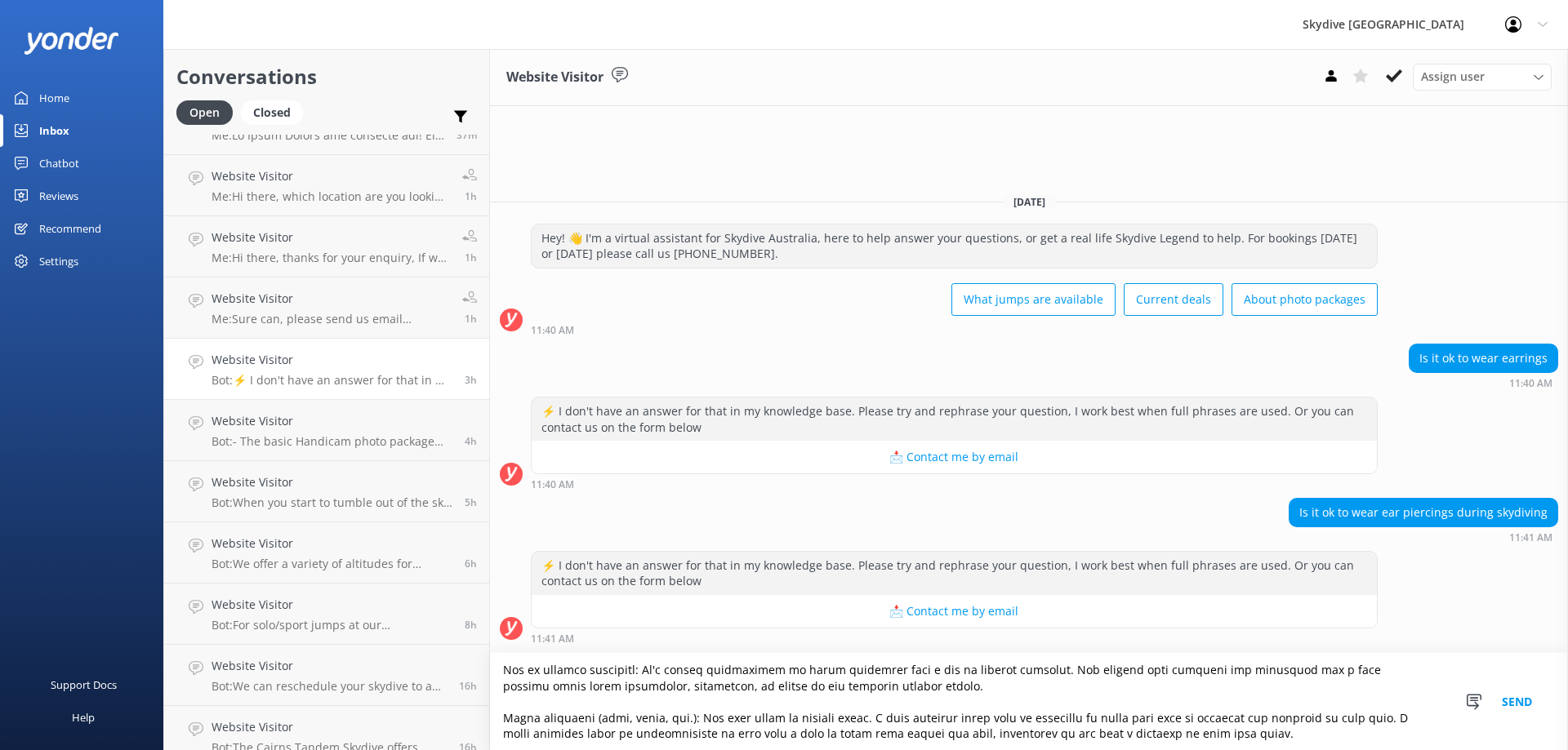
scroll to position [231, 0]
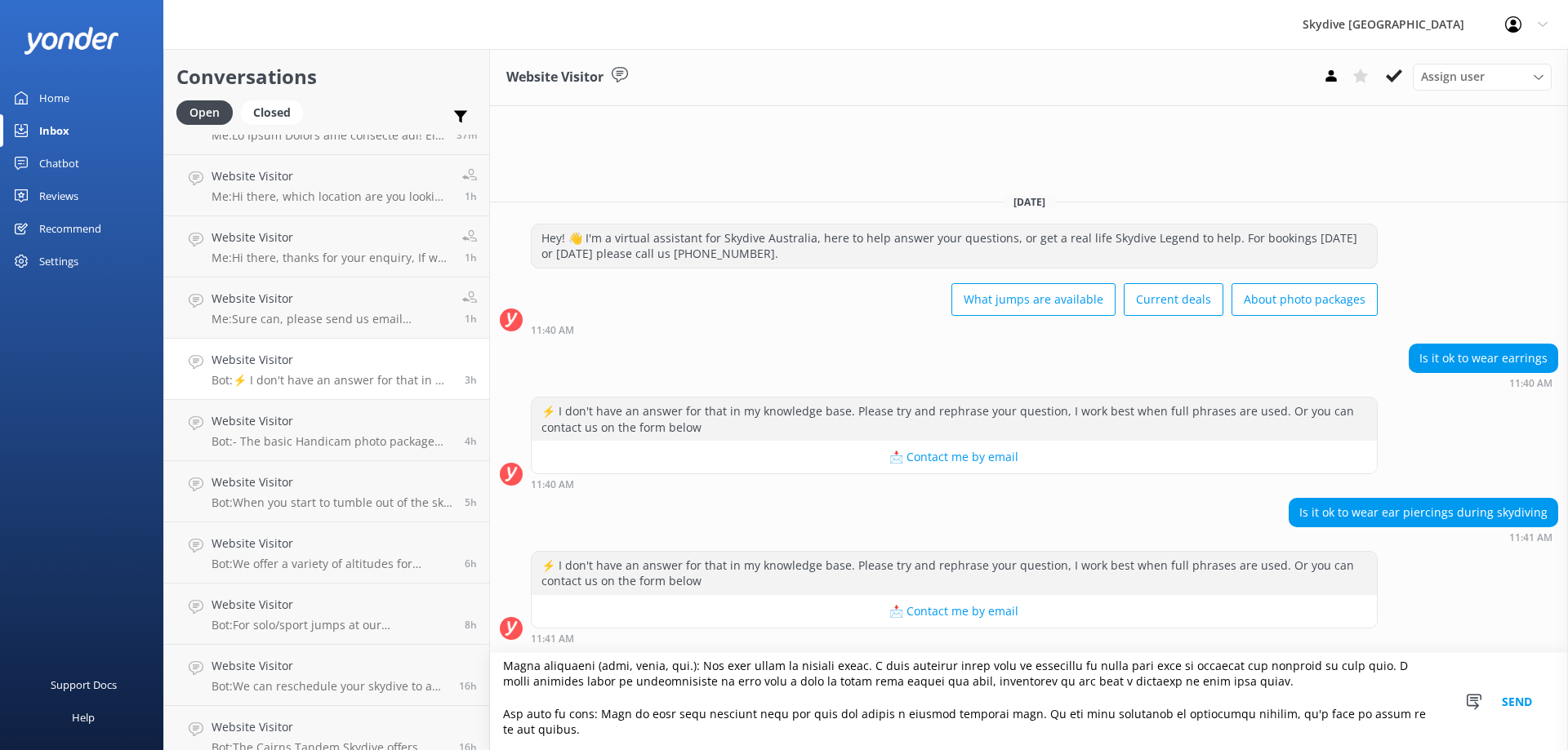
type textarea "Hi there, Wearing ear piercings while skydiving is a common question, and the g…"
click at [1514, 703] on button "Send" at bounding box center [1518, 702] width 62 height 97
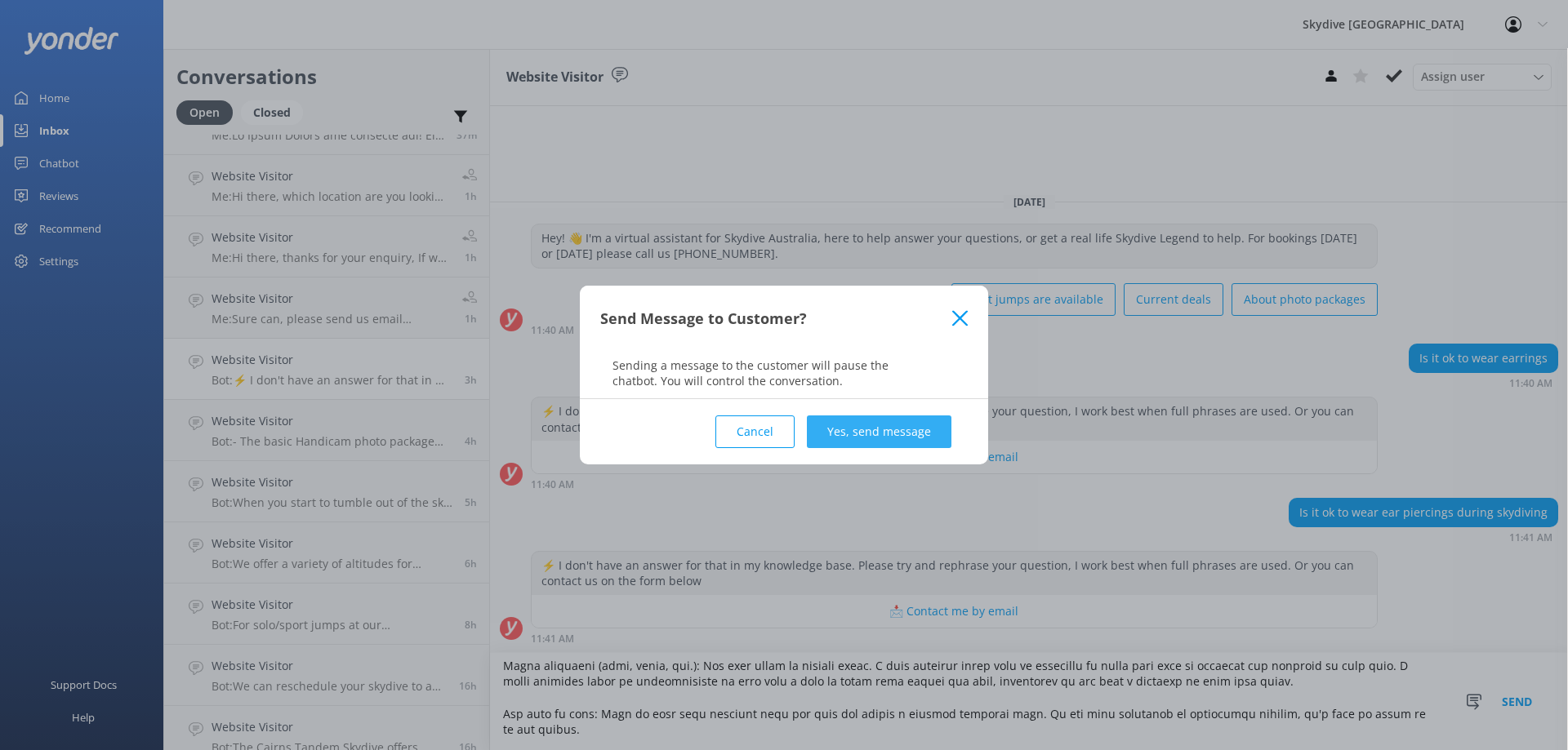
click at [873, 436] on button "Yes, send message" at bounding box center [879, 432] width 145 height 32
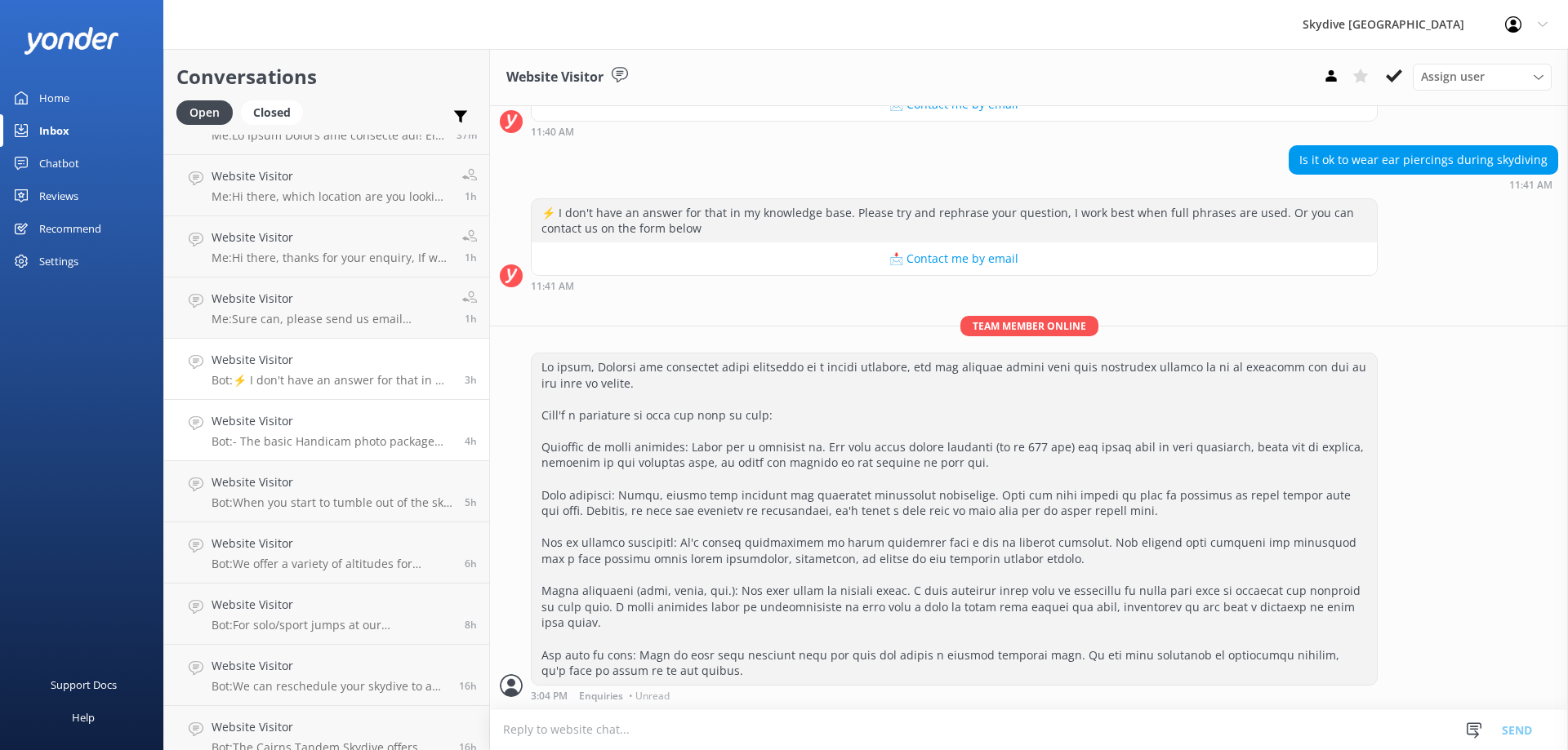
scroll to position [0, 0]
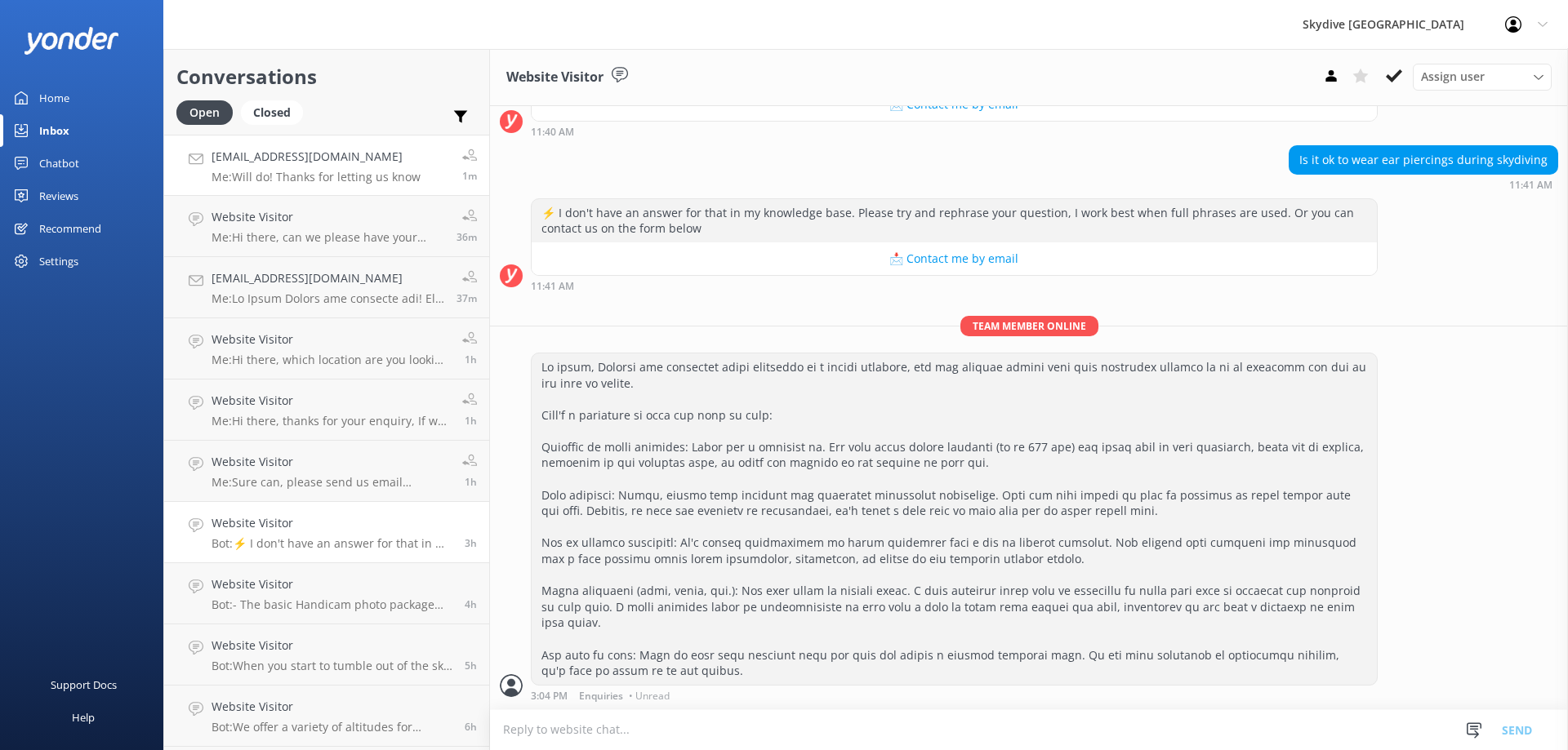
click at [343, 162] on h4 "[EMAIL_ADDRESS][DOMAIN_NAME]" at bounding box center [316, 156] width 209 height 18
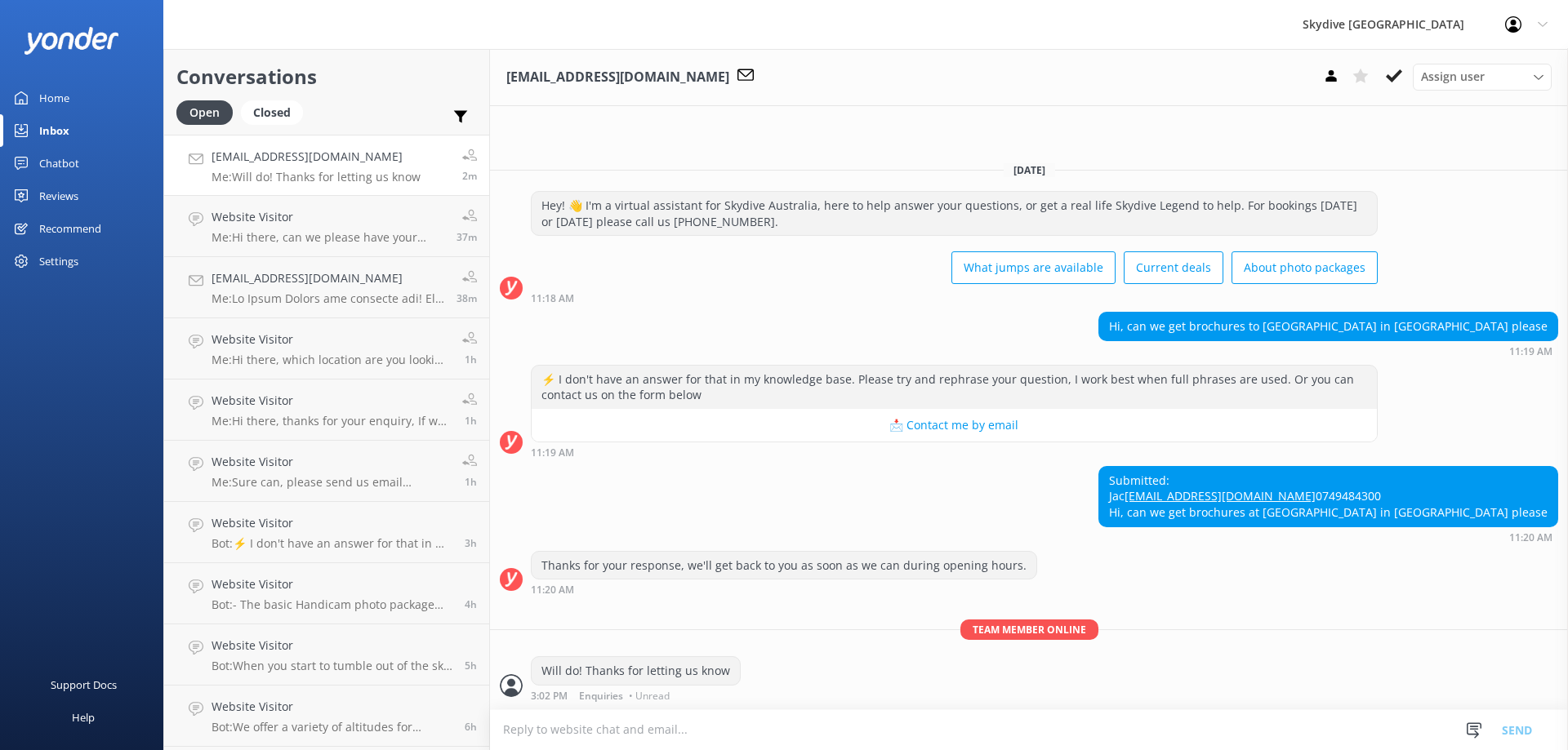
click at [323, 168] on div "[EMAIL_ADDRESS][DOMAIN_NAME] Me: Will do! Thanks for letting us know" at bounding box center [316, 165] width 209 height 35
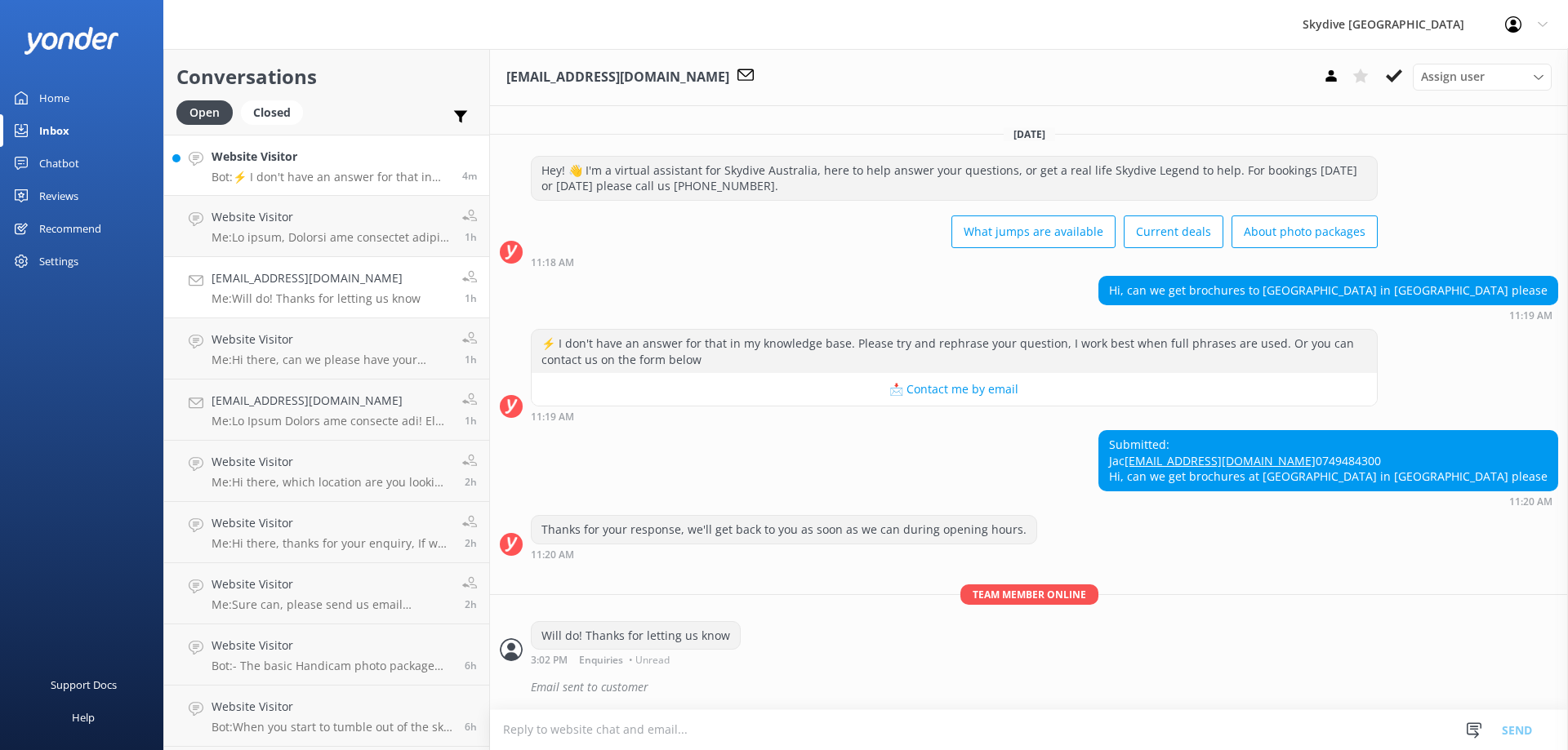
click at [328, 174] on p "Bot: ⚡ I don't have an answer for that in my knowledge base. Please try and rep…" at bounding box center [330, 177] width 239 height 15
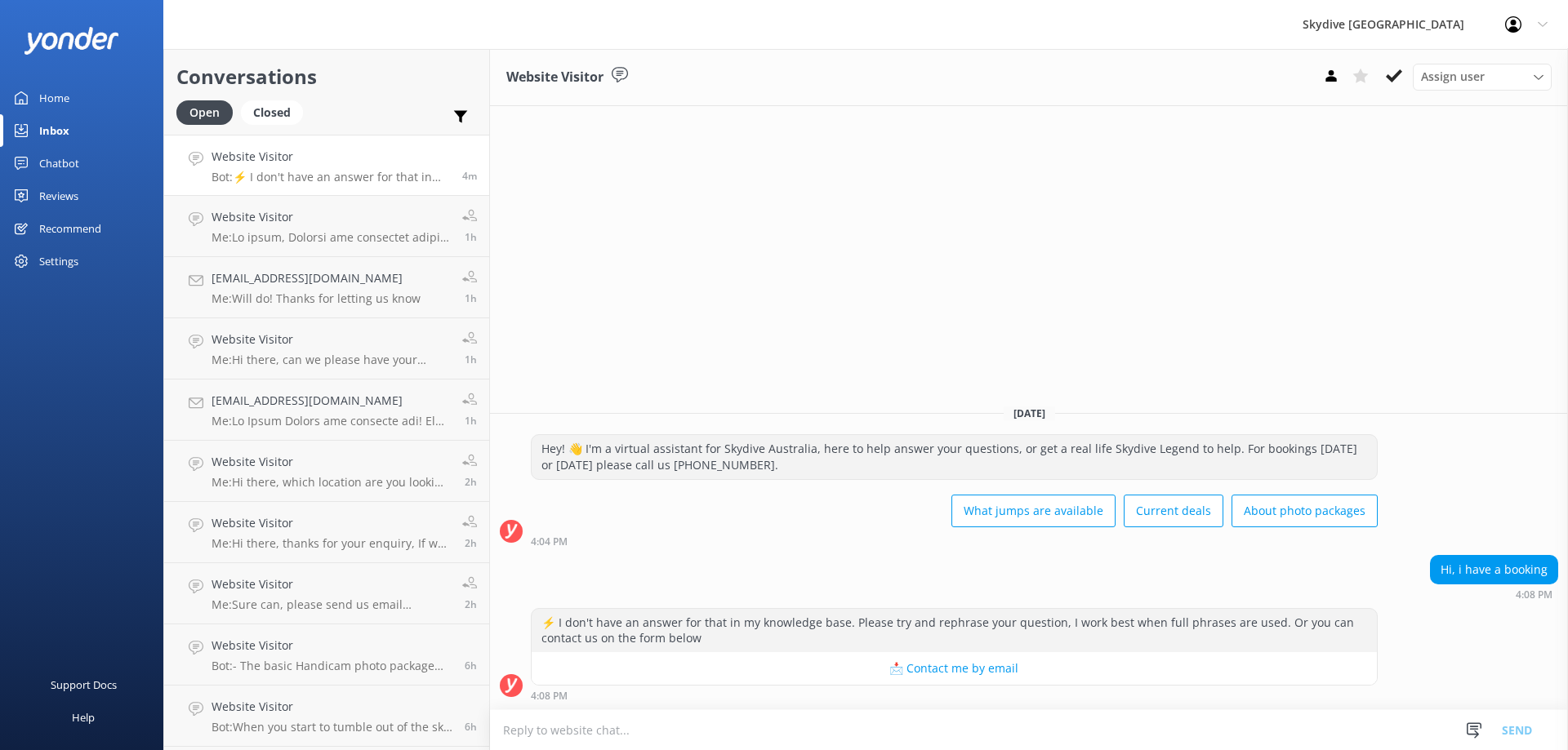
click at [732, 740] on textarea at bounding box center [1029, 730] width 1078 height 40
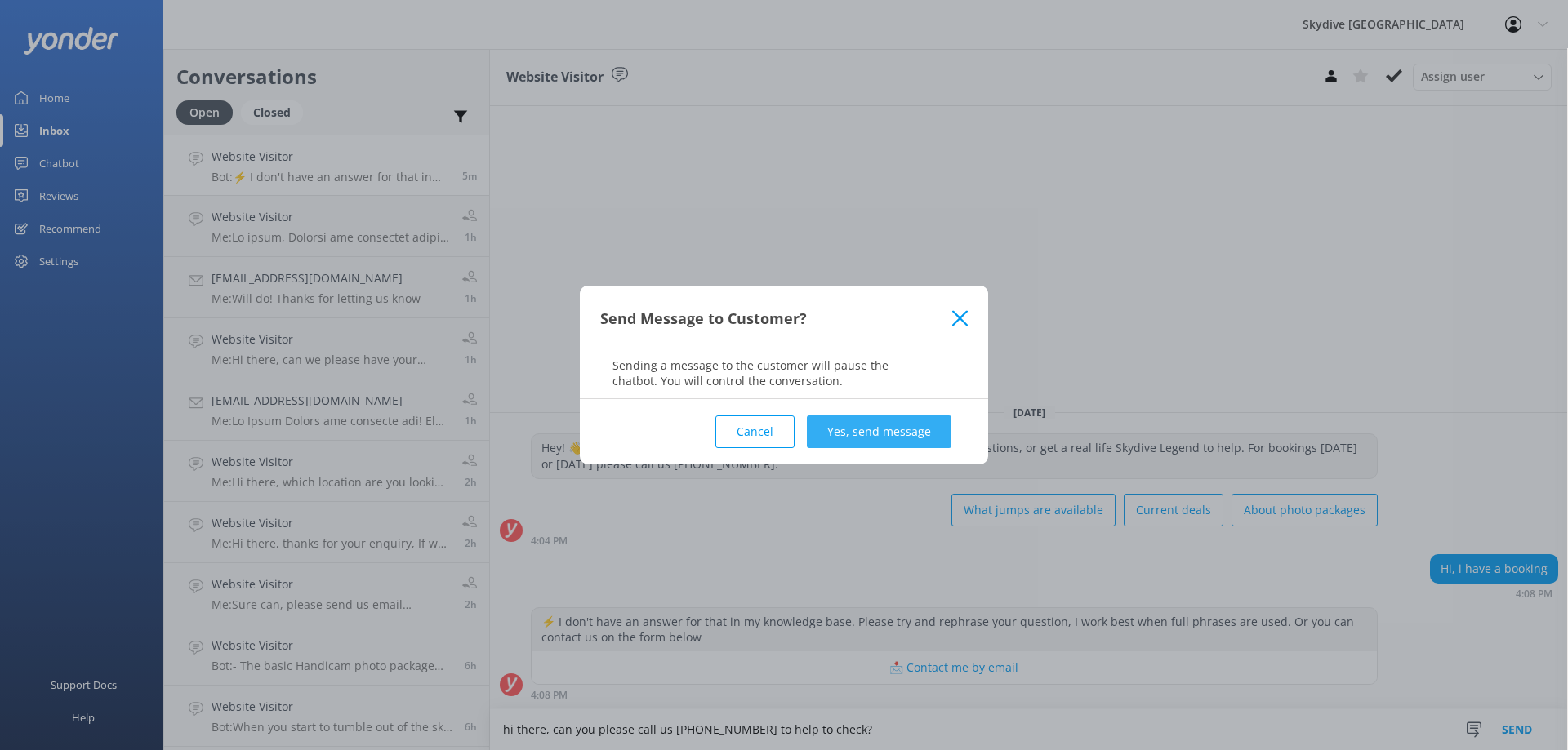
type textarea "hi there, can you please call us [PHONE_NUMBER] to help to check?"
click at [893, 424] on button "Yes, send message" at bounding box center [879, 432] width 145 height 32
